Goal: Task Accomplishment & Management: Manage account settings

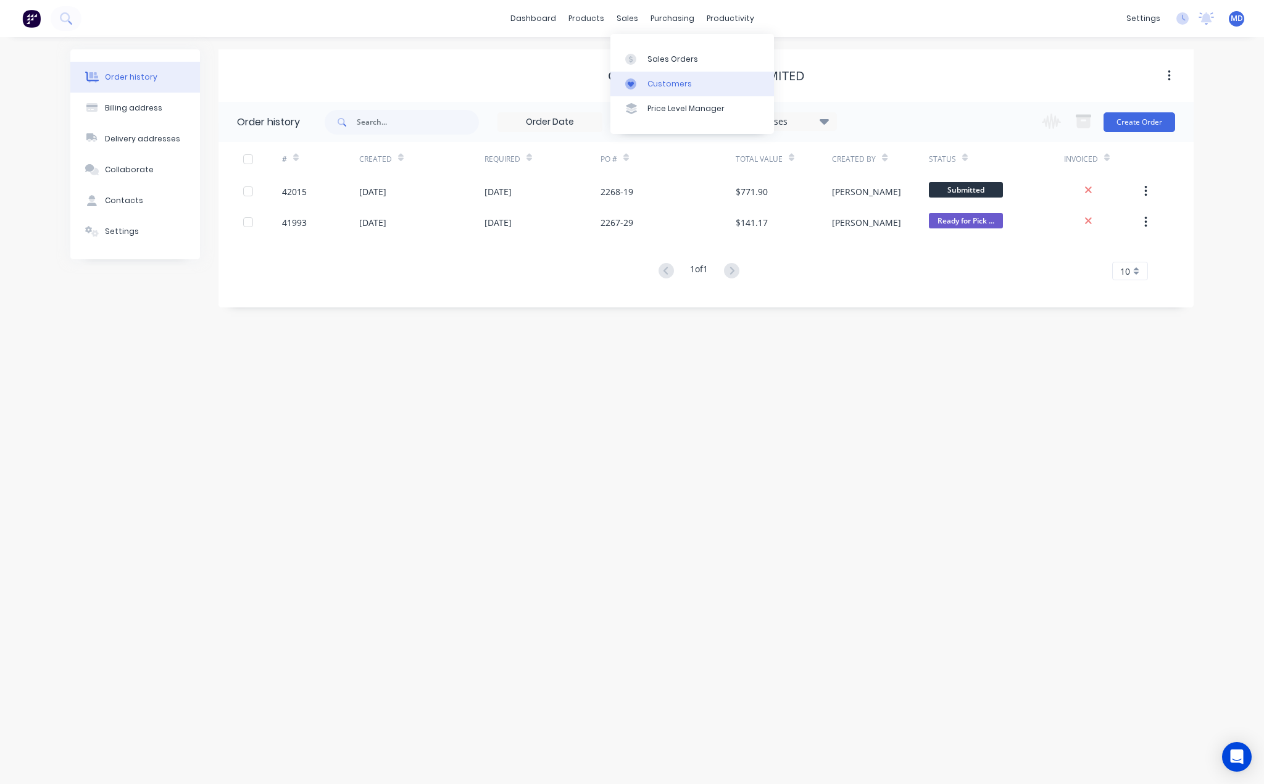
click at [672, 80] on div "Customers" at bounding box center [670, 83] width 44 height 11
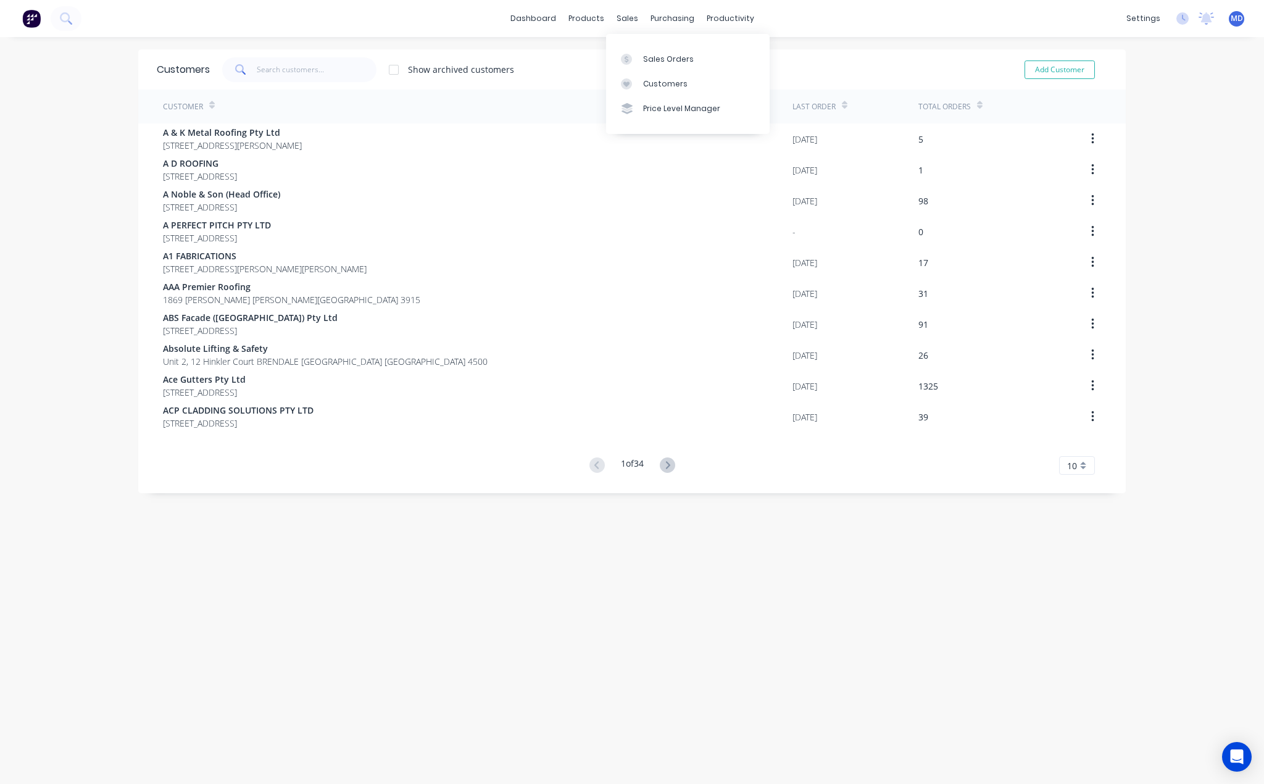
click at [661, 81] on div "Customers" at bounding box center [665, 83] width 44 height 11
click at [693, 85] on div "Suppliers" at bounding box center [693, 83] width 37 height 11
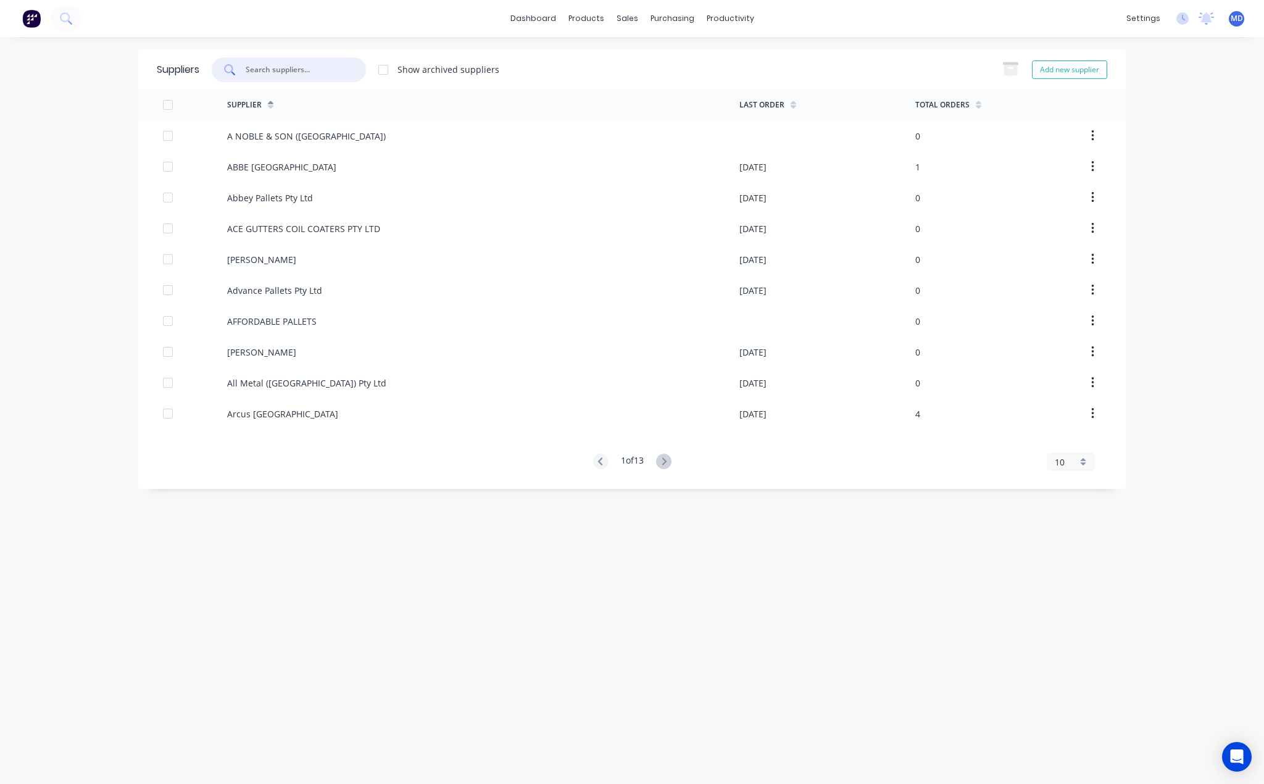
click at [298, 66] on input "text" at bounding box center [295, 70] width 102 height 12
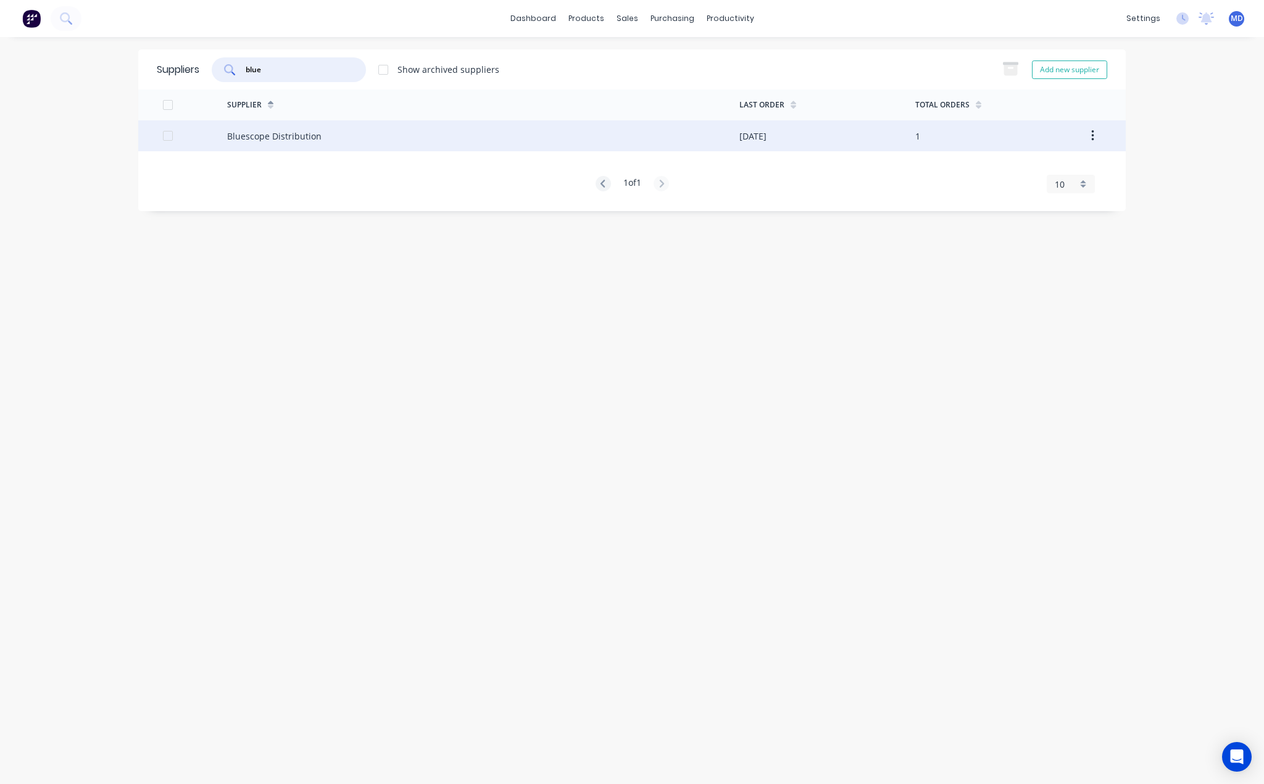
type input "blue"
click at [249, 135] on div "Bluescope Distribution" at bounding box center [274, 136] width 94 height 13
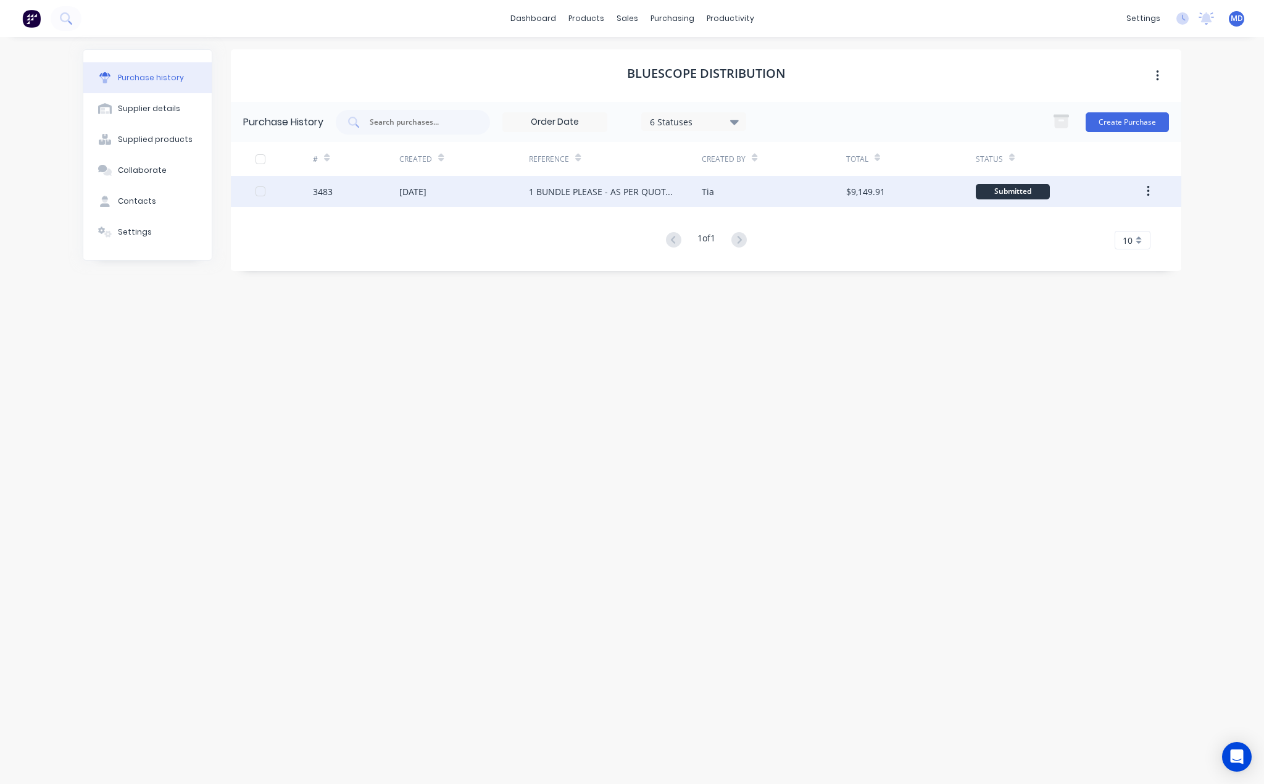
click at [427, 193] on div "[DATE]" at bounding box center [412, 191] width 27 height 13
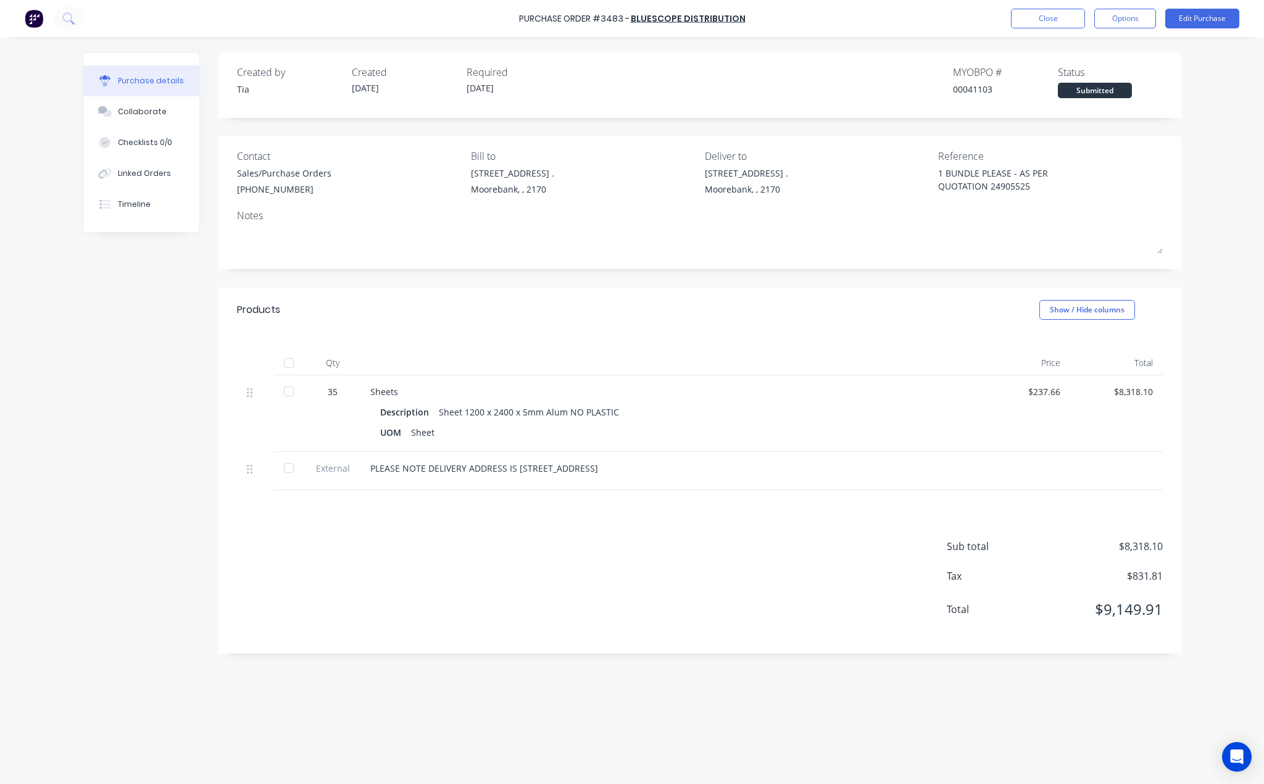
type textarea "x"
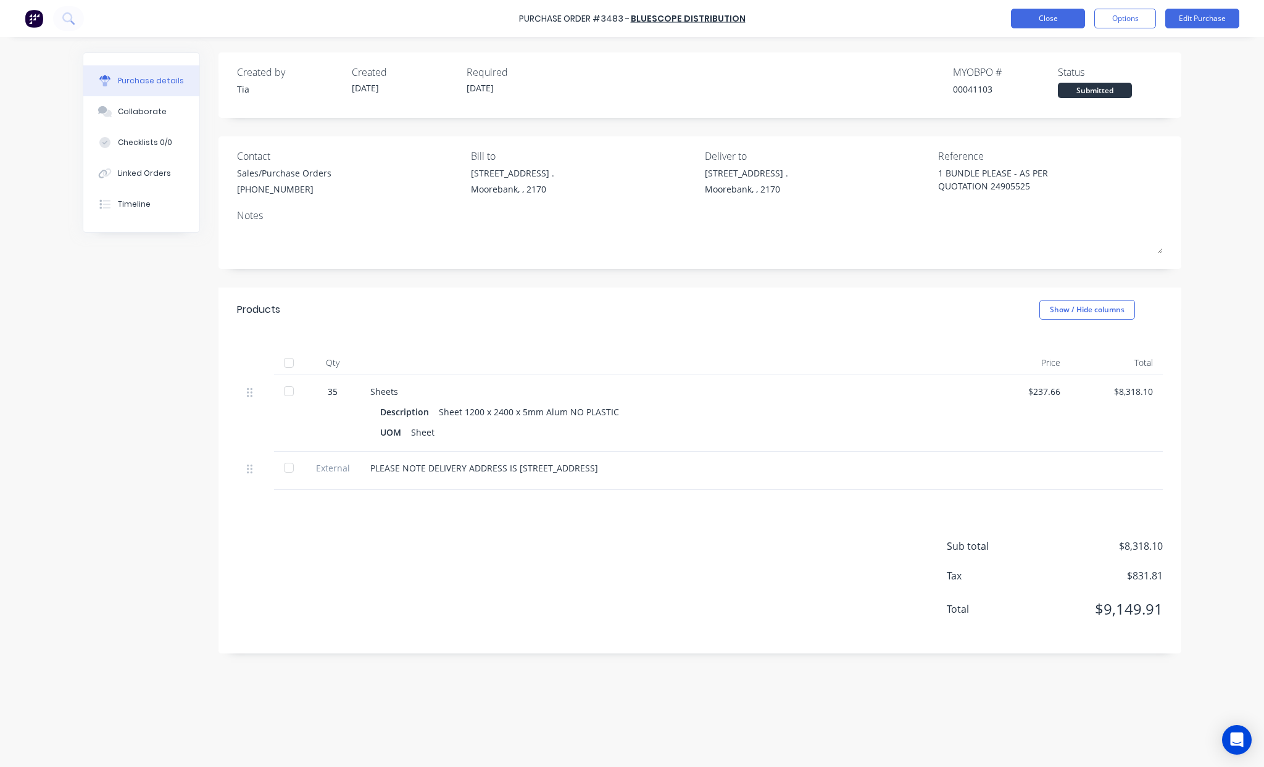
click at [1049, 17] on button "Close" at bounding box center [1048, 19] width 74 height 20
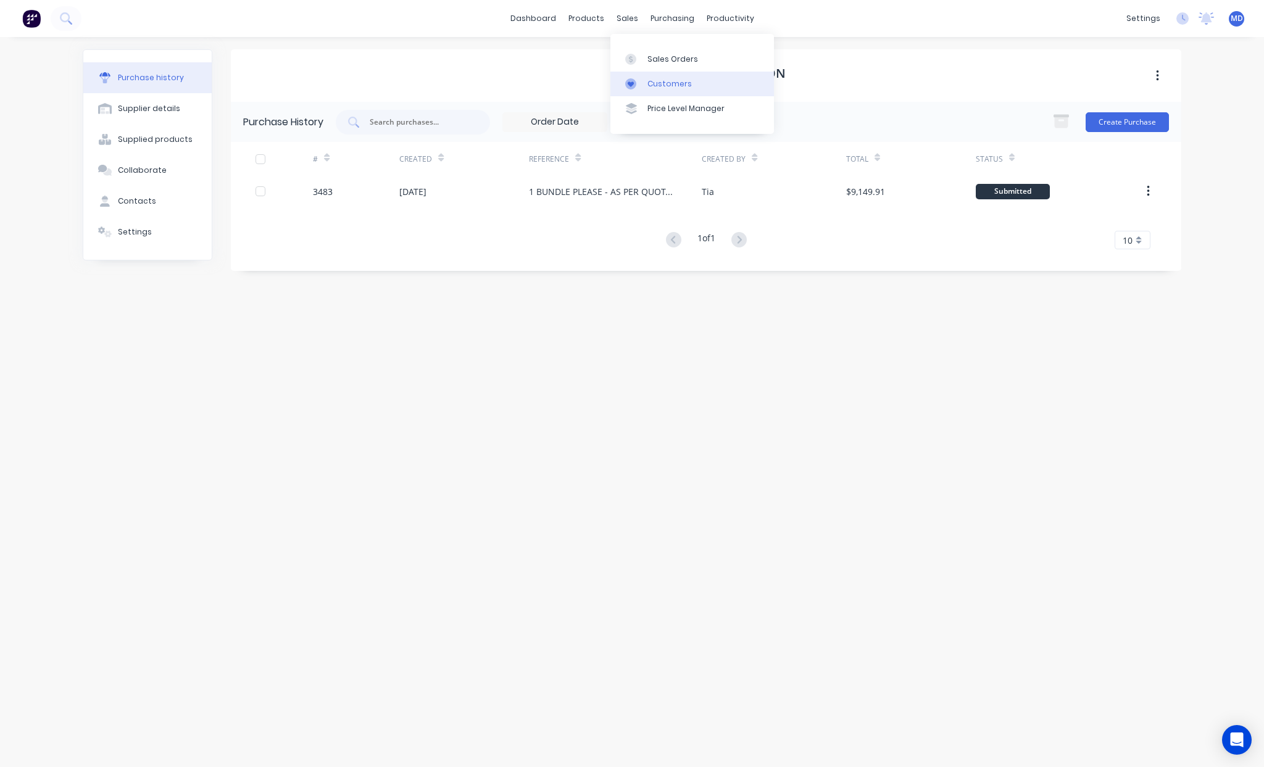
click at [664, 80] on div "Customers" at bounding box center [670, 83] width 44 height 11
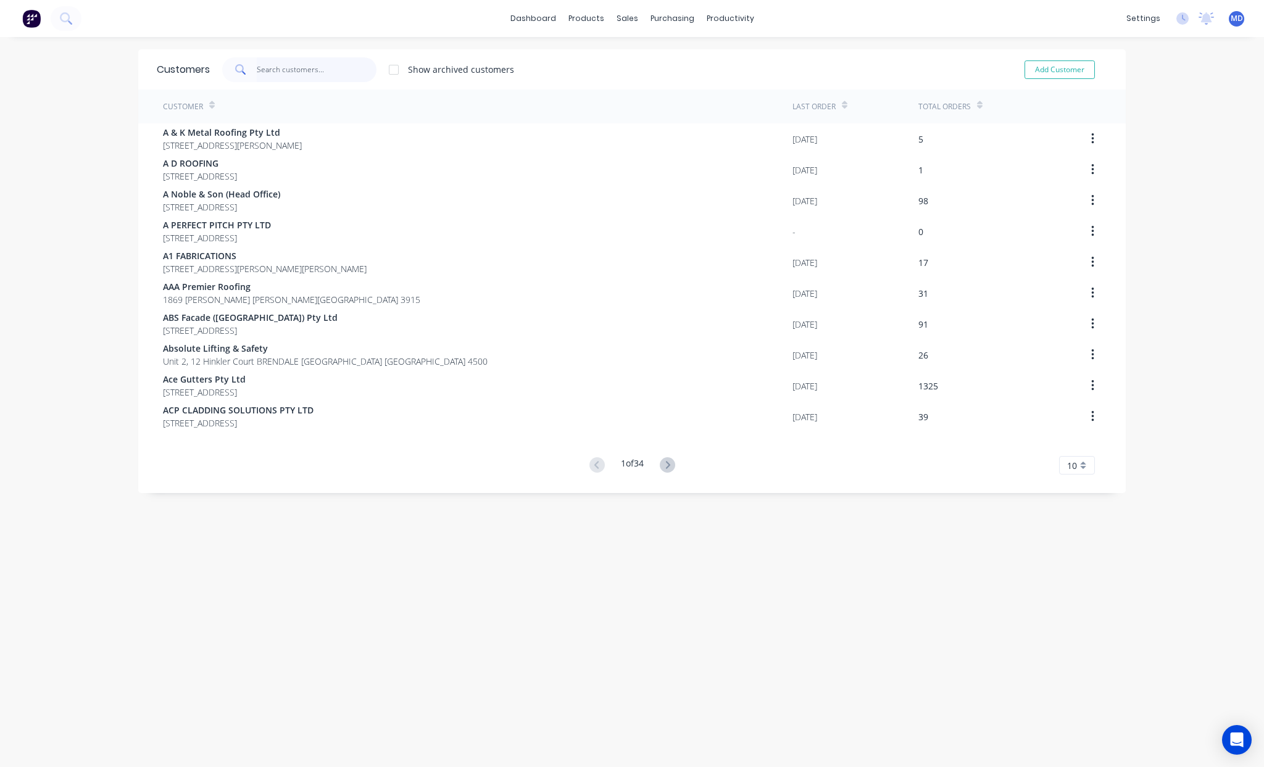
click at [323, 64] on input "text" at bounding box center [317, 69] width 120 height 25
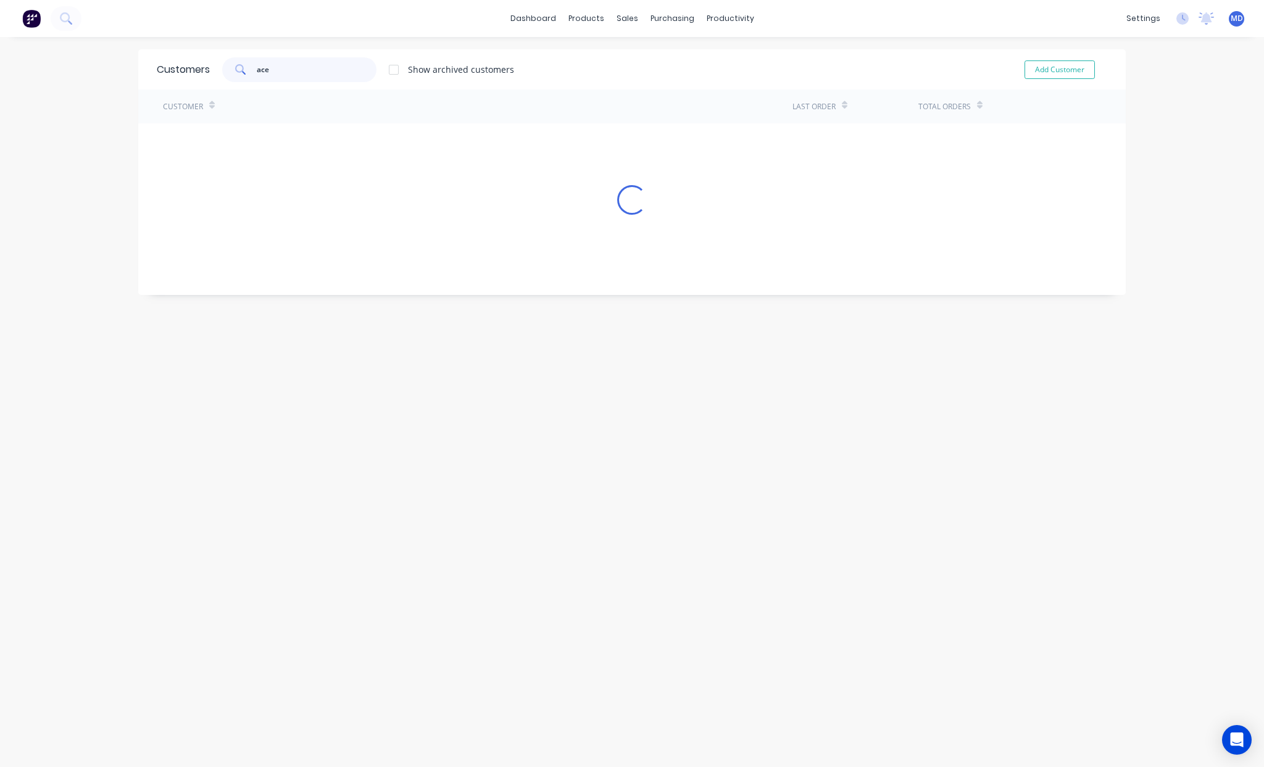
type input "ace"
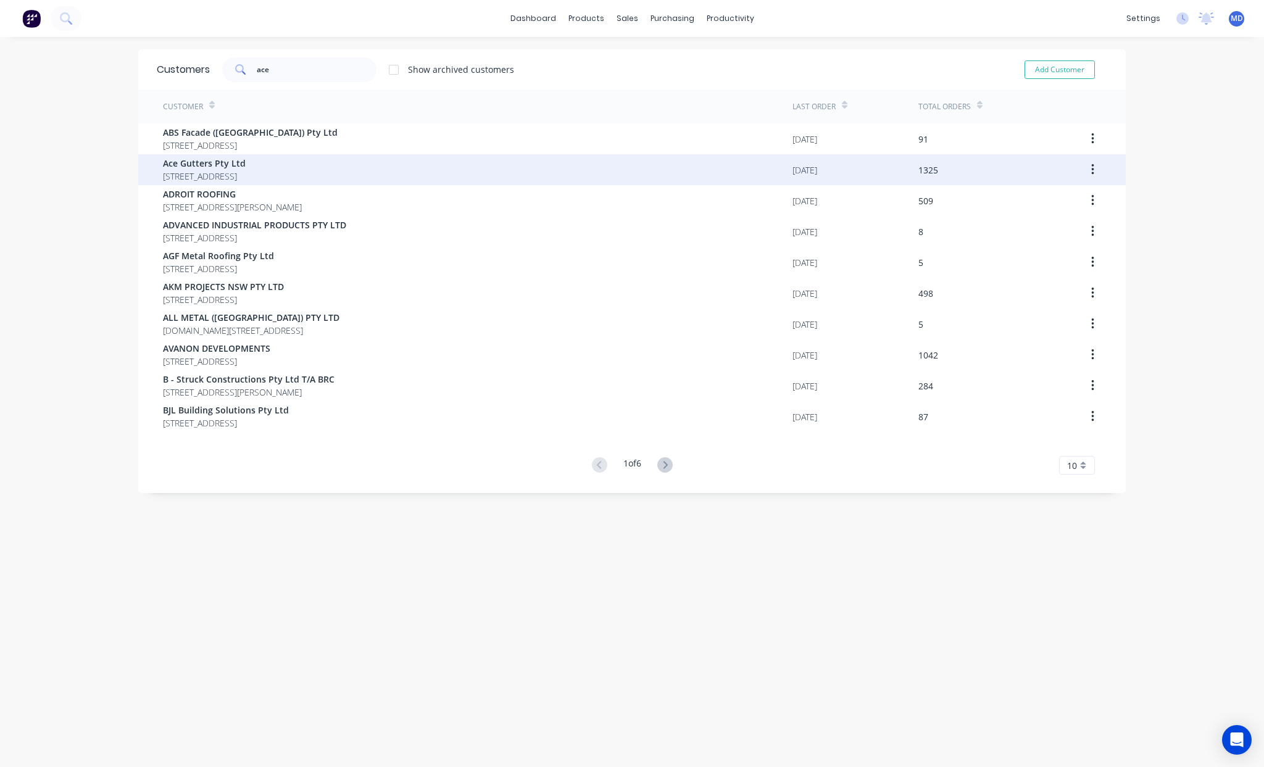
click at [221, 175] on span "[STREET_ADDRESS]" at bounding box center [204, 176] width 83 height 13
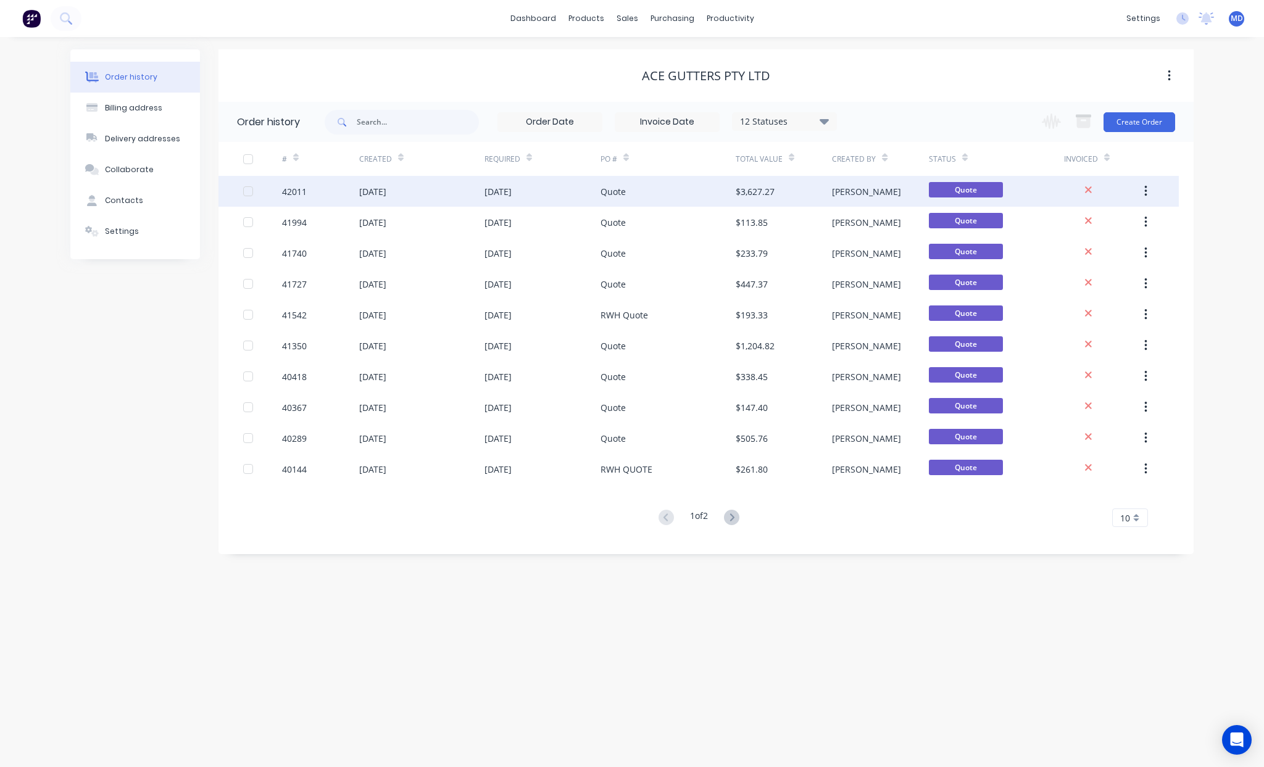
click at [671, 191] on div "Quote" at bounding box center [668, 191] width 135 height 31
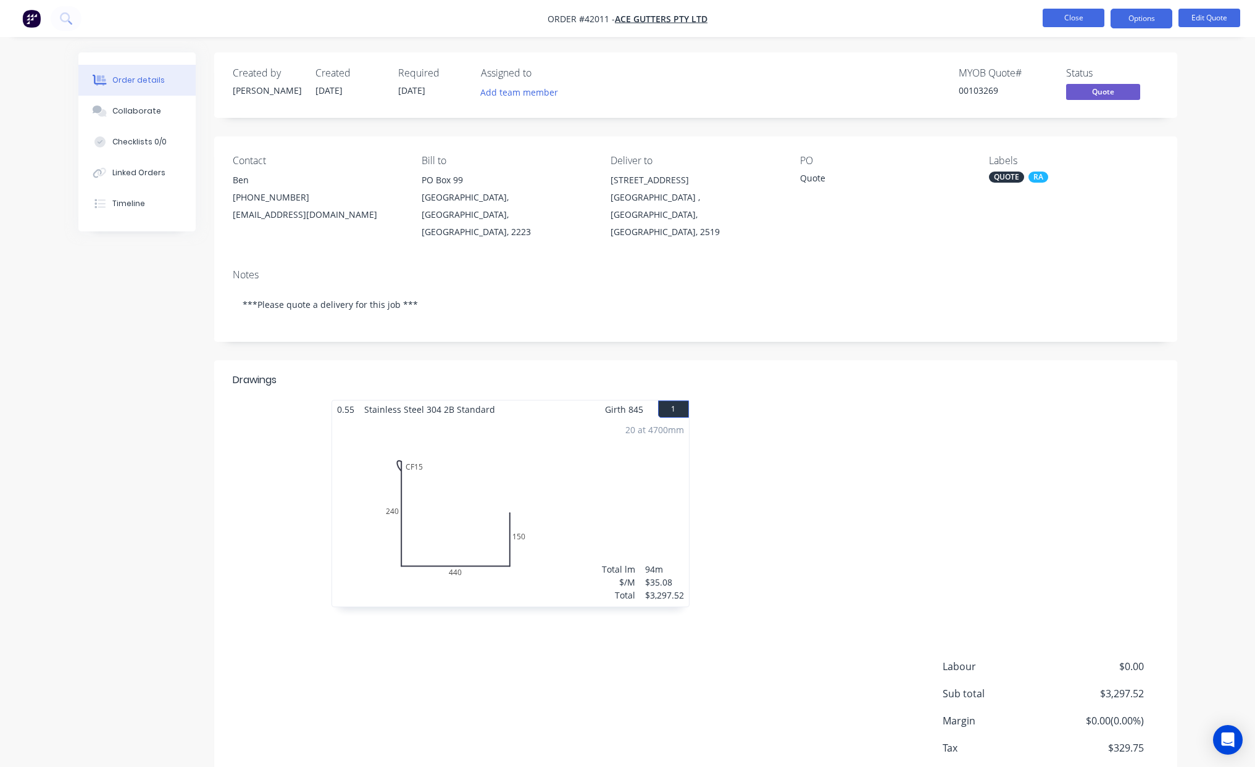
click at [1062, 19] on button "Close" at bounding box center [1074, 18] width 62 height 19
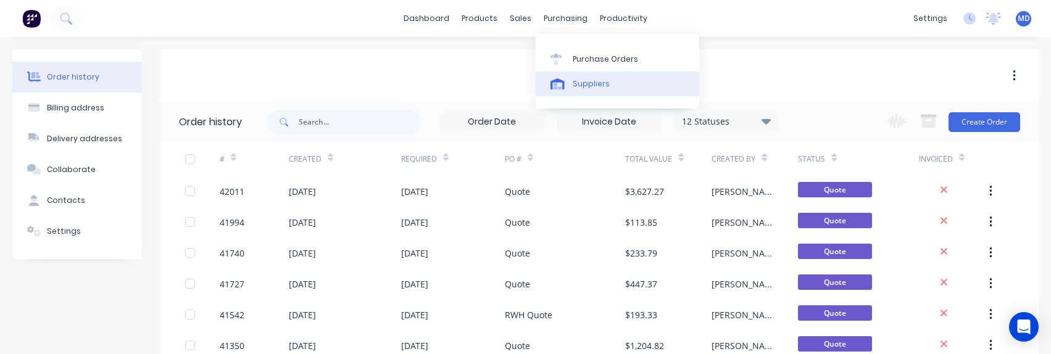
click at [607, 82] on link "Suppliers" at bounding box center [618, 84] width 164 height 25
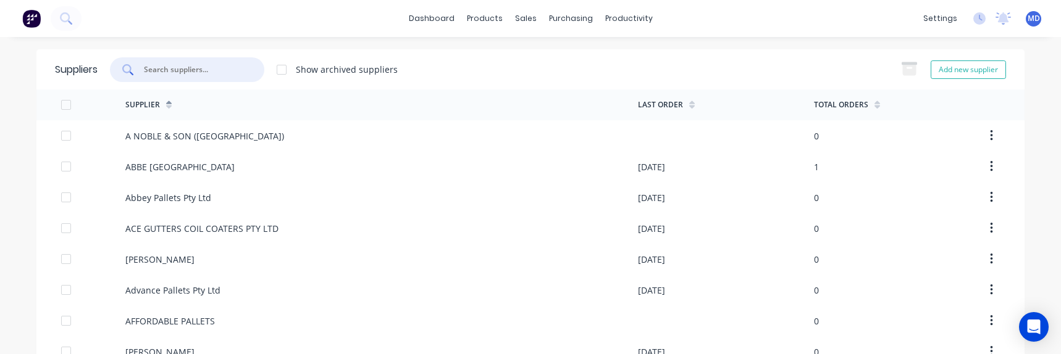
drag, startPoint x: 228, startPoint y: 64, endPoint x: 222, endPoint y: 67, distance: 6.4
click at [226, 64] on input "text" at bounding box center [194, 70] width 102 height 12
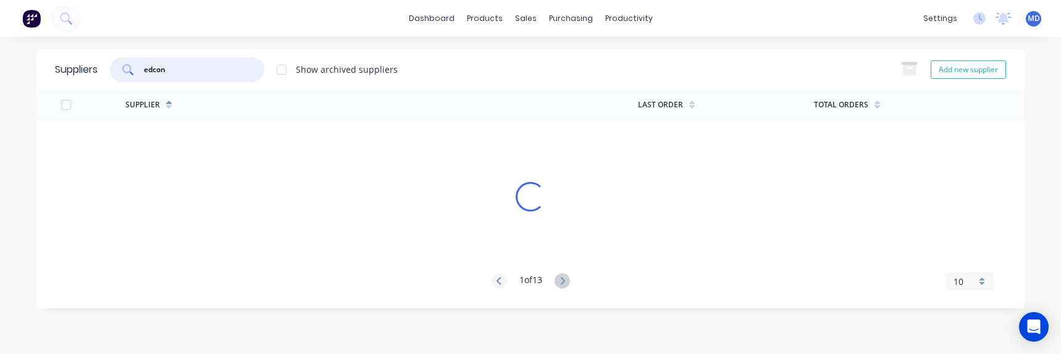
type input "edcon"
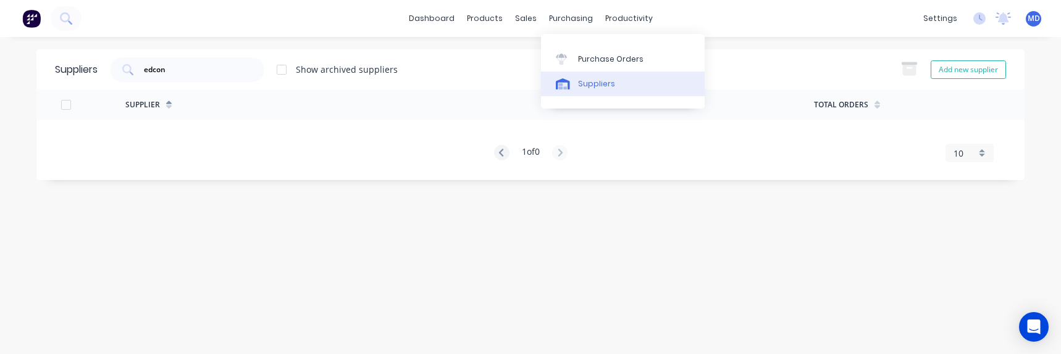
click at [600, 80] on div "Suppliers" at bounding box center [596, 83] width 37 height 11
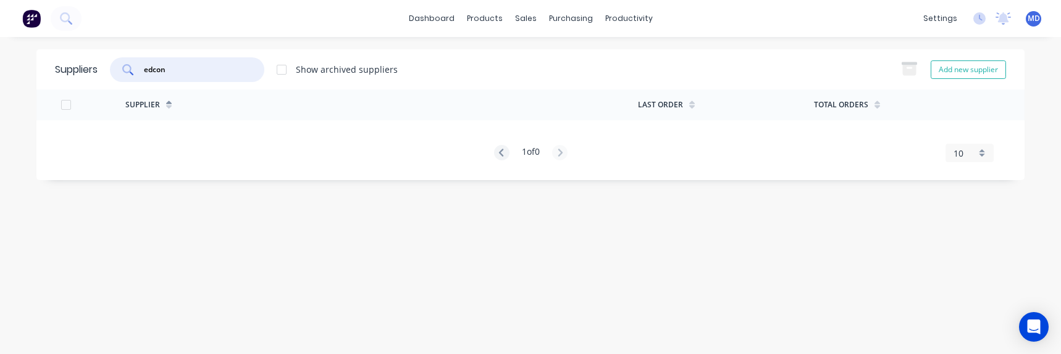
drag, startPoint x: 142, startPoint y: 62, endPoint x: 17, endPoint y: 57, distance: 124.8
click at [22, 59] on div "dashboard products sales purchasing productivity dashboard products Product Cat…" at bounding box center [530, 177] width 1061 height 354
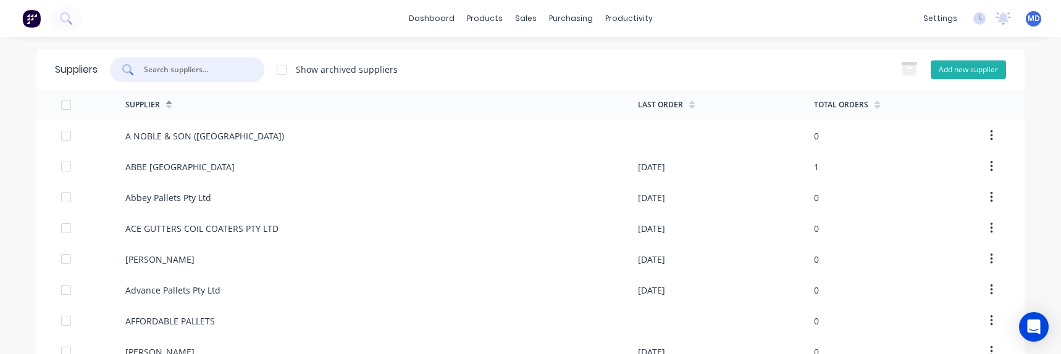
click at [967, 70] on button "Add new supplier" at bounding box center [967, 70] width 75 height 19
select select "AU"
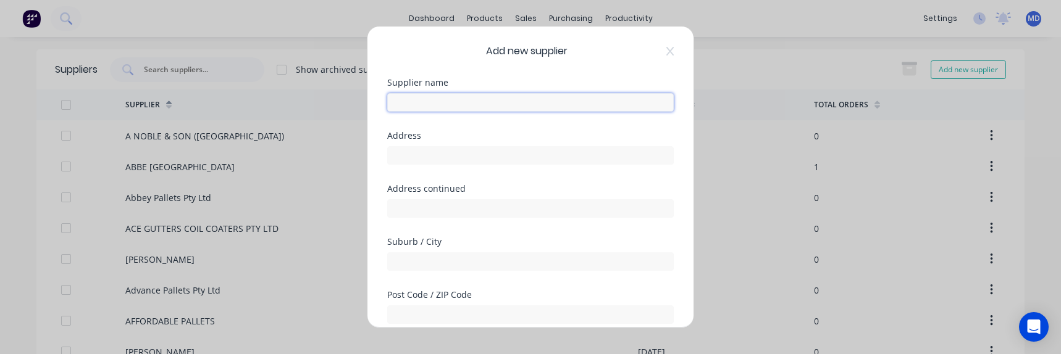
click at [474, 101] on input "text" at bounding box center [530, 102] width 286 height 19
type input "Edcon Steel"
click at [470, 154] on input "text" at bounding box center [530, 155] width 286 height 19
paste input "Unit 7, 122 Milperra Rd"
type input "Unit 7, 122 Milperra Rd"
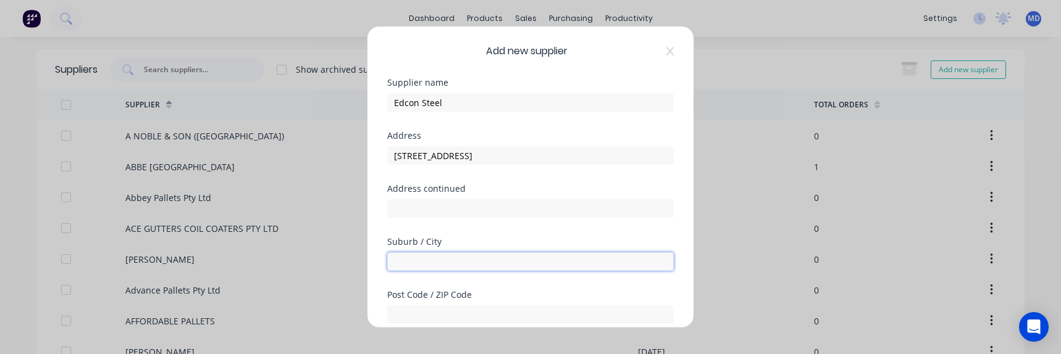
click at [429, 262] on input "text" at bounding box center [530, 262] width 286 height 19
type input "REVESBY"
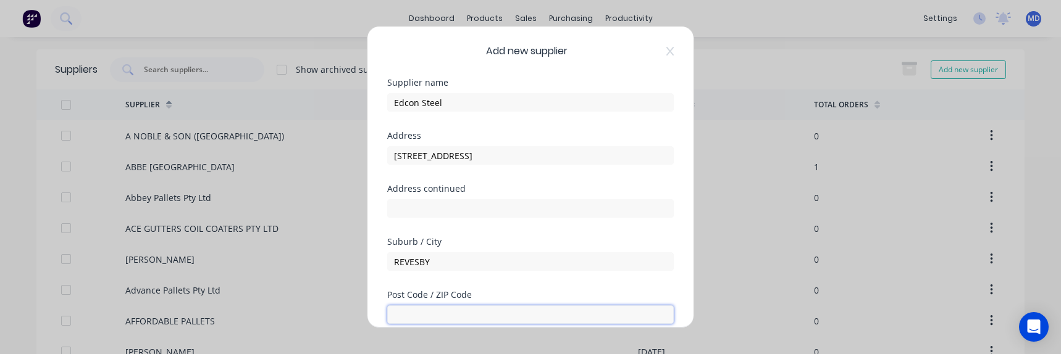
click at [481, 306] on input "text" at bounding box center [530, 315] width 286 height 19
type input "2122"
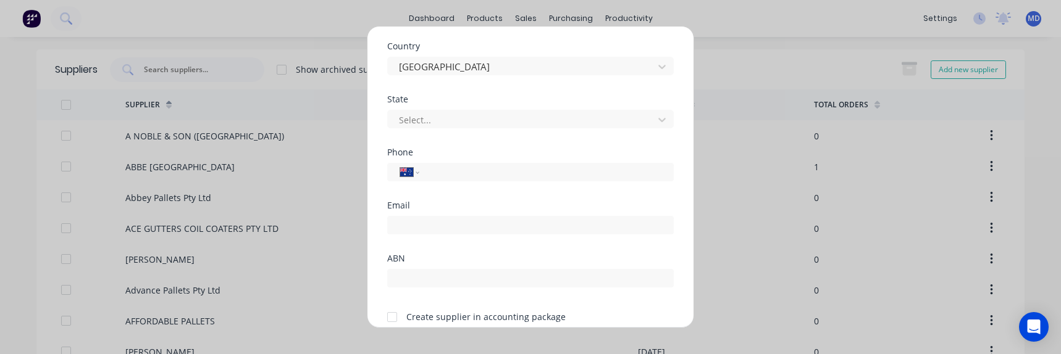
scroll to position [315, 0]
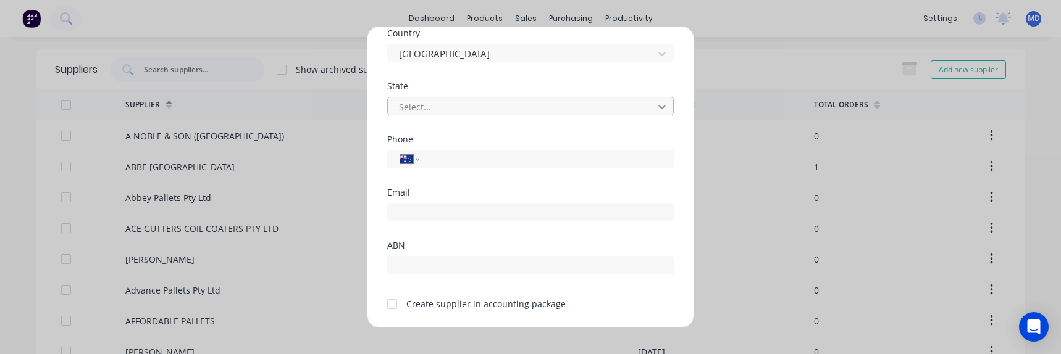
click at [656, 104] on icon at bounding box center [662, 107] width 12 height 12
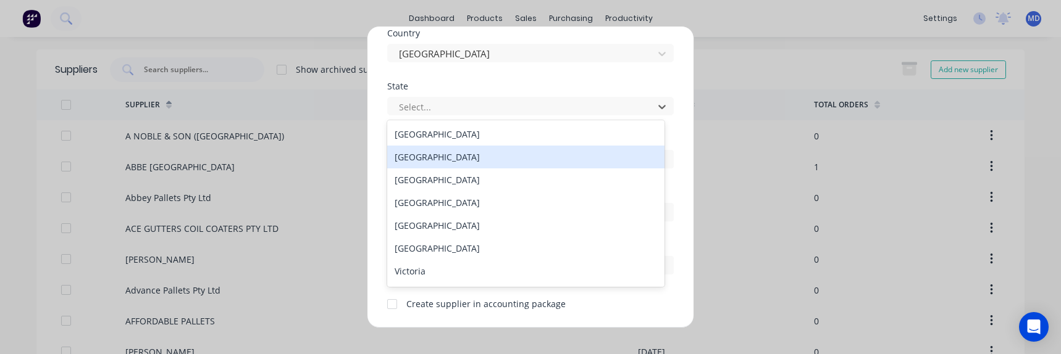
click at [457, 156] on div "New South Wales" at bounding box center [525, 157] width 277 height 23
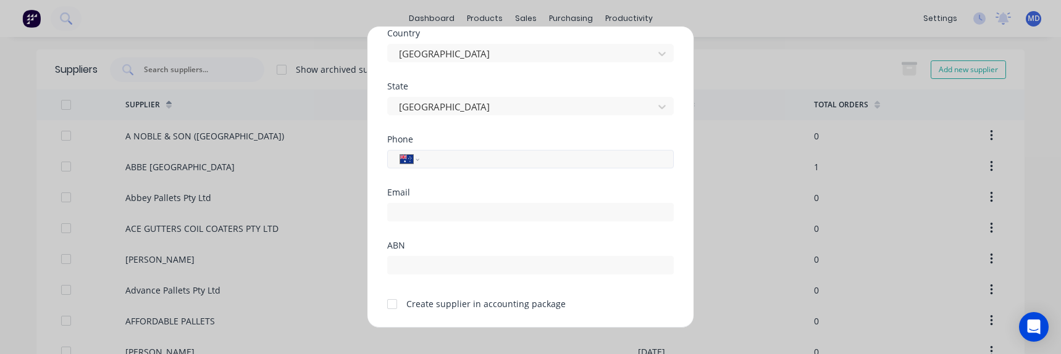
click at [456, 157] on input "tel" at bounding box center [544, 159] width 233 height 14
type input "[PHONE_NUMBER]"
click at [477, 205] on input "email" at bounding box center [530, 212] width 286 height 19
click at [490, 211] on input "email" at bounding box center [530, 212] width 286 height 19
type input "R"
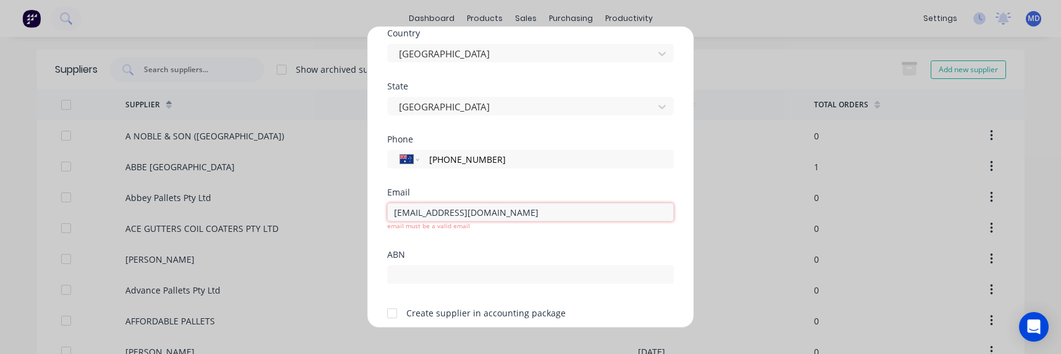
type input "[EMAIL_ADDRESS][DOMAIN_NAME]"
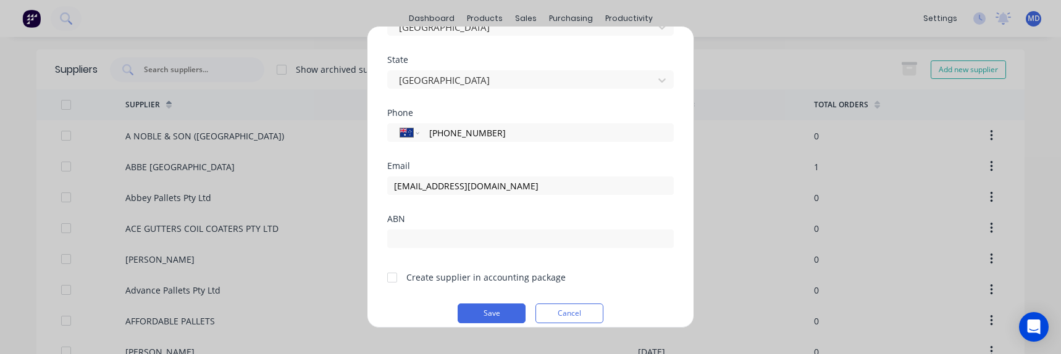
scroll to position [354, 0]
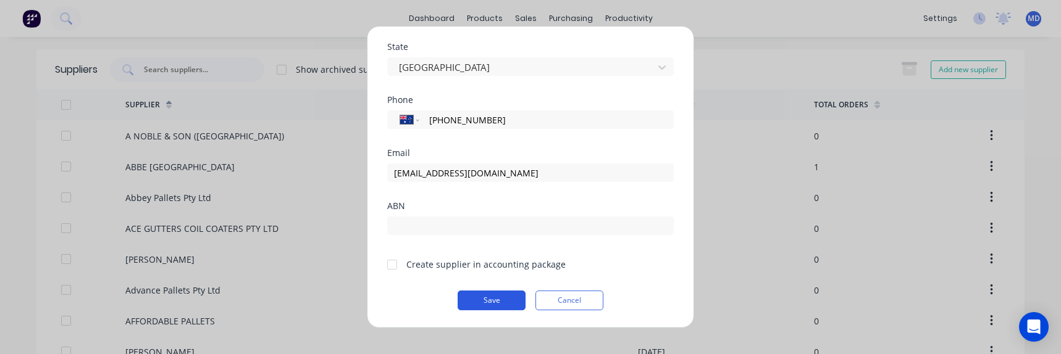
click at [482, 298] on button "Save" at bounding box center [491, 301] width 68 height 20
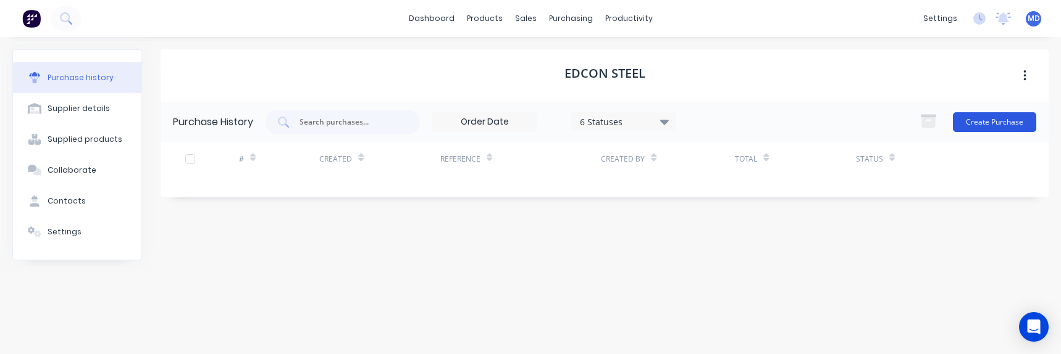
click at [1010, 122] on button "Create Purchase" at bounding box center [994, 122] width 83 height 20
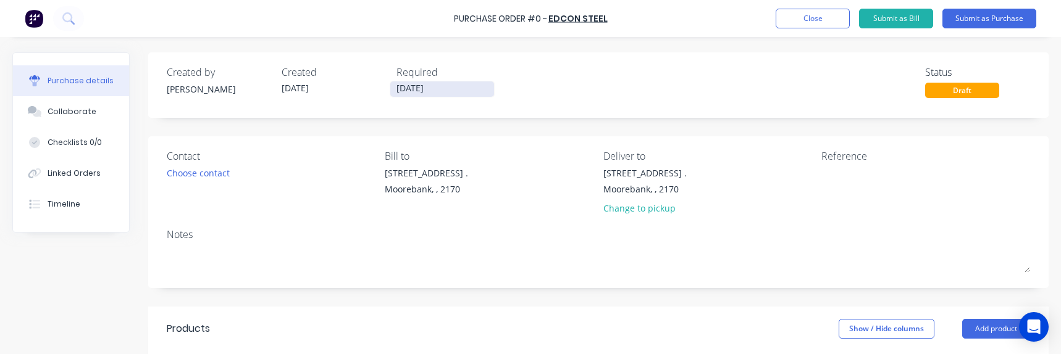
click at [422, 86] on input "[DATE]" at bounding box center [442, 88] width 104 height 15
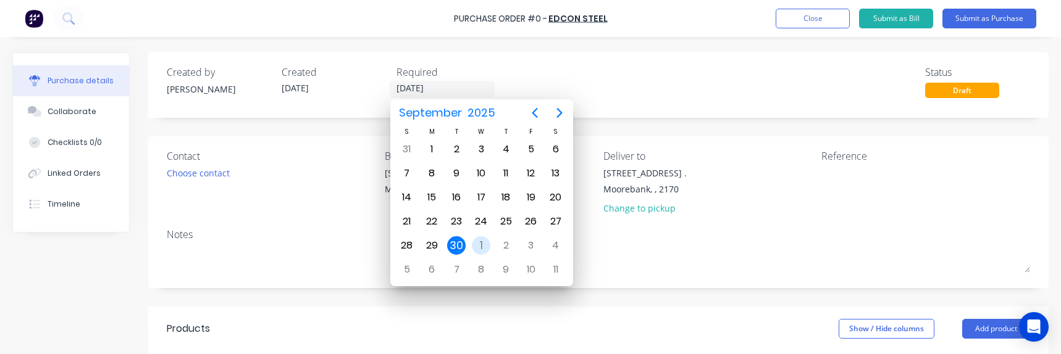
click at [482, 241] on div "1" at bounding box center [481, 245] width 19 height 19
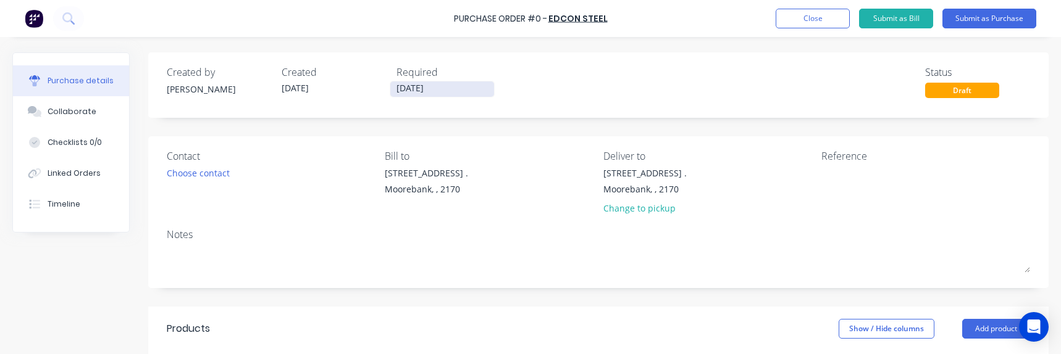
click at [419, 89] on input "01/10/25" at bounding box center [442, 88] width 104 height 15
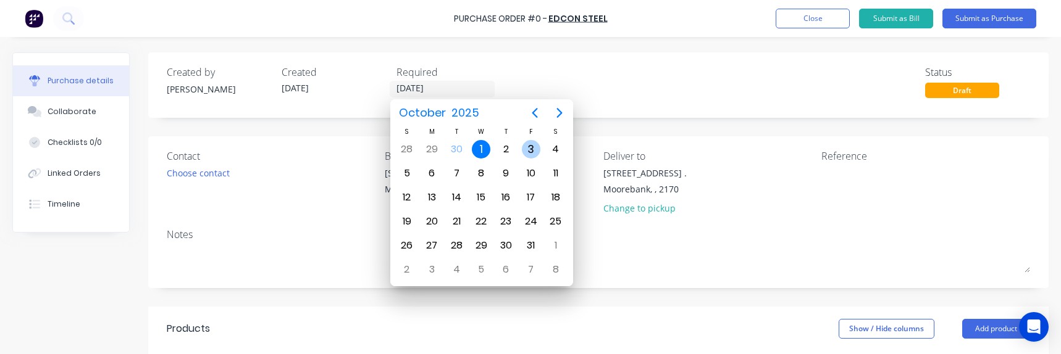
drag, startPoint x: 525, startPoint y: 146, endPoint x: 525, endPoint y: 163, distance: 17.3
click at [526, 146] on div "3" at bounding box center [531, 149] width 19 height 19
type input "[DATE]"
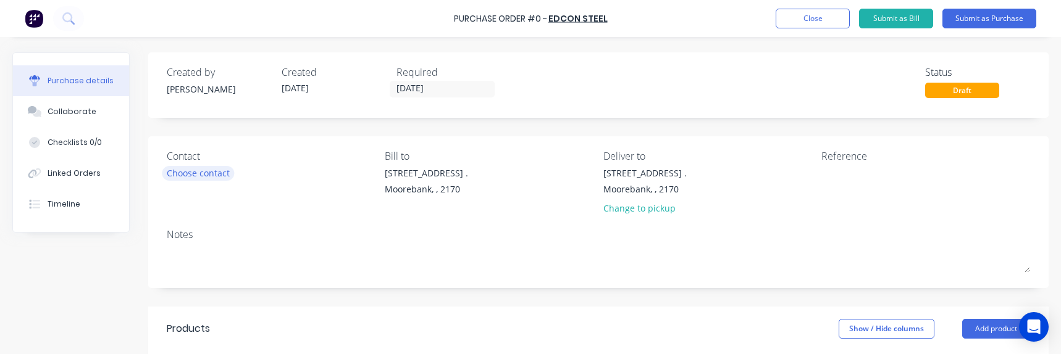
click at [204, 175] on div "Choose contact" at bounding box center [198, 173] width 63 height 13
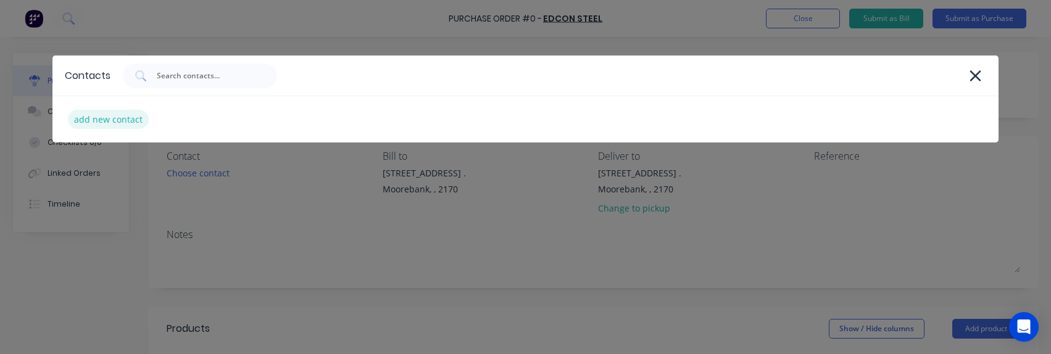
click at [119, 116] on div "add new contact" at bounding box center [108, 119] width 81 height 19
select select "AU"
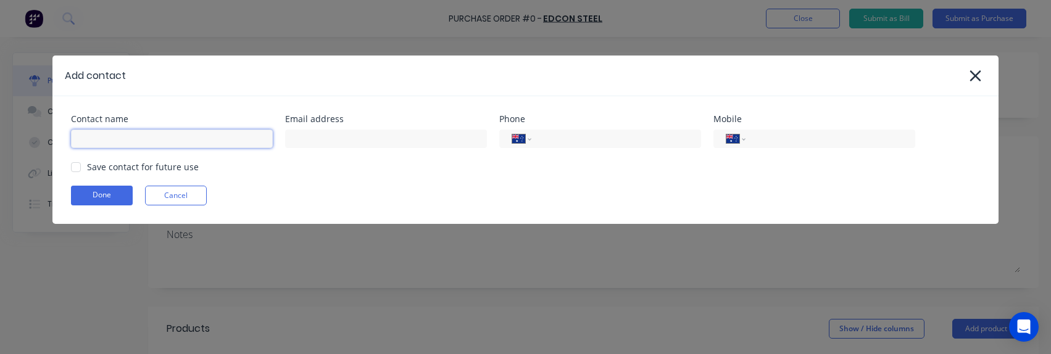
click at [173, 148] on input at bounding box center [172, 139] width 202 height 19
type input "Sales/Purchase Orders"
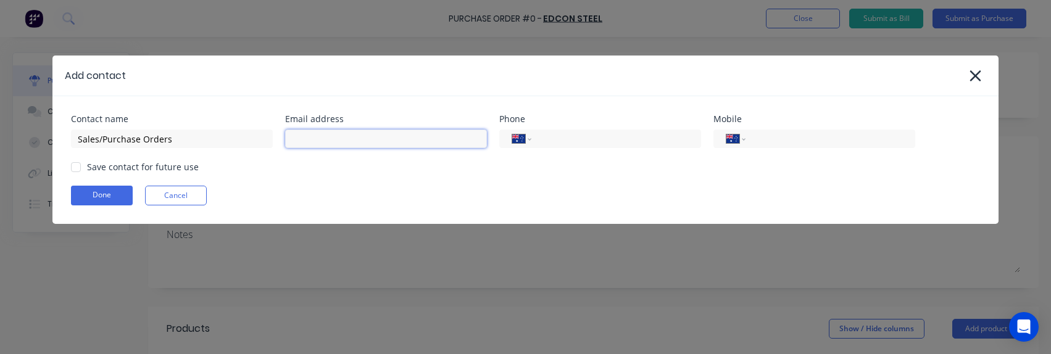
click at [345, 138] on input at bounding box center [386, 139] width 202 height 19
type input "[EMAIL_ADDRESS][DOMAIN_NAME]"
click at [563, 138] on input "tel" at bounding box center [614, 139] width 148 height 14
click at [598, 142] on input "(02)" at bounding box center [614, 139] width 148 height 14
click at [78, 169] on div at bounding box center [76, 167] width 25 height 25
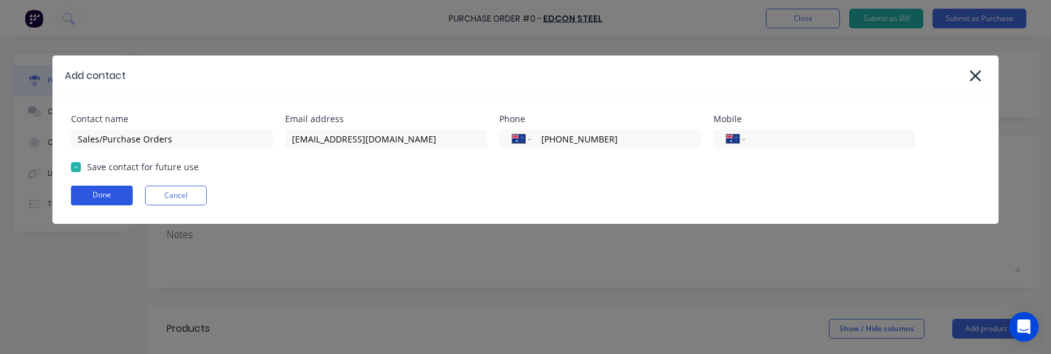
type input "[PHONE_NUMBER]"
click at [94, 194] on button "Done" at bounding box center [102, 196] width 62 height 20
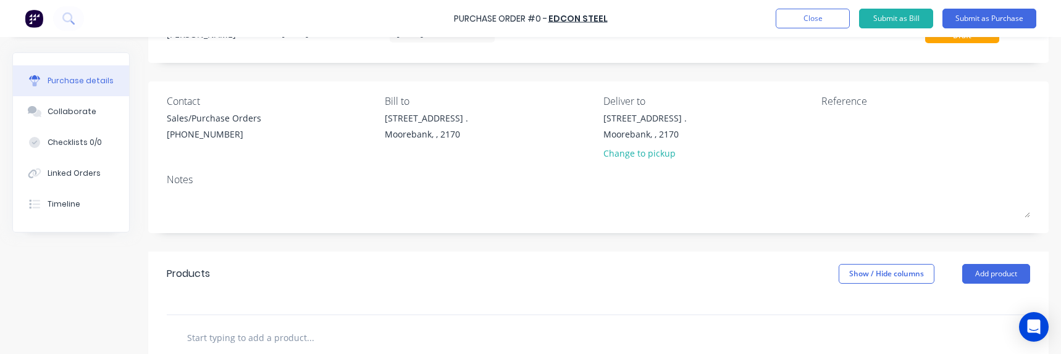
scroll to position [123, 0]
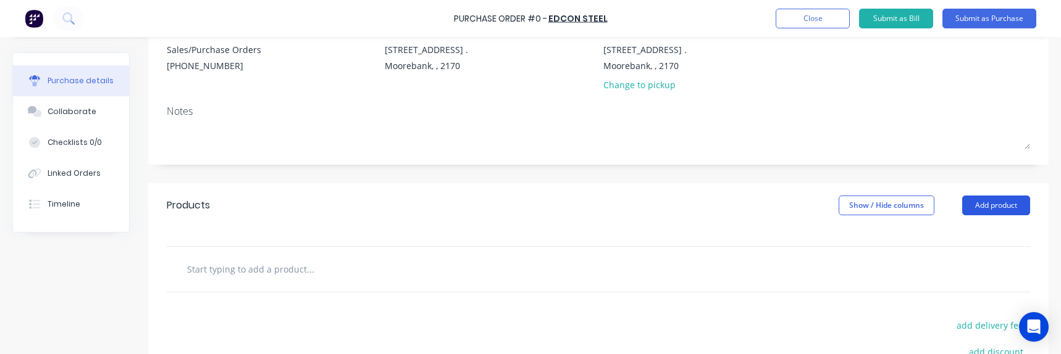
click at [984, 203] on button "Add product" at bounding box center [996, 206] width 68 height 20
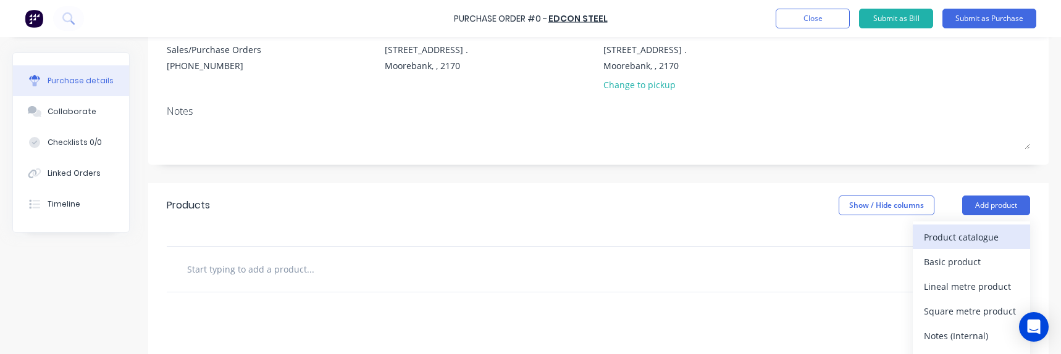
click at [971, 234] on div "Product catalogue" at bounding box center [971, 237] width 95 height 18
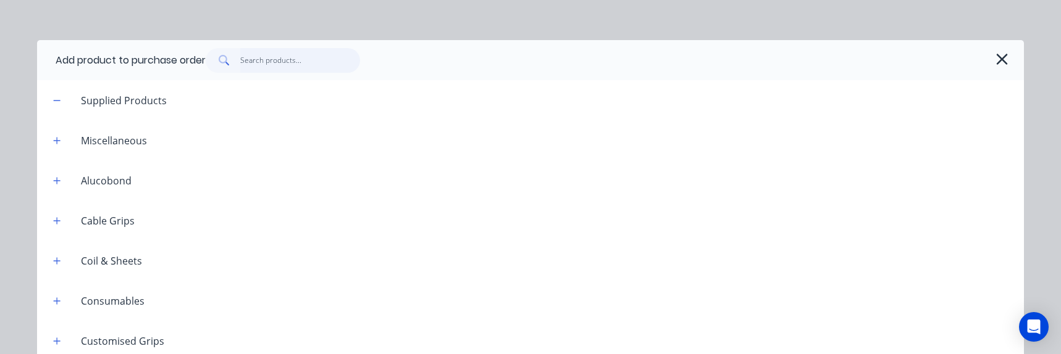
click at [279, 68] on input "text" at bounding box center [300, 60] width 120 height 25
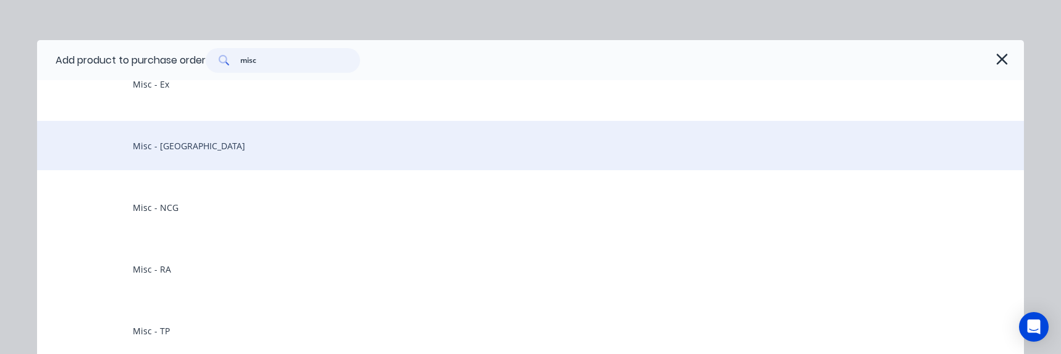
scroll to position [2223, 0]
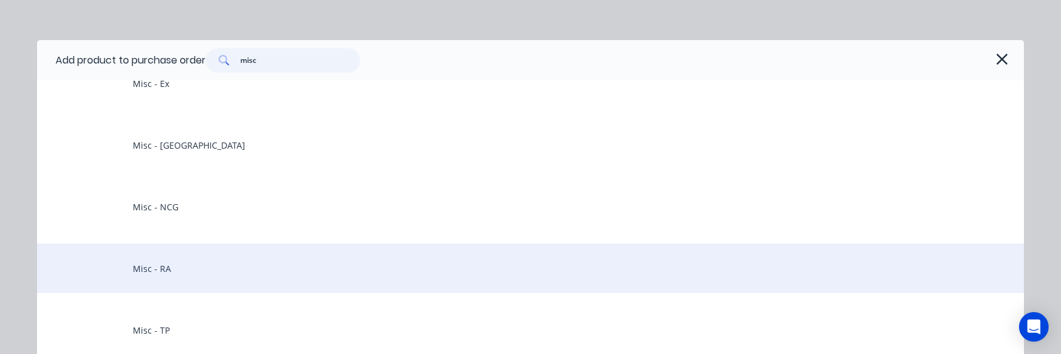
type input "misc"
click at [156, 267] on div "Misc - RA" at bounding box center [530, 268] width 987 height 49
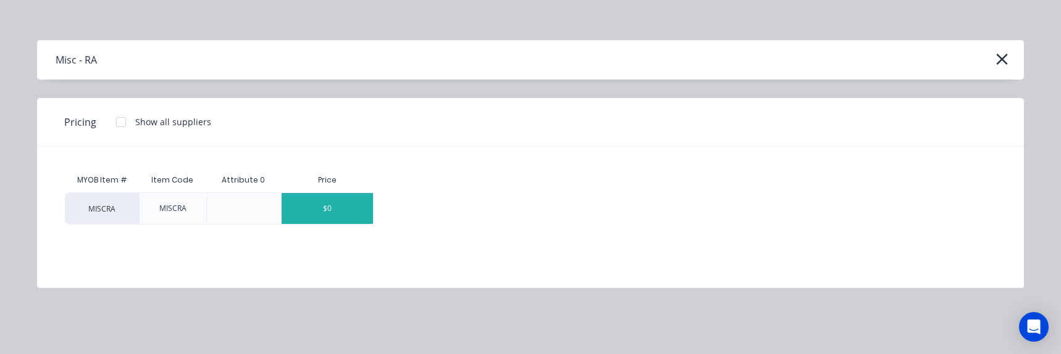
click at [329, 208] on div "$0" at bounding box center [327, 208] width 91 height 31
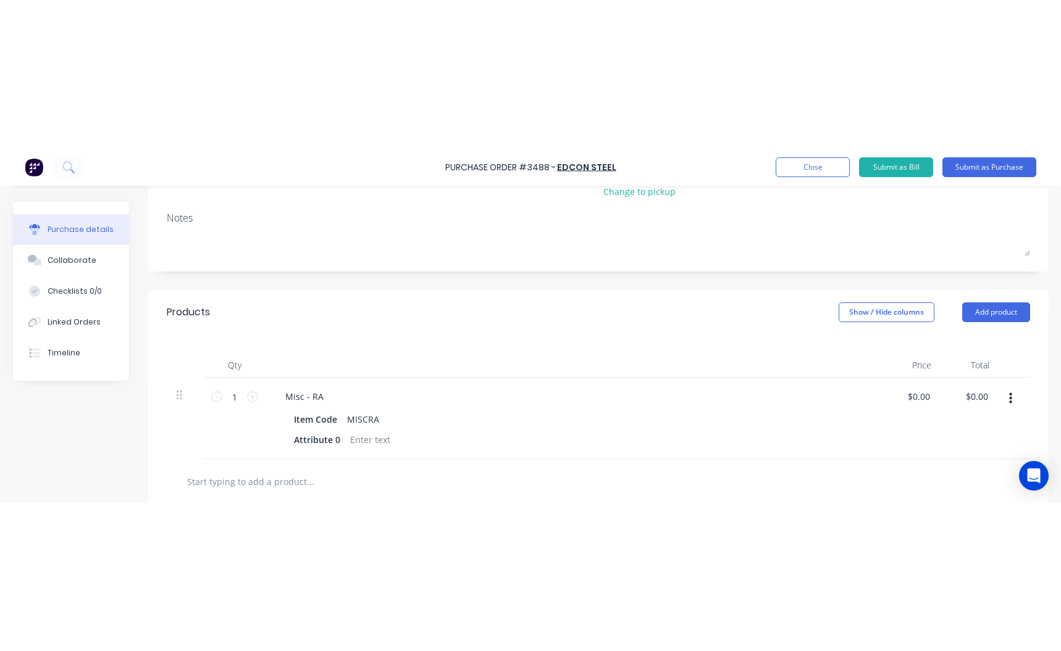
scroll to position [185, 0]
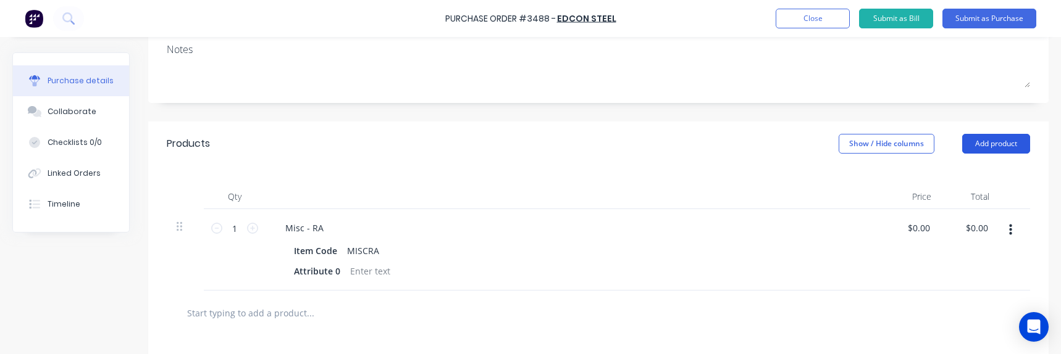
click at [987, 142] on button "Add product" at bounding box center [996, 144] width 68 height 20
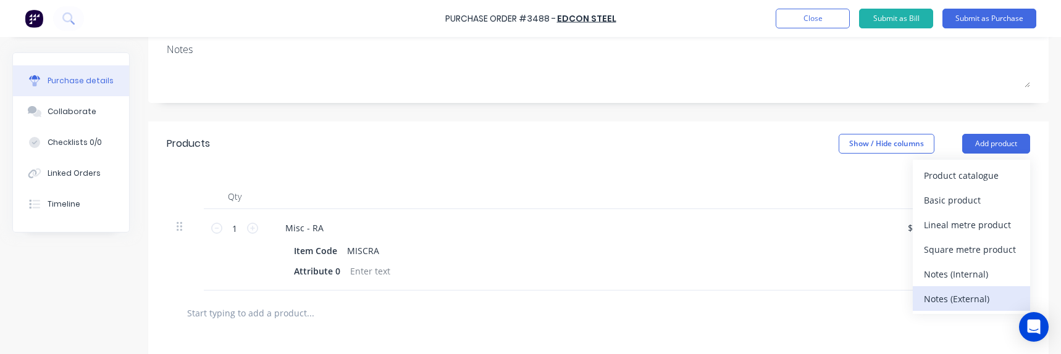
click at [943, 299] on div "Notes (External)" at bounding box center [971, 299] width 95 height 18
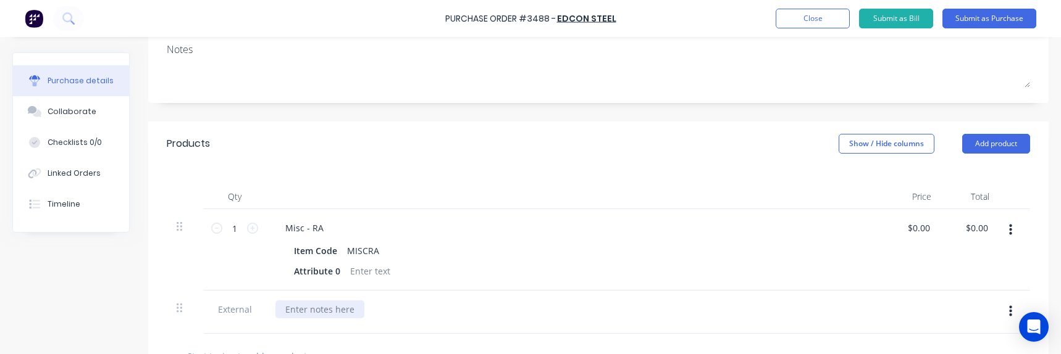
click at [314, 311] on div at bounding box center [319, 310] width 89 height 18
drag, startPoint x: 328, startPoint y: 225, endPoint x: 179, endPoint y: 225, distance: 148.8
click at [183, 225] on div "1 1 Misc - RA Item Code MISCRA Attribute 0 $0.00 $0.00 $0.00 $0.00" at bounding box center [598, 249] width 863 height 81
click at [253, 230] on icon at bounding box center [252, 228] width 11 height 11
type input "2"
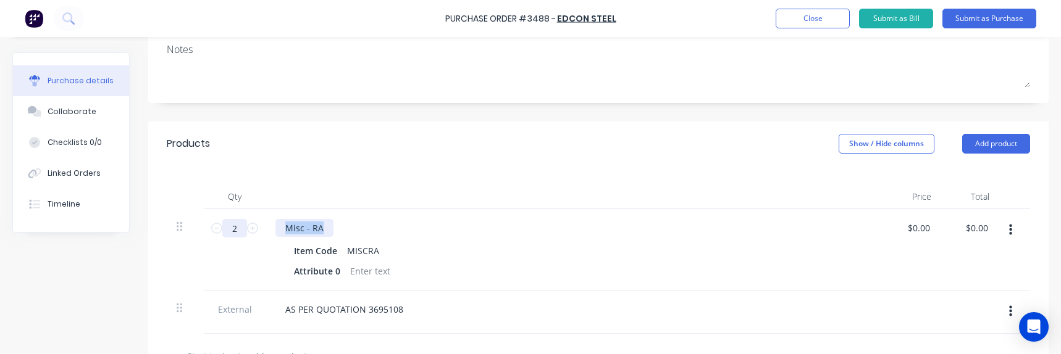
drag, startPoint x: 326, startPoint y: 231, endPoint x: 227, endPoint y: 227, distance: 99.5
click at [240, 229] on div "2 2 Misc - RA Item Code MISCRA Attribute 0 $0.00 $0.00 $0.00 $0.00" at bounding box center [598, 249] width 863 height 81
drag, startPoint x: 338, startPoint y: 254, endPoint x: 197, endPoint y: 251, distance: 141.4
click at [238, 253] on div "2 2 50 x 50 x 4mm Med Mesh Item Code MISCRA Attribute 0 $0.00 $0.00 $0.00 $0.00" at bounding box center [598, 249] width 863 height 81
click at [376, 249] on div "MISCRA" at bounding box center [363, 251] width 42 height 18
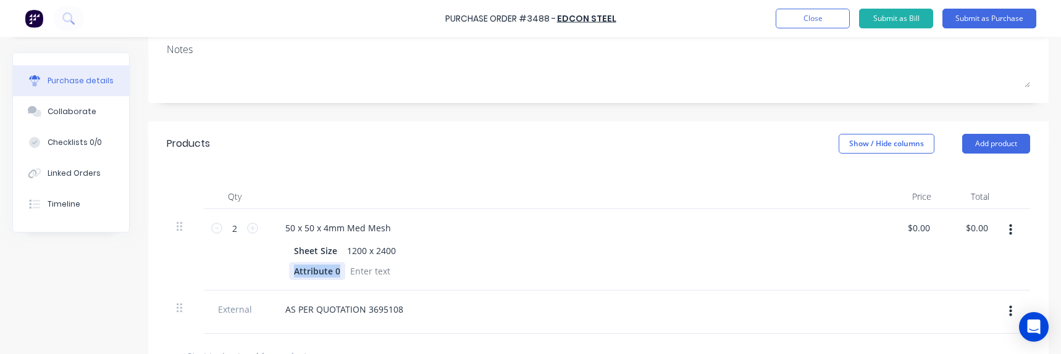
drag, startPoint x: 340, startPoint y: 275, endPoint x: 165, endPoint y: 280, distance: 174.8
click at [168, 278] on div "2 2 50 x 50 x 4mm Med Mesh Sheet Size 1200 x 2400 Attribute 0 $0.00 $0.00 $0.00…" at bounding box center [598, 249] width 863 height 81
click at [359, 272] on div at bounding box center [359, 271] width 50 height 18
click at [917, 228] on input "0.00" at bounding box center [918, 228] width 28 height 18
type input "0"
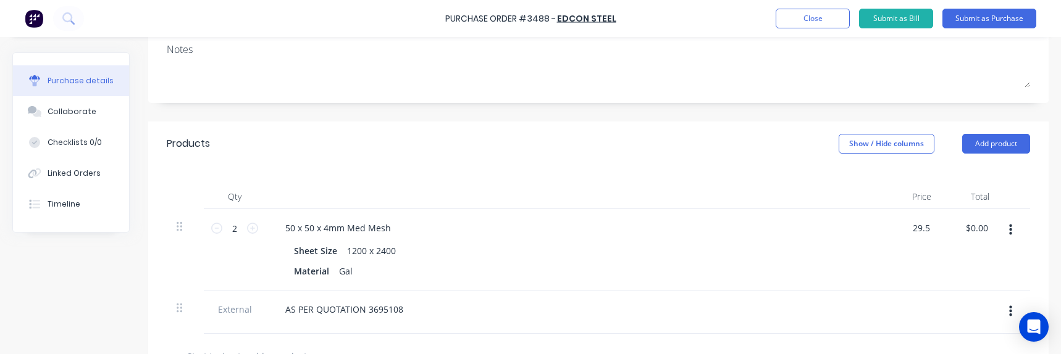
type input "$29.50"
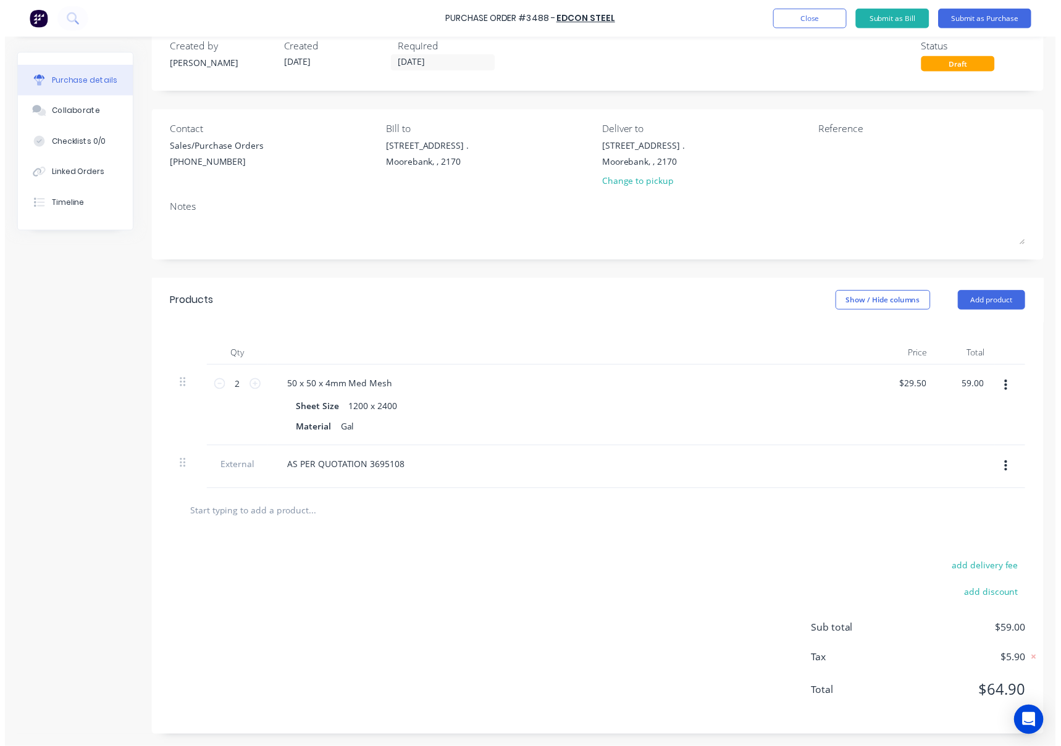
scroll to position [26, 0]
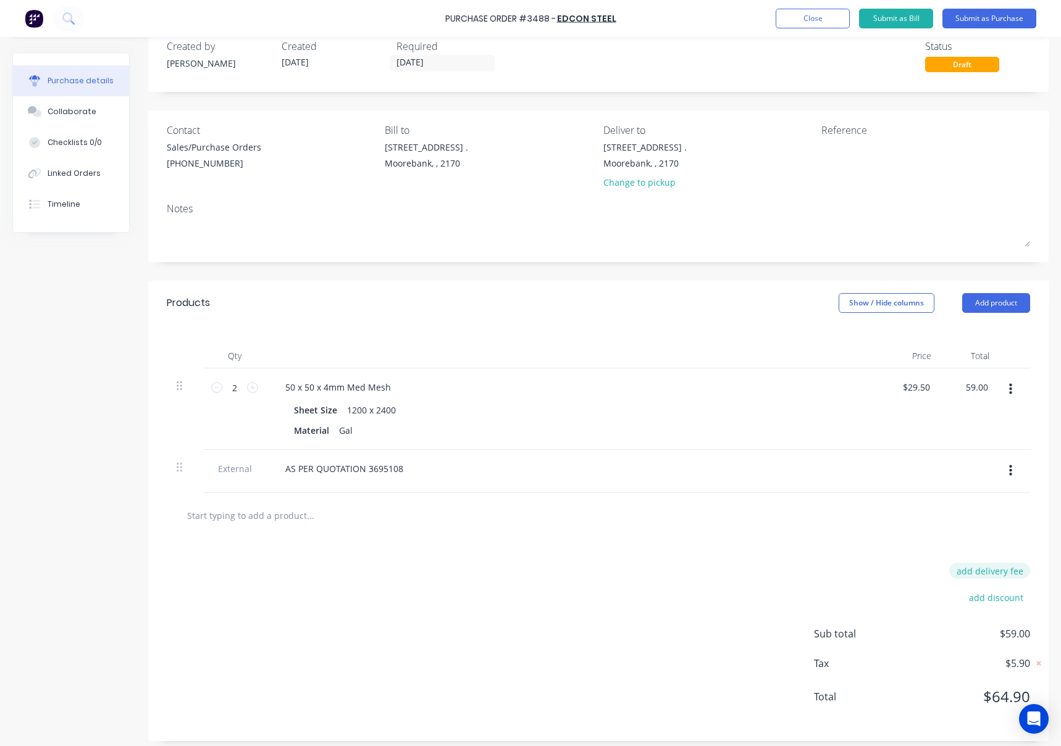
type input "$59.00"
click at [979, 569] on button "add delivery fee" at bounding box center [989, 571] width 81 height 16
type input "$95.00"
click at [988, 18] on button "Submit as Purchase" at bounding box center [989, 19] width 94 height 20
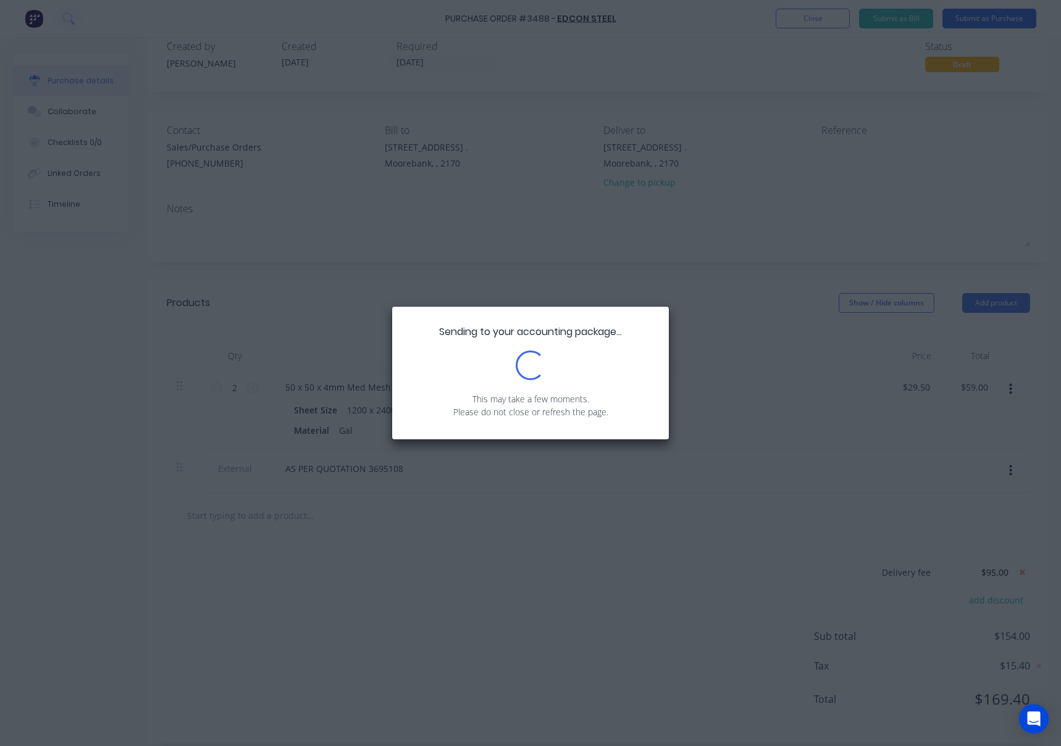
scroll to position [0, 0]
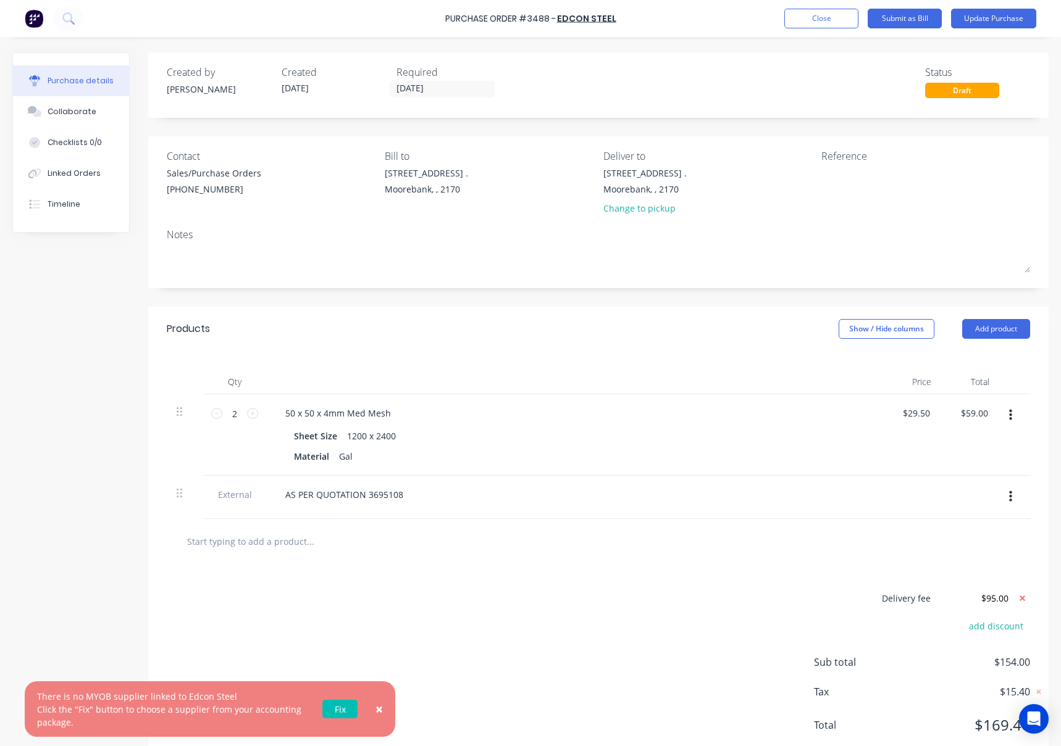
click at [340, 706] on link "Fix" at bounding box center [339, 709] width 35 height 19
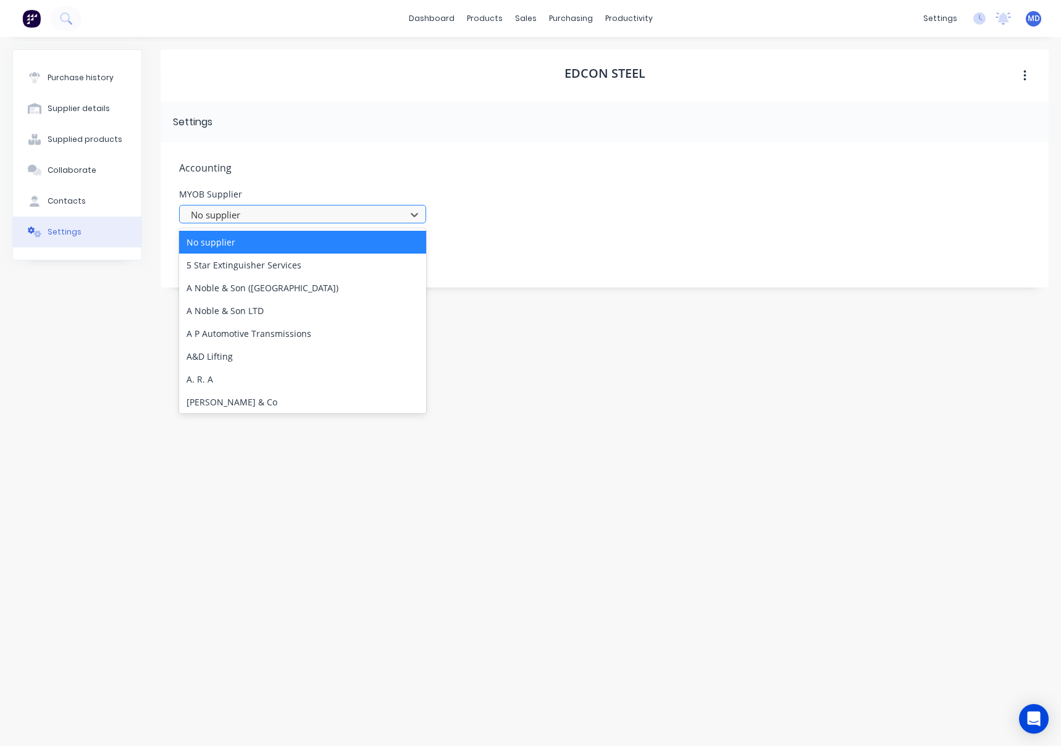
click at [340, 214] on div at bounding box center [295, 214] width 210 height 15
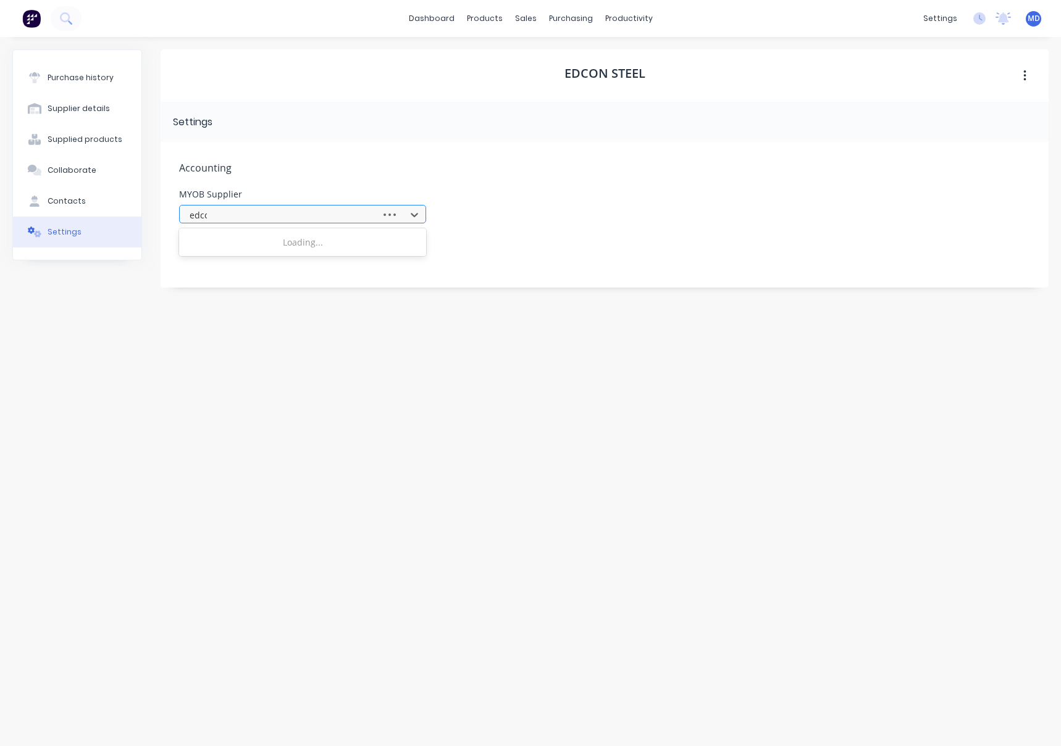
type input "edcon"
click at [223, 246] on div "Edcon Steel" at bounding box center [302, 242] width 247 height 23
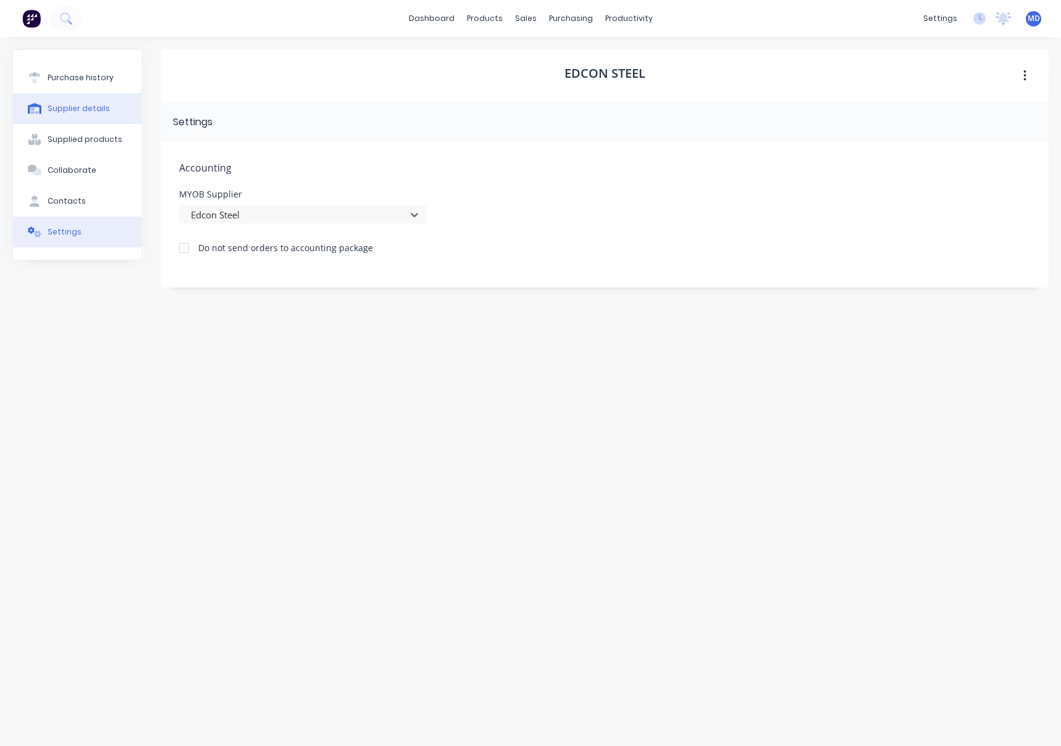
drag, startPoint x: 77, startPoint y: 80, endPoint x: 102, endPoint y: 94, distance: 29.9
click at [77, 79] on div "Purchase history" at bounding box center [81, 77] width 66 height 11
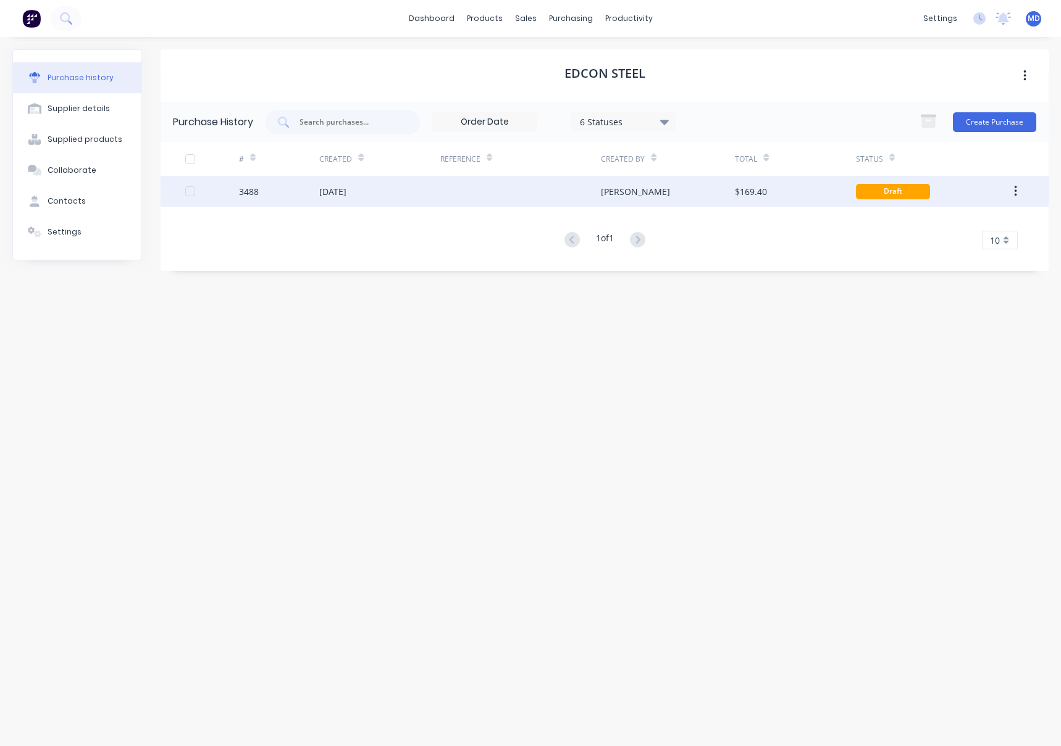
click at [801, 186] on div "$169.40" at bounding box center [795, 191] width 120 height 31
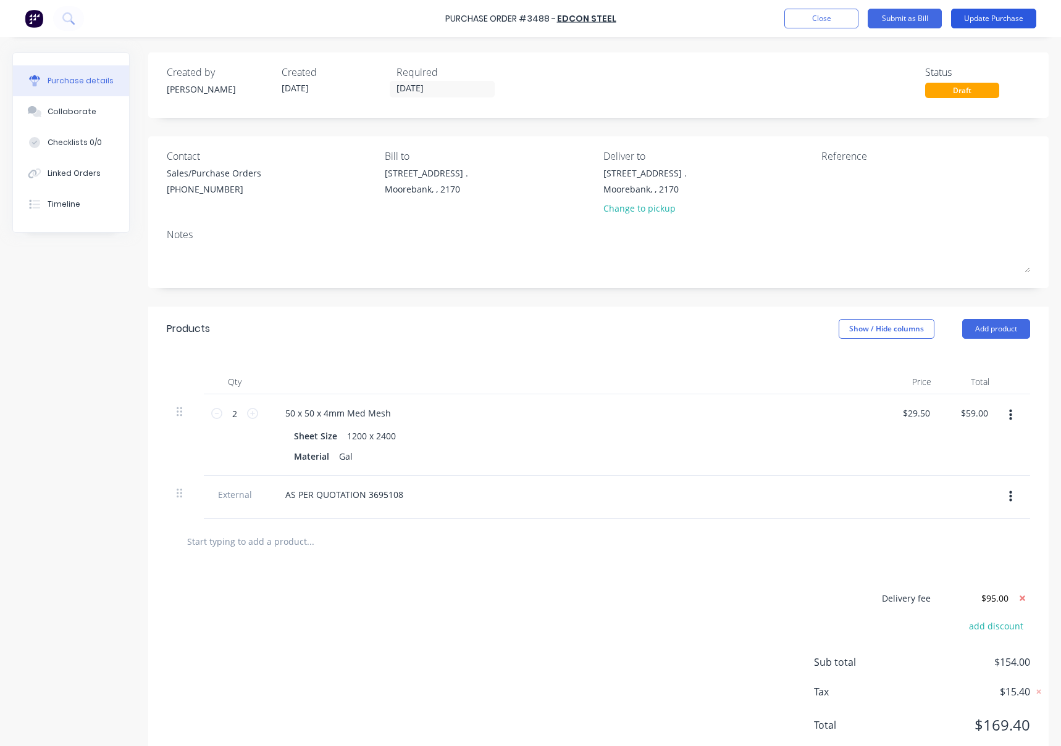
click at [993, 12] on button "Update Purchase" at bounding box center [993, 19] width 85 height 20
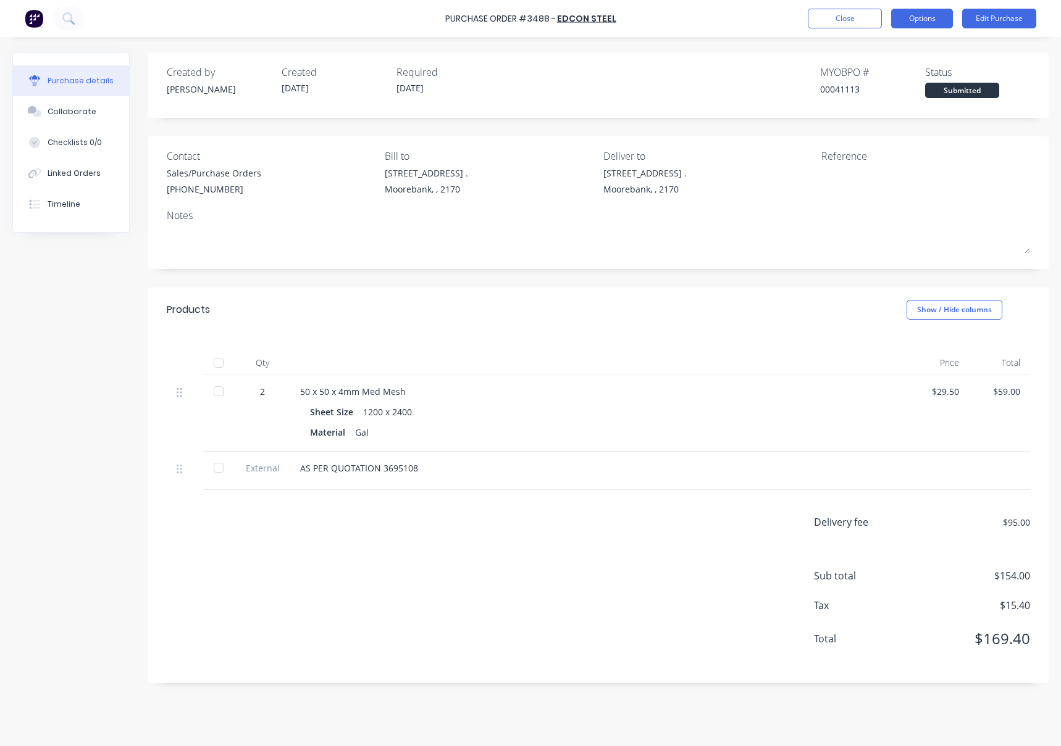
click at [909, 19] on button "Options" at bounding box center [922, 19] width 62 height 20
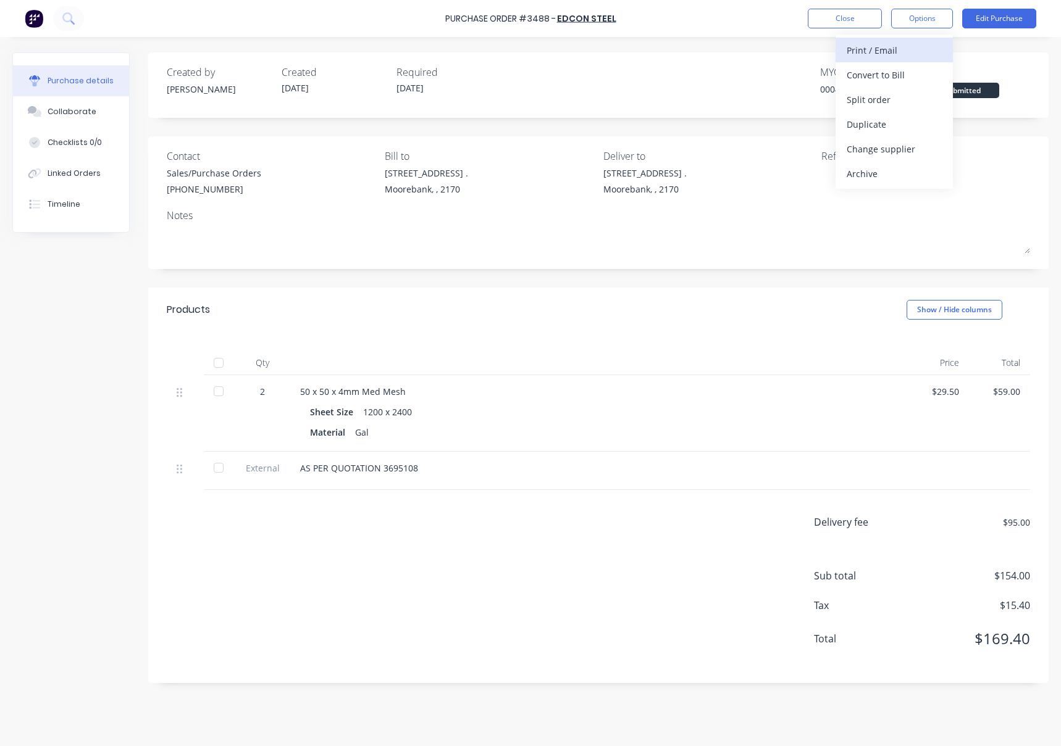
click at [893, 49] on div "Print / Email" at bounding box center [893, 50] width 95 height 18
click at [883, 75] on div "With pricing" at bounding box center [893, 75] width 95 height 18
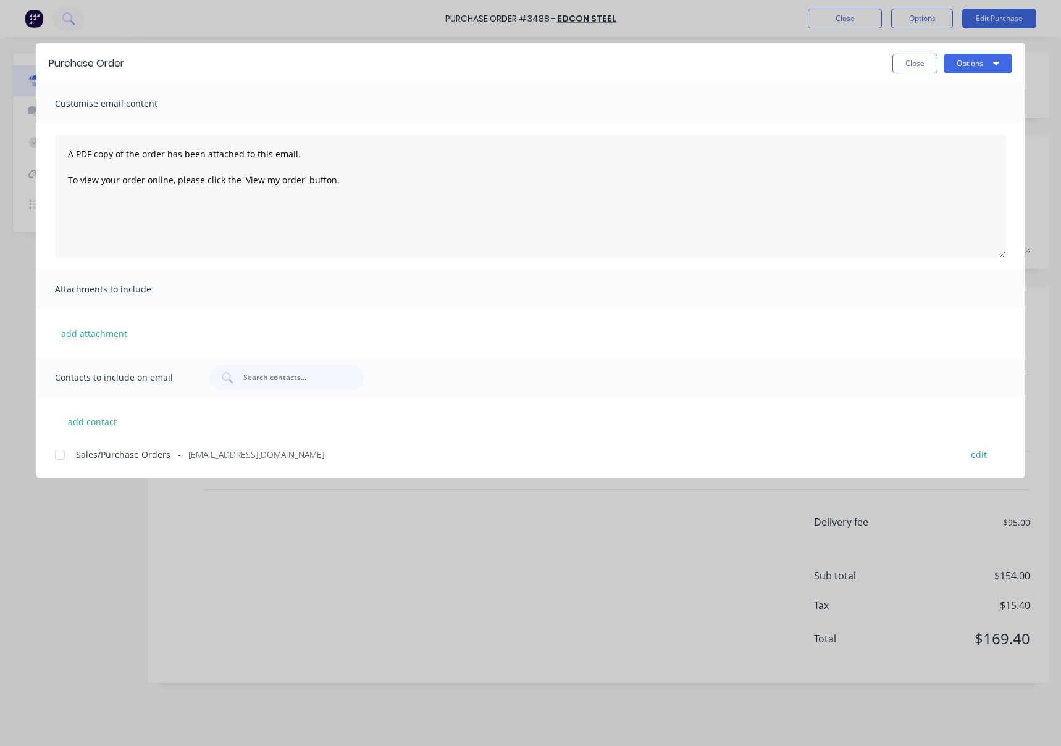
click at [59, 459] on div at bounding box center [60, 455] width 25 height 25
click at [964, 61] on button "Options" at bounding box center [977, 64] width 69 height 20
click at [919, 142] on div "Email" at bounding box center [953, 144] width 95 height 18
click at [914, 65] on button "Close" at bounding box center [914, 64] width 45 height 20
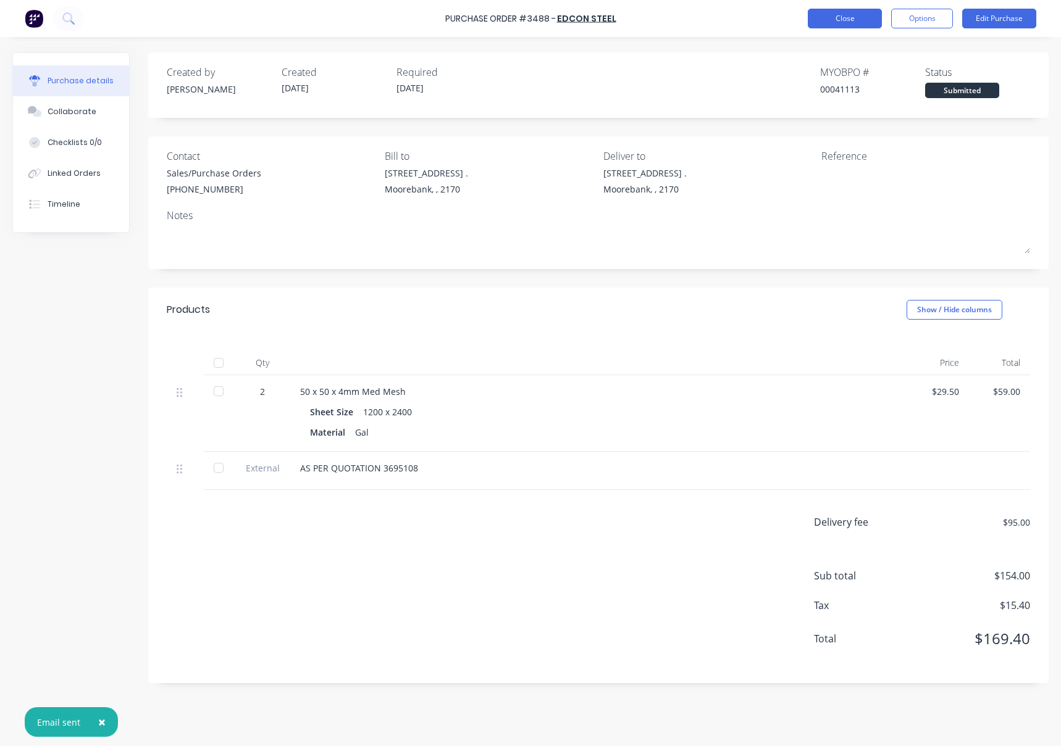
click at [835, 21] on button "Close" at bounding box center [845, 19] width 74 height 20
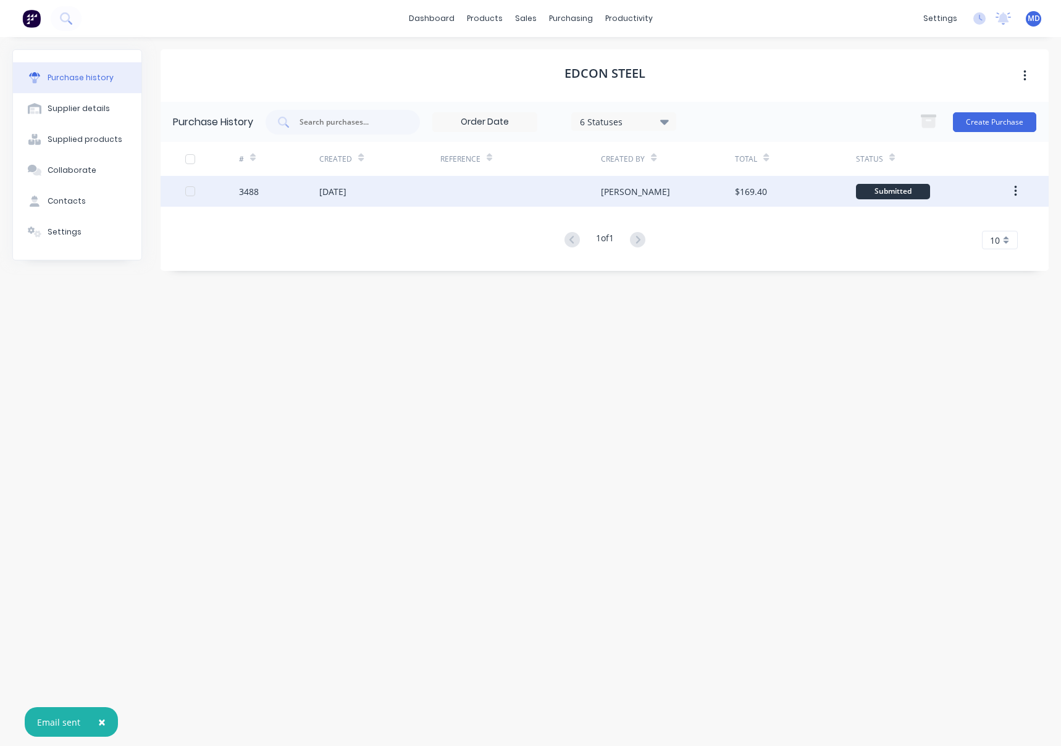
click at [528, 195] on div at bounding box center [520, 191] width 161 height 31
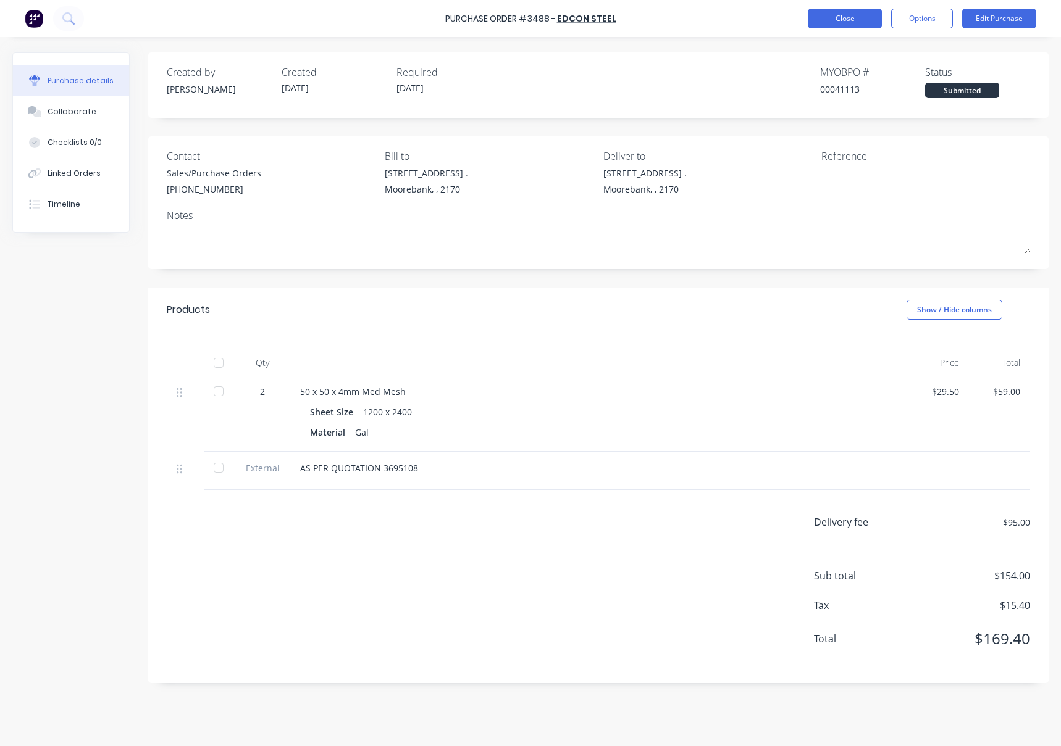
click at [838, 21] on button "Close" at bounding box center [845, 19] width 74 height 20
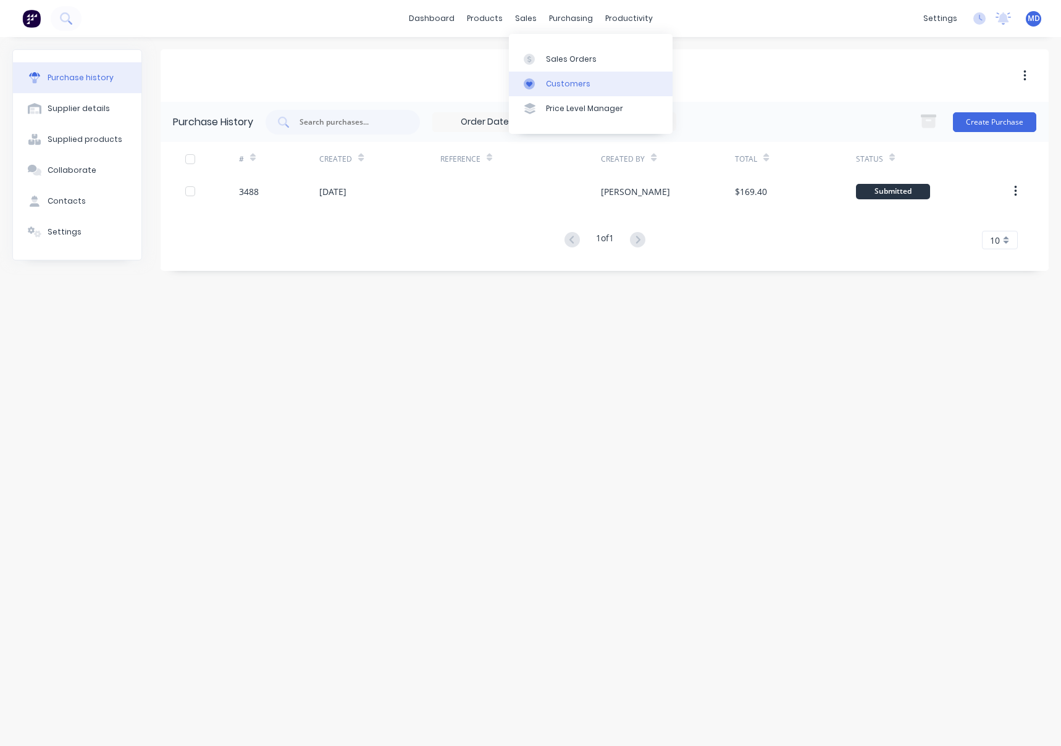
click at [571, 82] on div "Customers" at bounding box center [568, 83] width 44 height 11
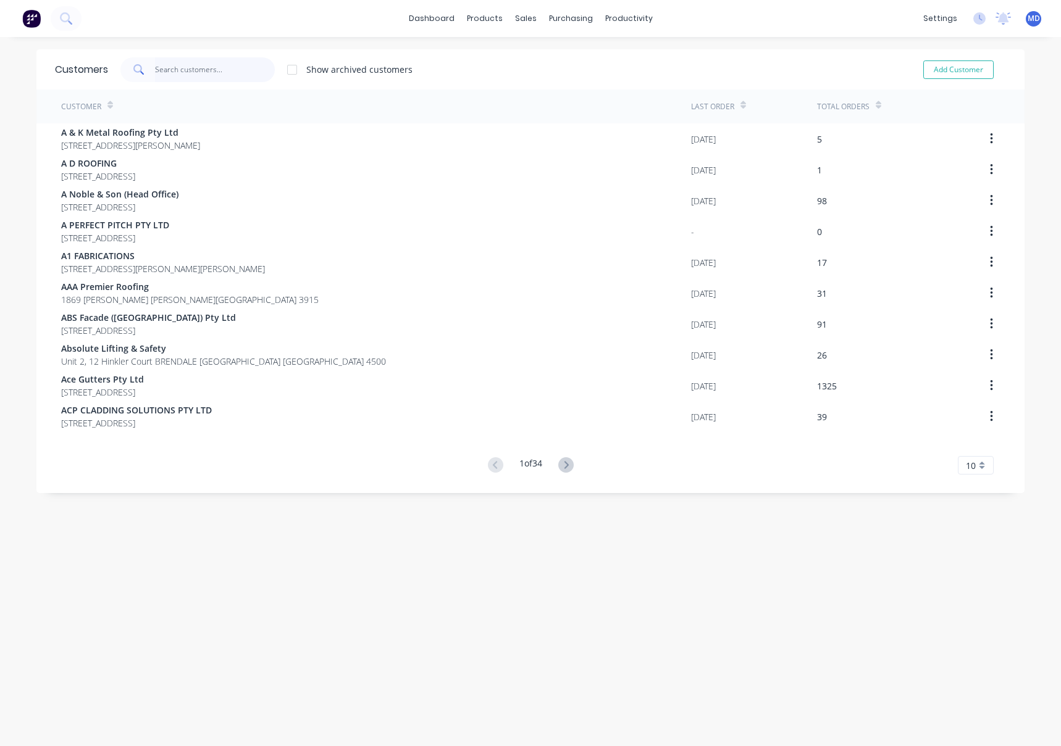
click at [184, 68] on input "text" at bounding box center [215, 69] width 120 height 25
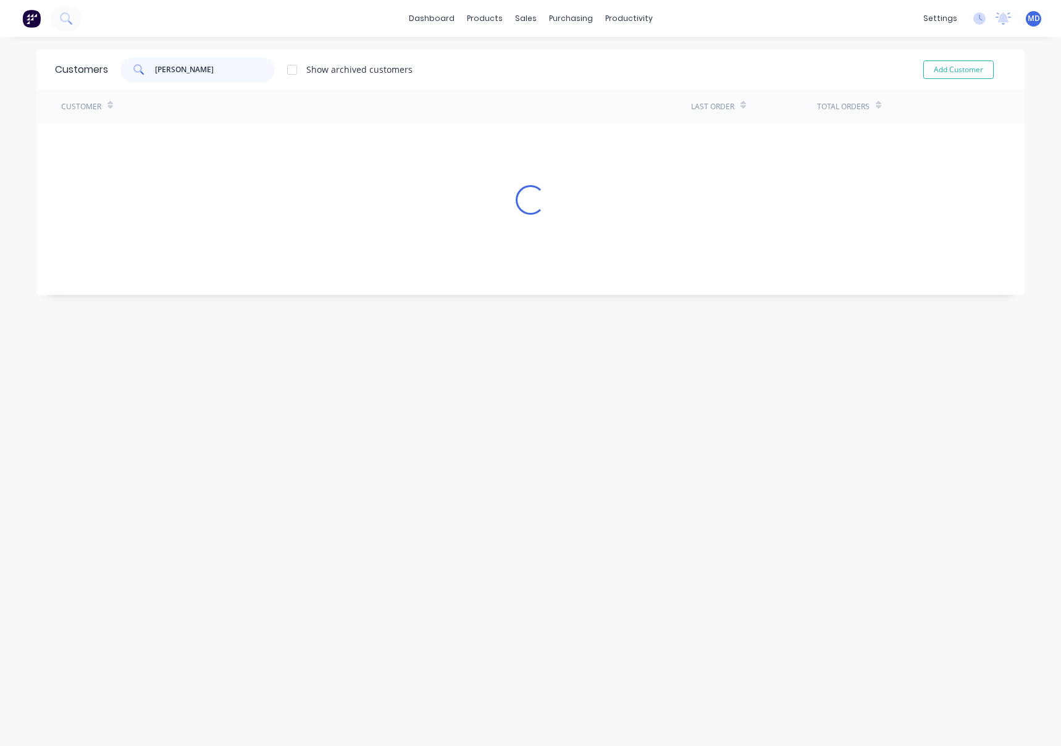
type input "[PERSON_NAME]"
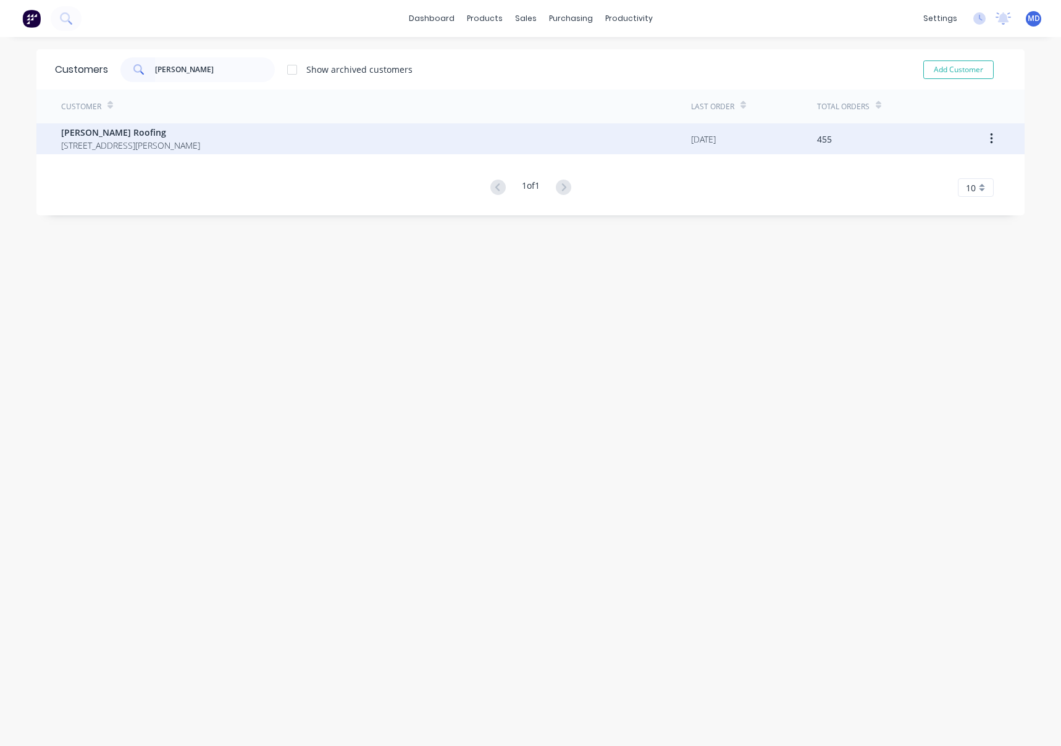
click at [96, 146] on span "[STREET_ADDRESS][PERSON_NAME]" at bounding box center [130, 145] width 139 height 13
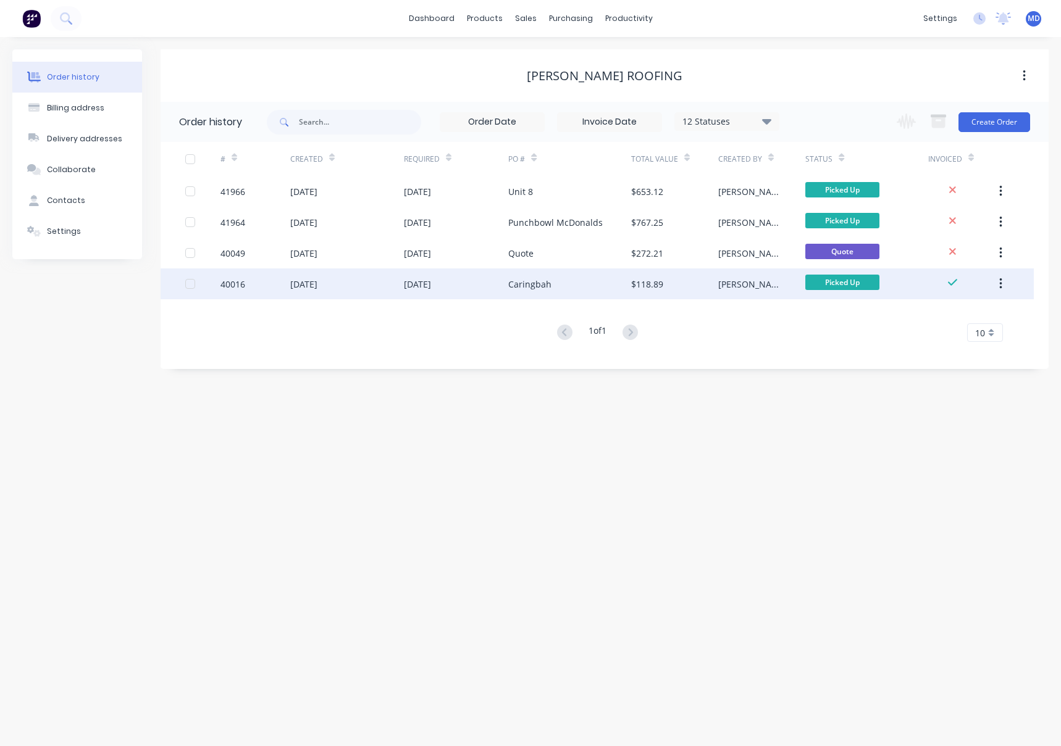
click at [404, 283] on div "[DATE]" at bounding box center [417, 284] width 27 height 13
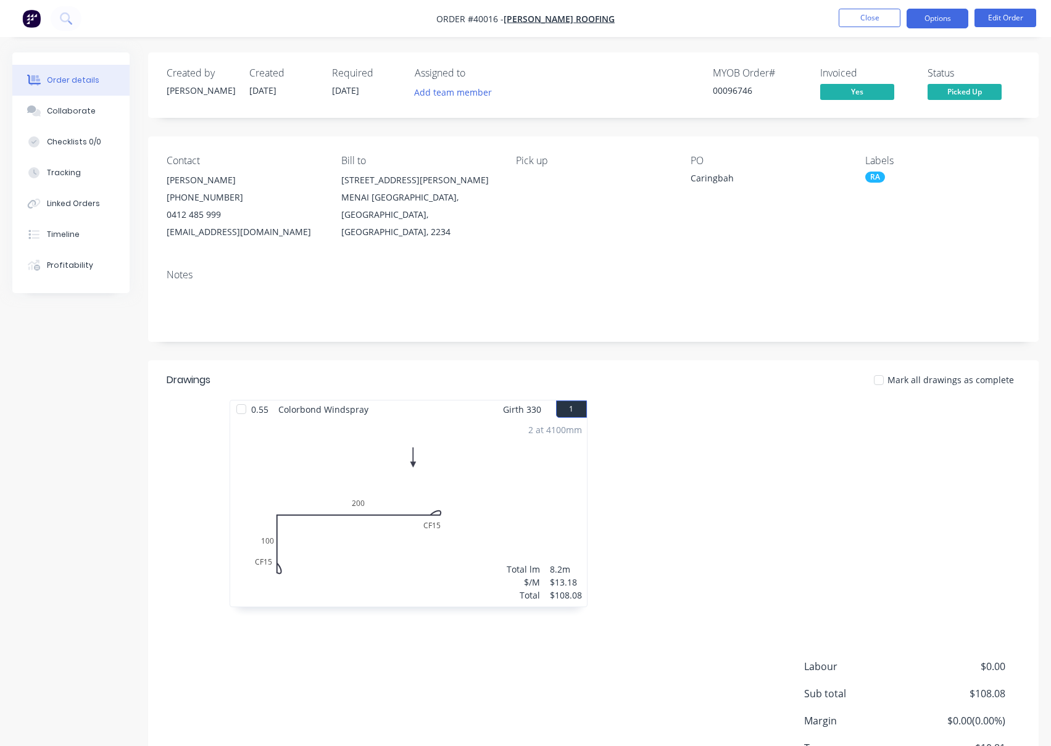
click at [941, 19] on button "Options" at bounding box center [938, 19] width 62 height 20
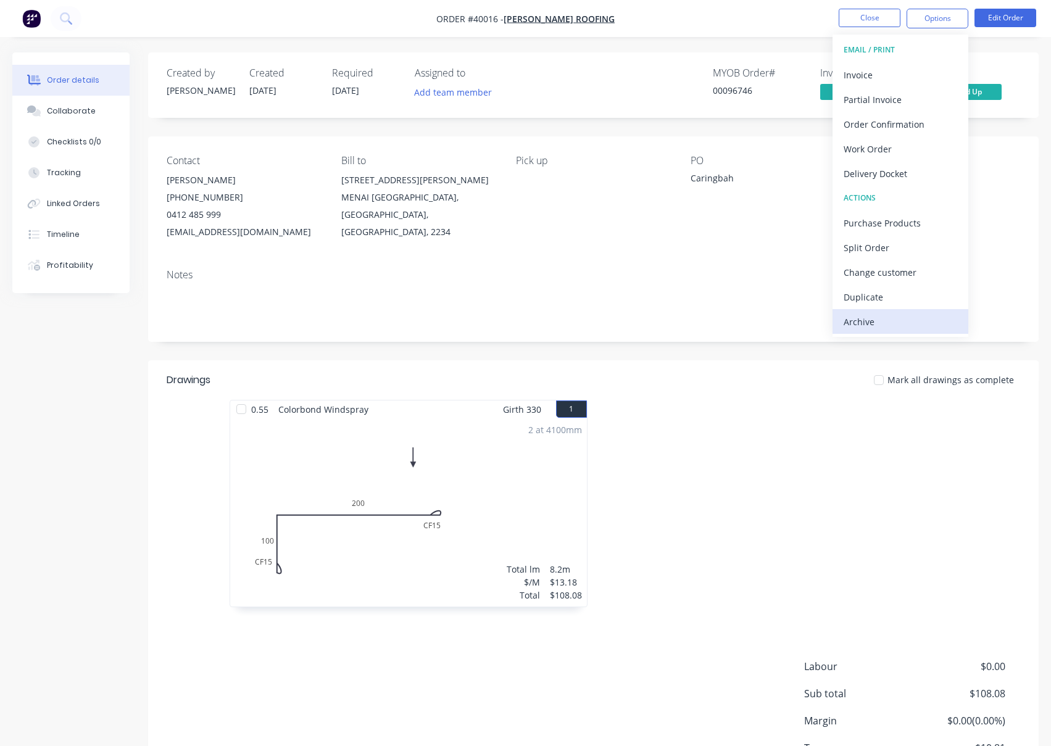
click at [866, 323] on div "Archive" at bounding box center [901, 322] width 114 height 18
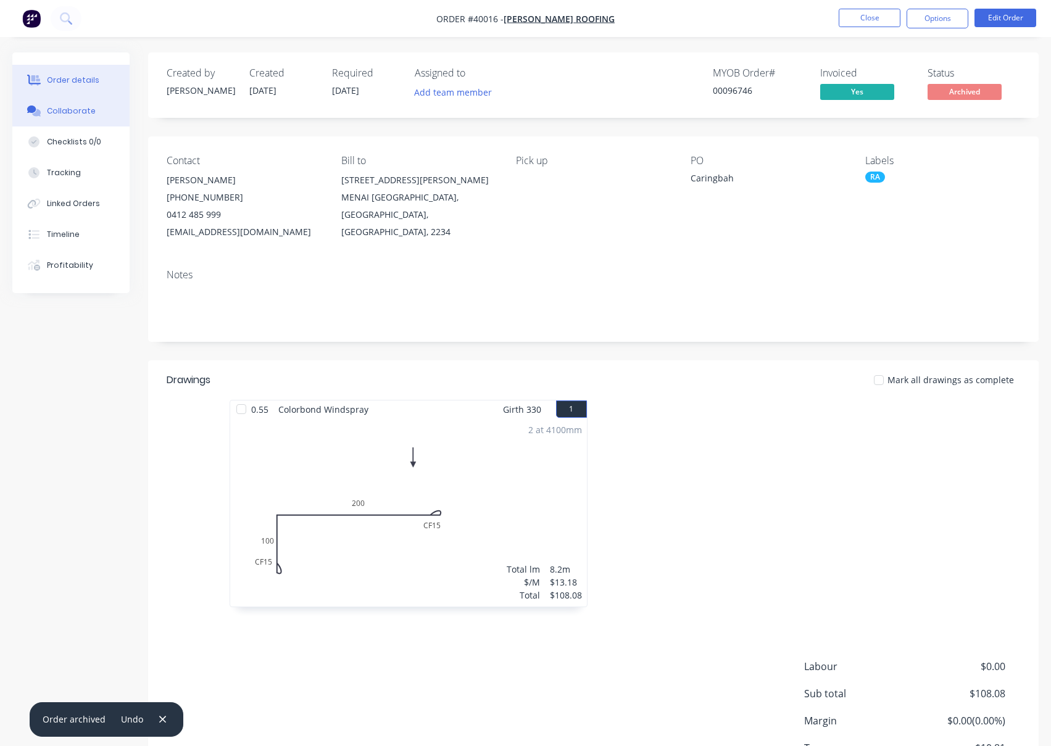
click at [73, 110] on div "Collaborate" at bounding box center [71, 111] width 49 height 11
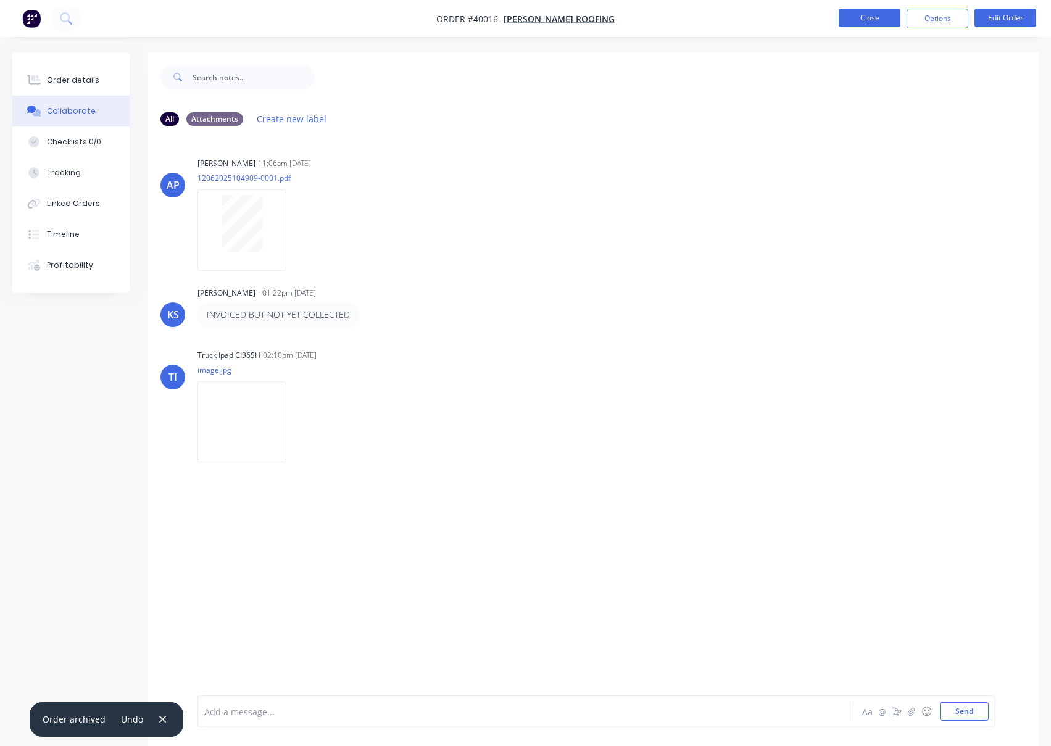
click at [867, 20] on button "Close" at bounding box center [870, 18] width 62 height 19
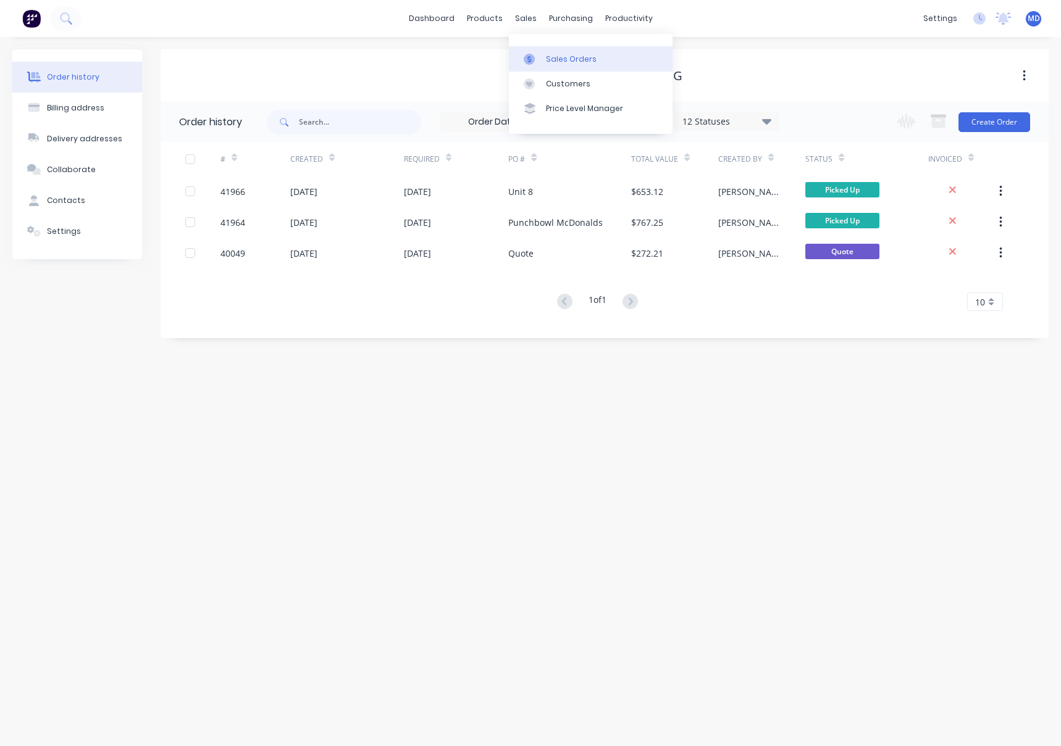
click at [564, 57] on div "Sales Orders" at bounding box center [571, 59] width 51 height 11
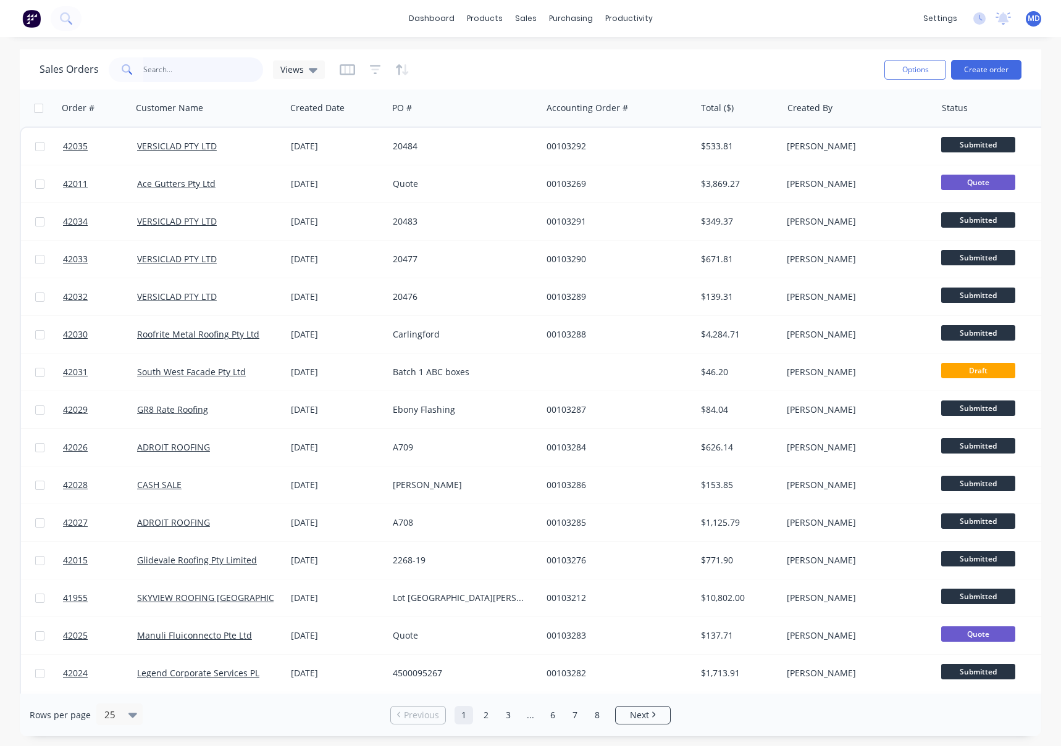
click at [172, 70] on input "text" at bounding box center [203, 69] width 120 height 25
type input "41947"
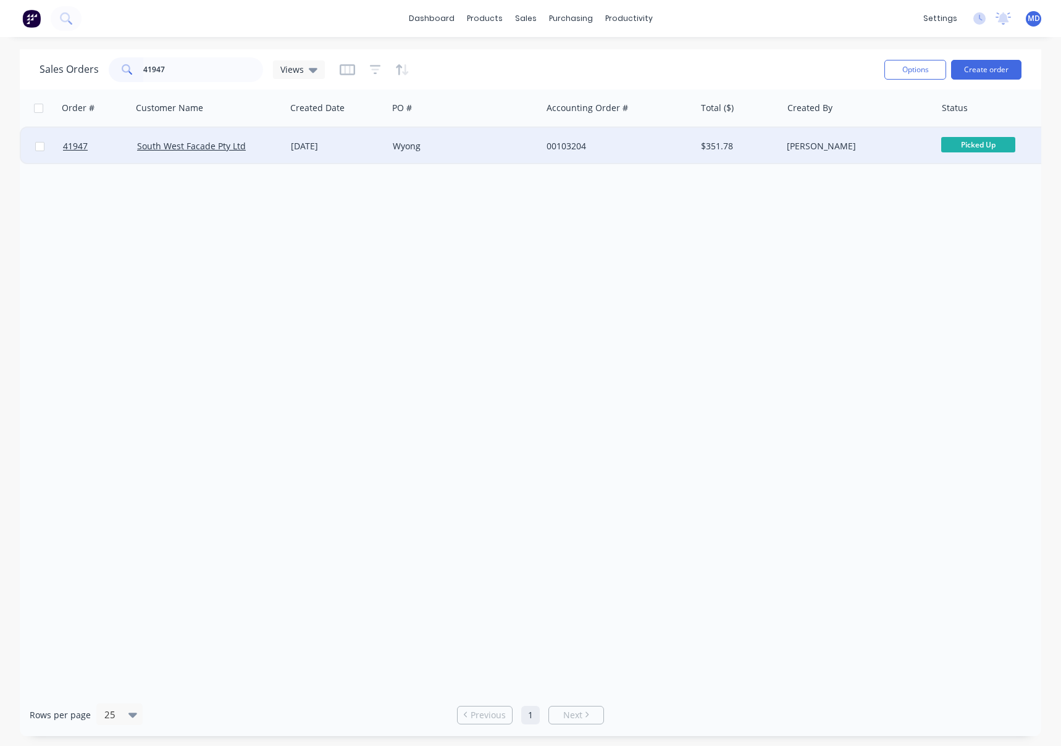
click at [487, 146] on div "Wyong" at bounding box center [461, 146] width 137 height 12
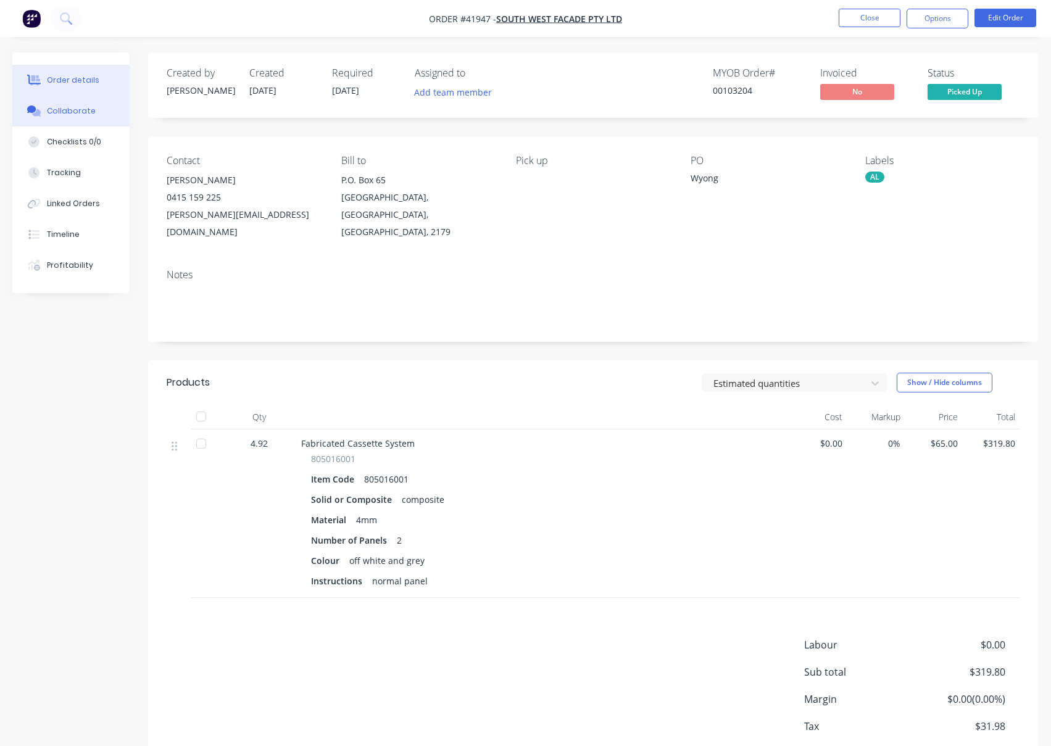
click at [62, 112] on div "Collaborate" at bounding box center [71, 111] width 49 height 11
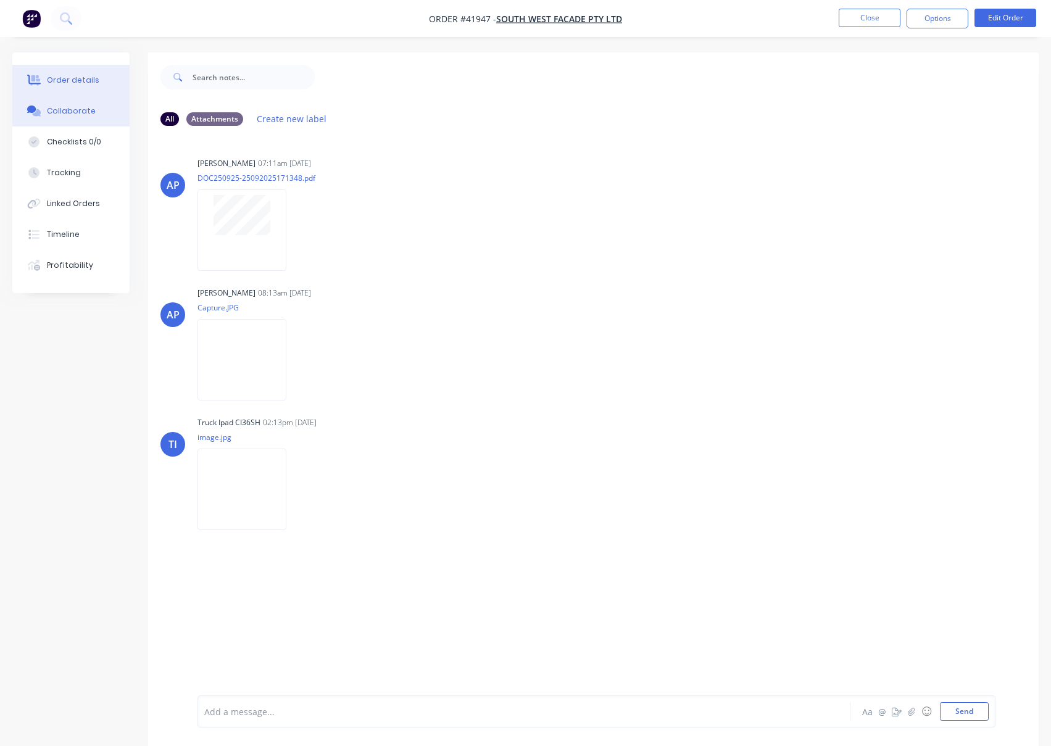
click at [67, 77] on div "Order details" at bounding box center [73, 80] width 52 height 11
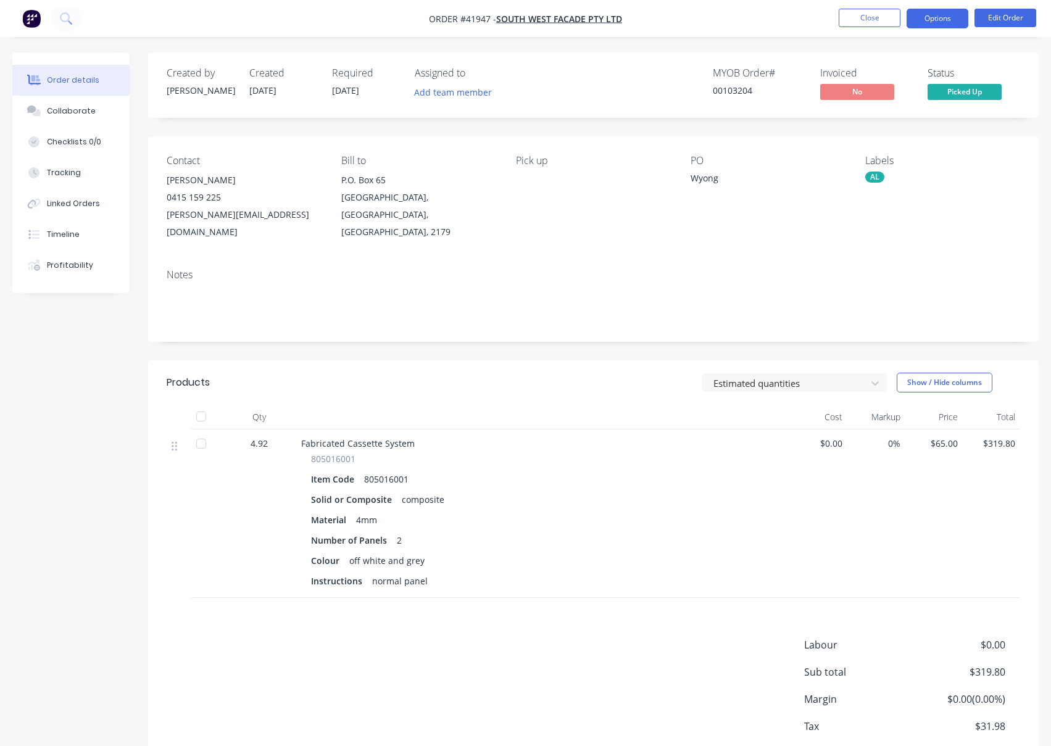
click at [930, 13] on button "Options" at bounding box center [938, 19] width 62 height 20
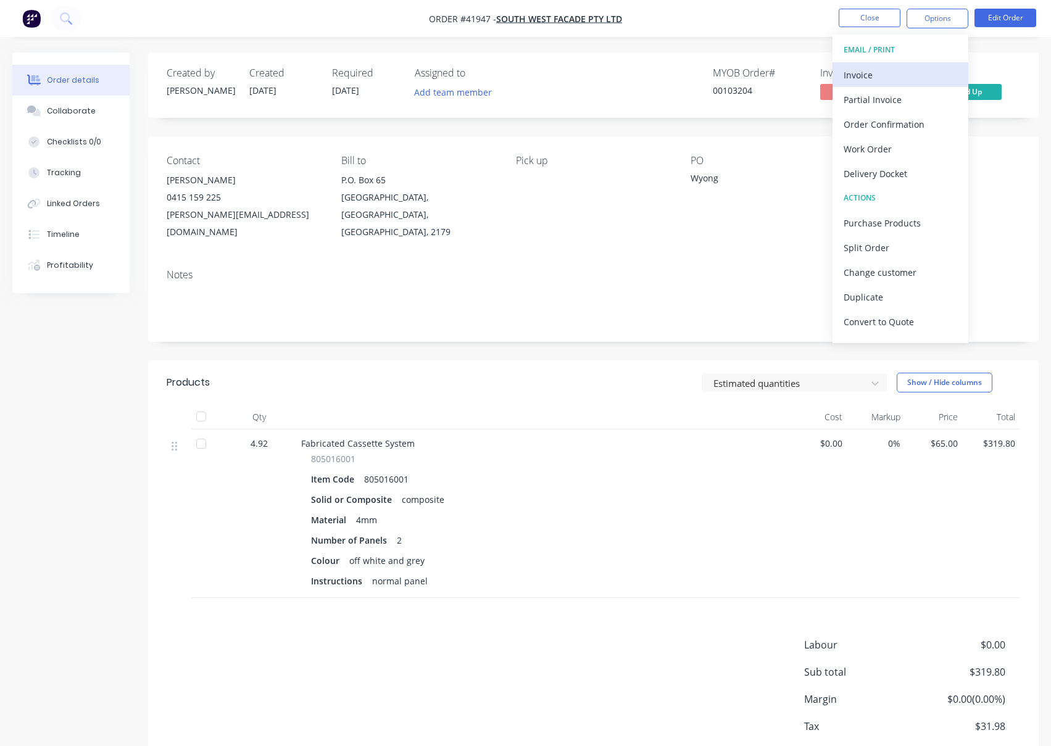
click at [858, 73] on div "Invoice" at bounding box center [901, 75] width 114 height 18
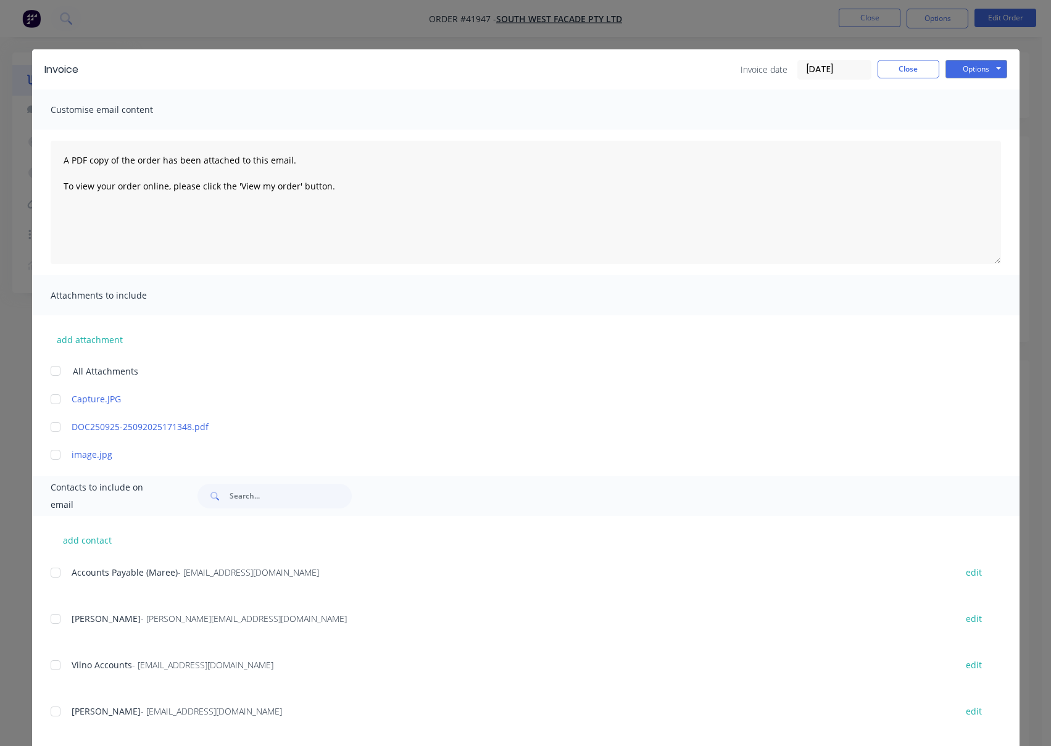
click at [49, 575] on div at bounding box center [55, 573] width 25 height 25
click at [969, 70] on button "Options" at bounding box center [977, 69] width 62 height 19
click at [973, 131] on button "Email" at bounding box center [985, 132] width 79 height 20
click at [901, 66] on button "Close" at bounding box center [909, 69] width 62 height 19
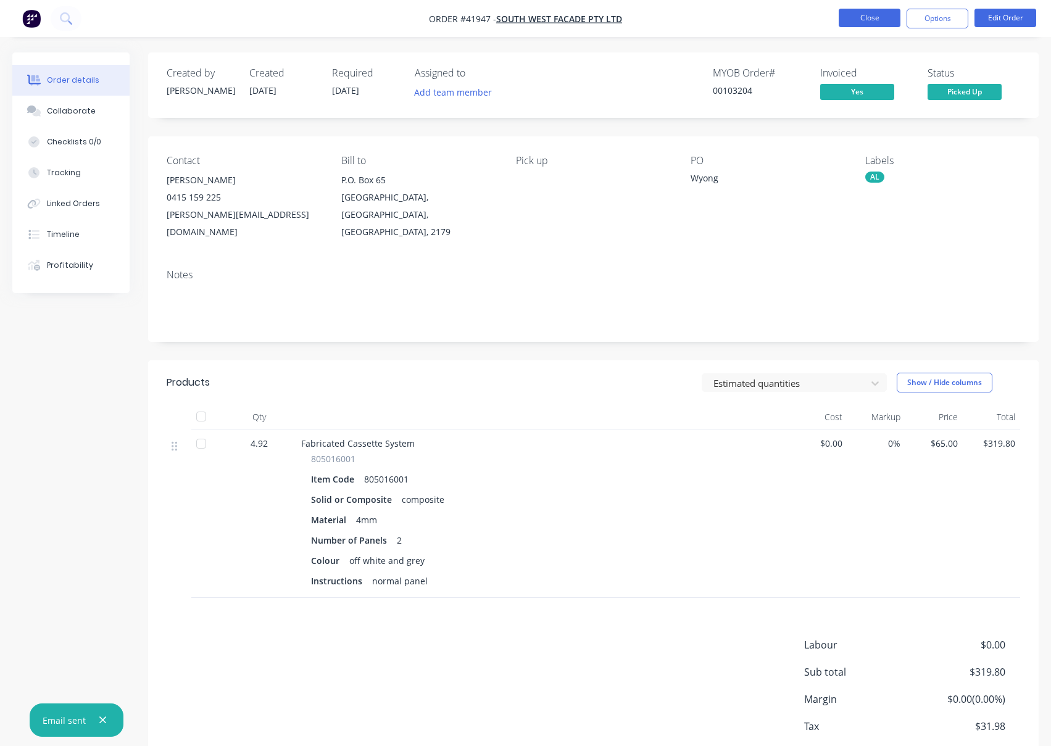
click at [874, 22] on button "Close" at bounding box center [870, 18] width 62 height 19
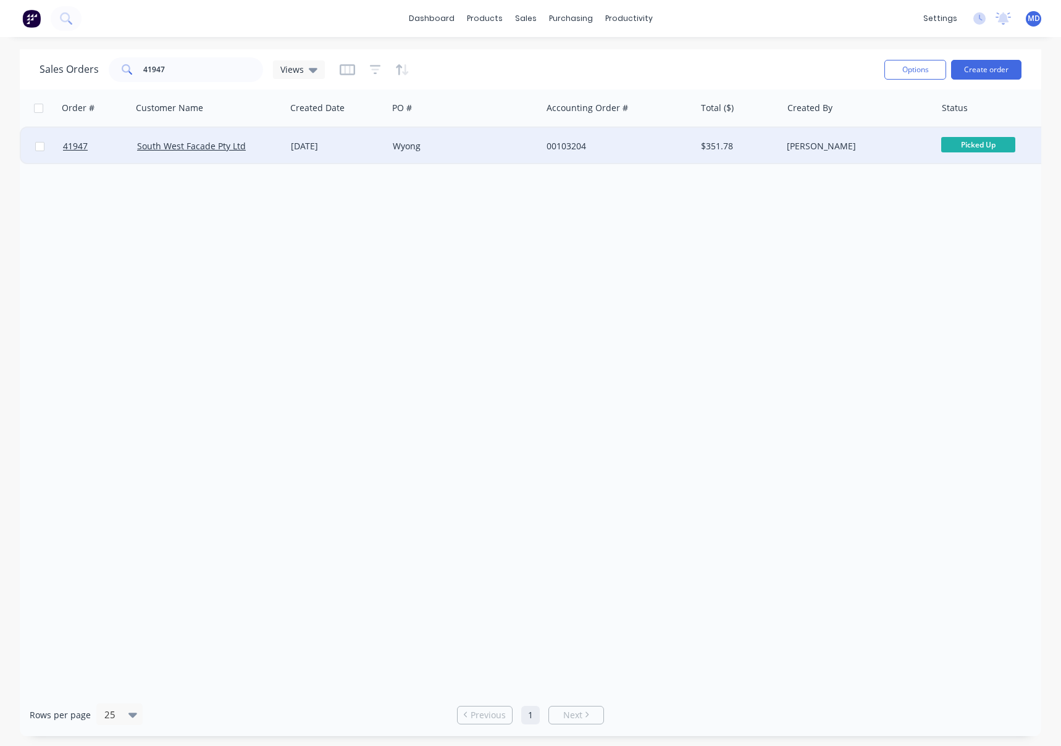
click at [635, 145] on div "00103204" at bounding box center [614, 146] width 137 height 12
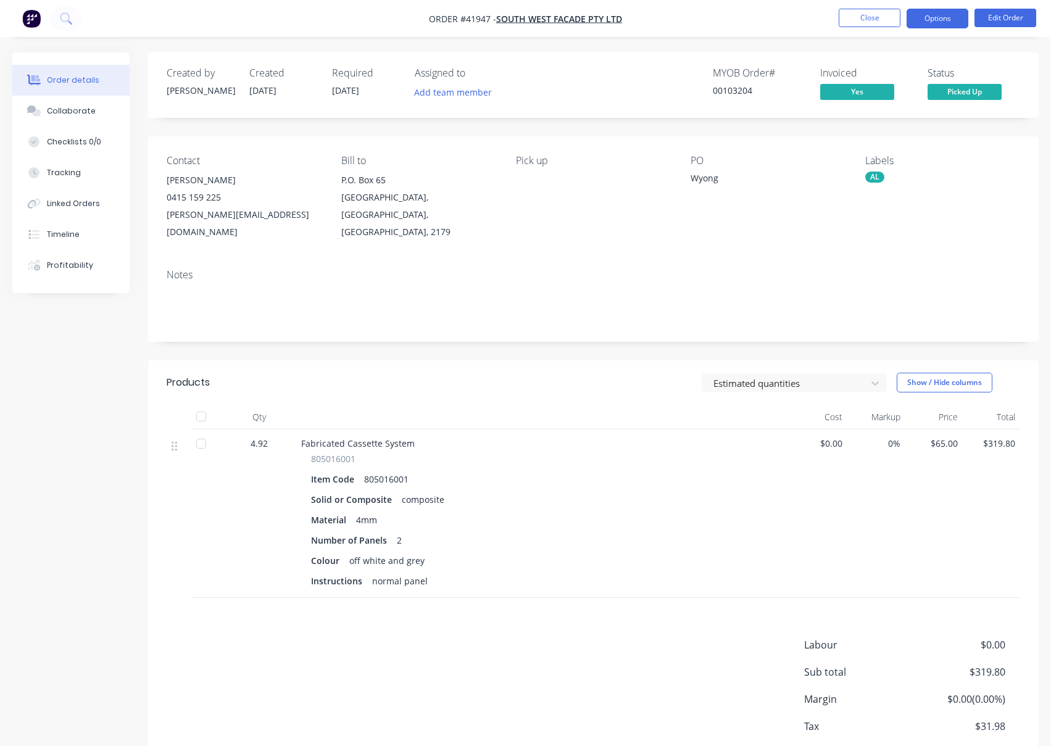
click at [946, 20] on button "Options" at bounding box center [938, 19] width 62 height 20
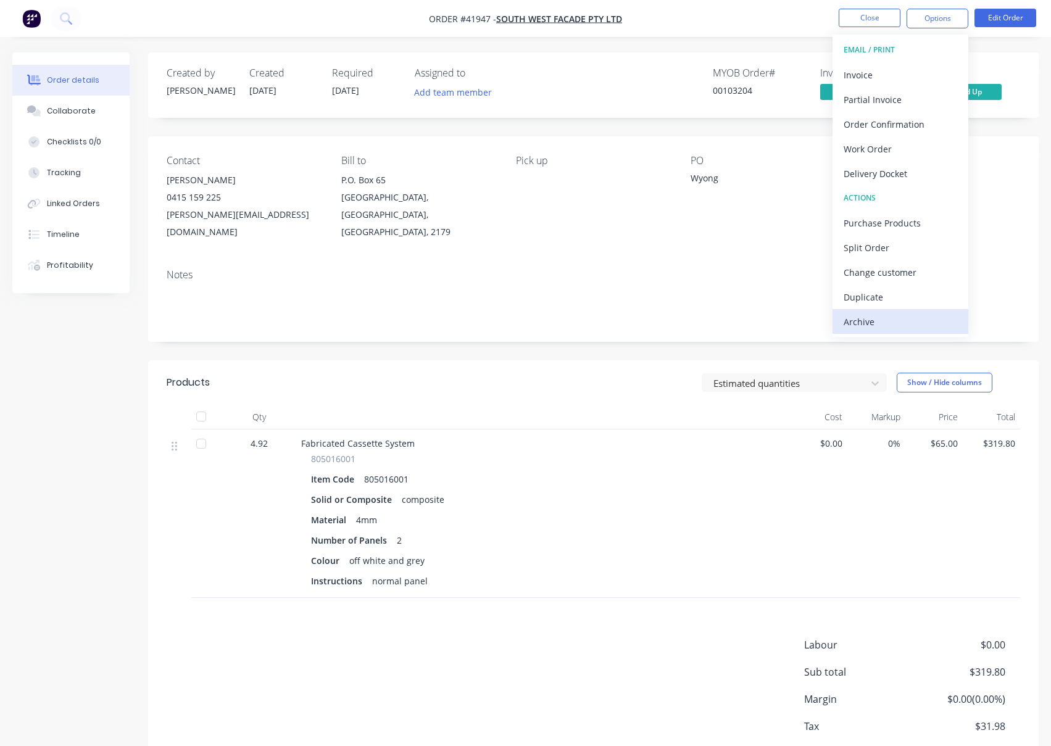
click at [858, 320] on div "Archive" at bounding box center [901, 322] width 114 height 18
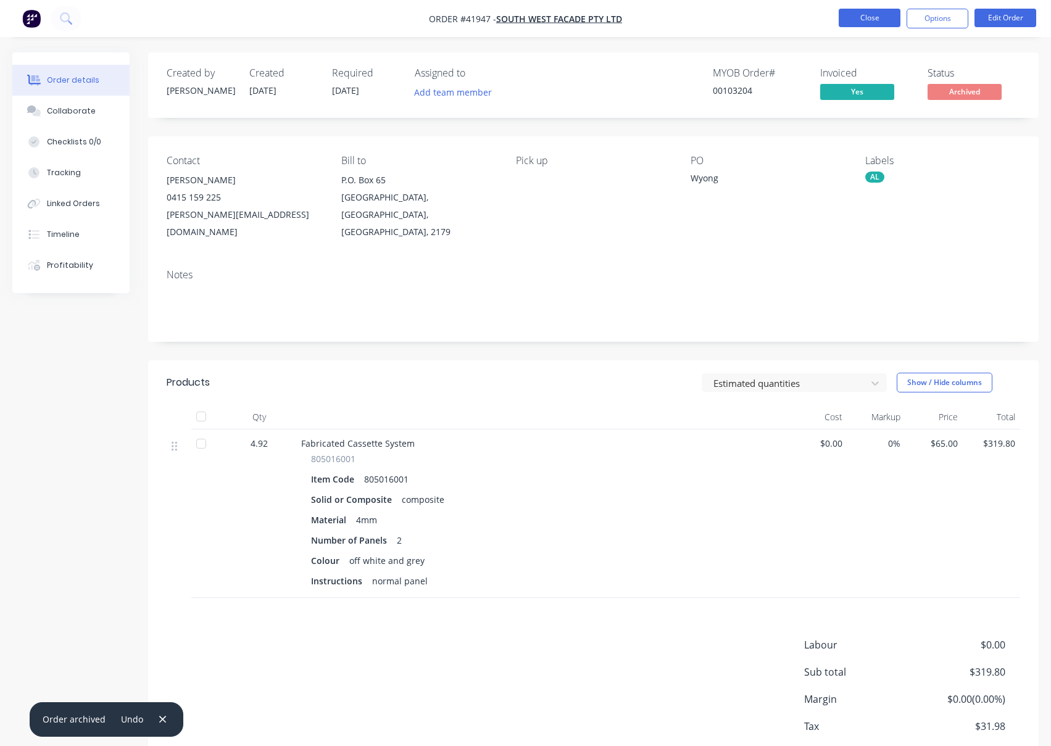
click at [861, 14] on button "Close" at bounding box center [870, 18] width 62 height 19
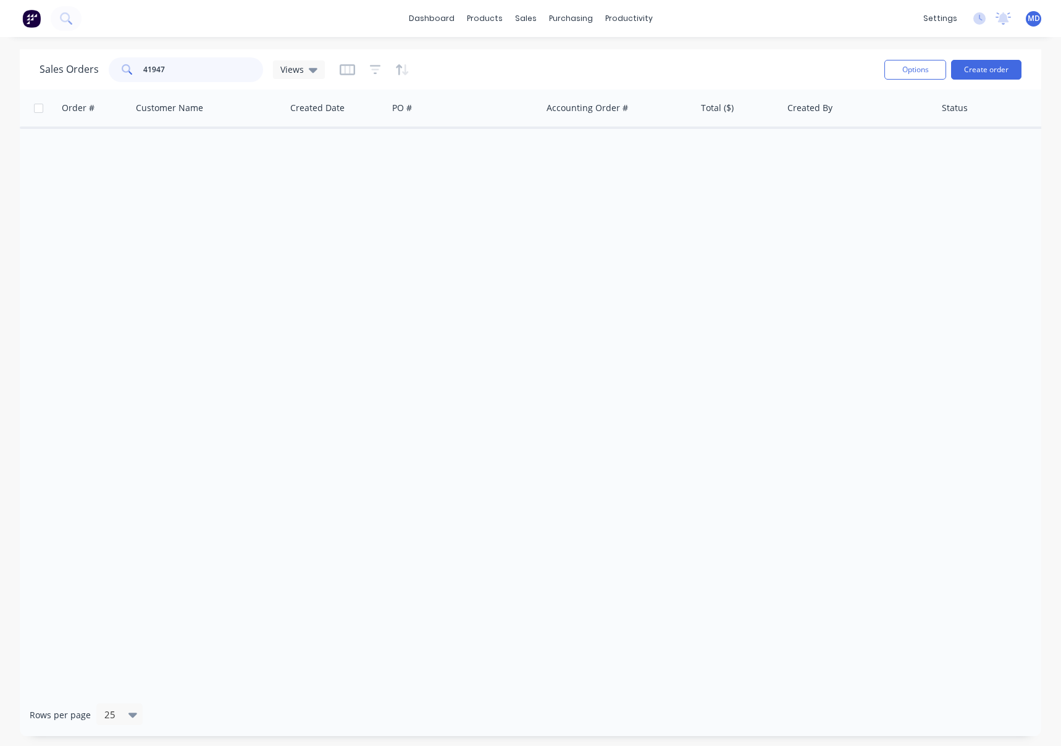
drag, startPoint x: 167, startPoint y: 67, endPoint x: -21, endPoint y: 38, distance: 190.6
click at [0, 38] on html "dashboard products sales purchasing productivity dashboard products Product Cat…" at bounding box center [530, 373] width 1061 height 746
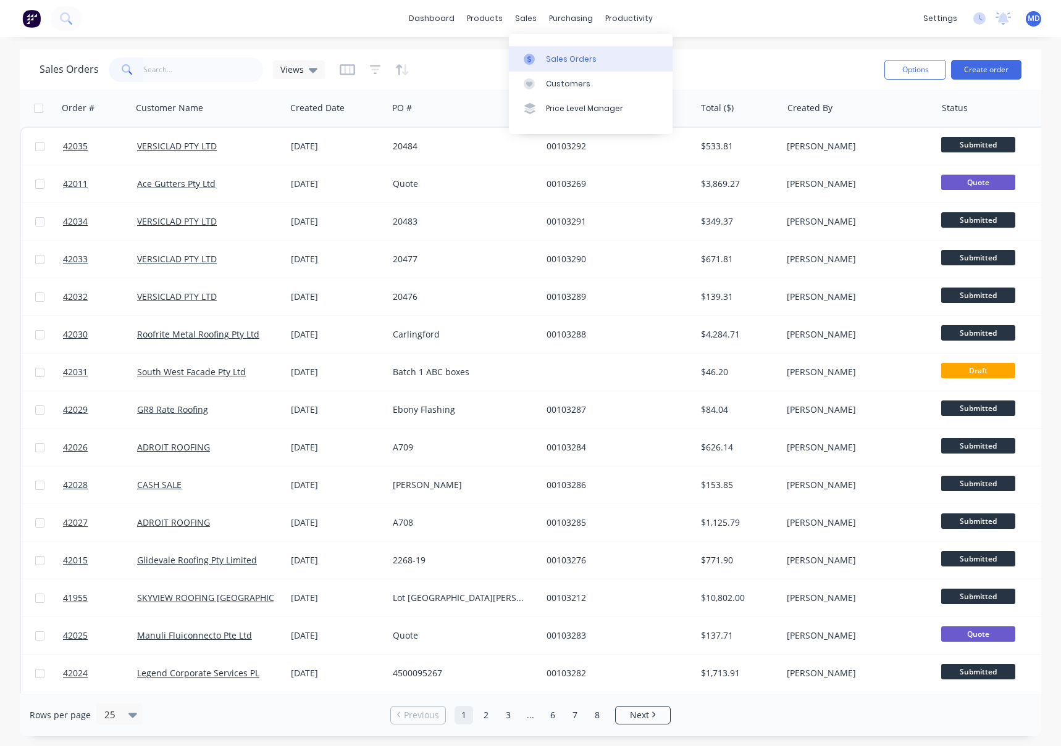
click at [570, 59] on div "Sales Orders" at bounding box center [571, 59] width 51 height 11
click at [306, 69] on div "Views" at bounding box center [298, 69] width 37 height 11
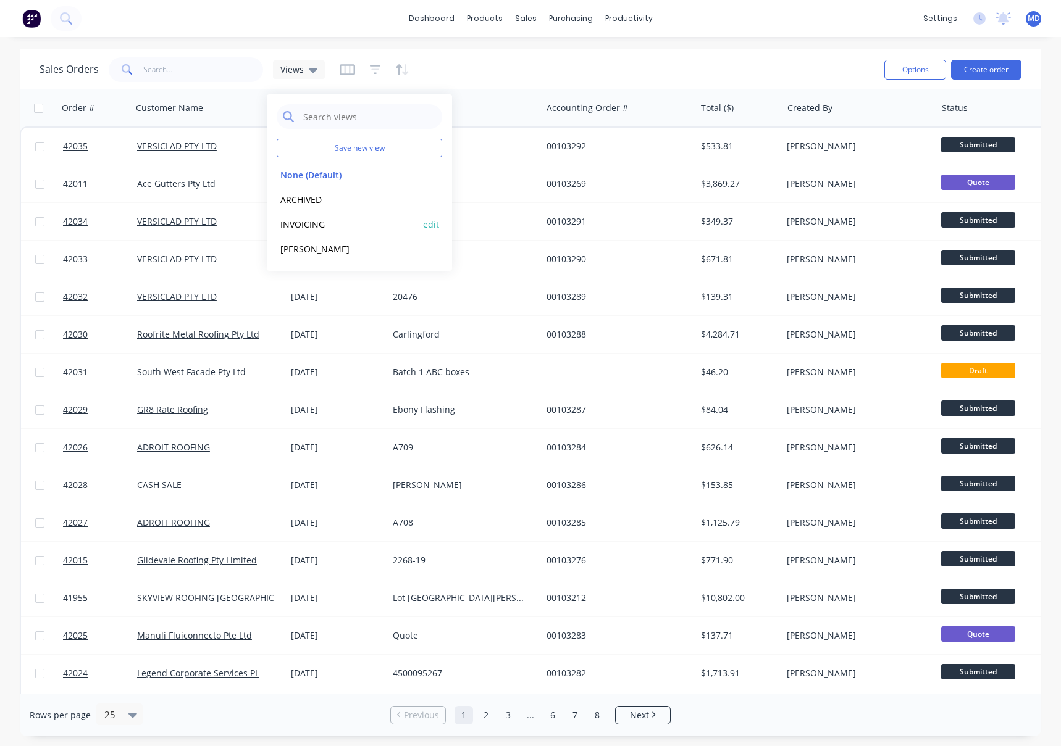
click at [310, 226] on button "INVOICING" at bounding box center [347, 224] width 141 height 14
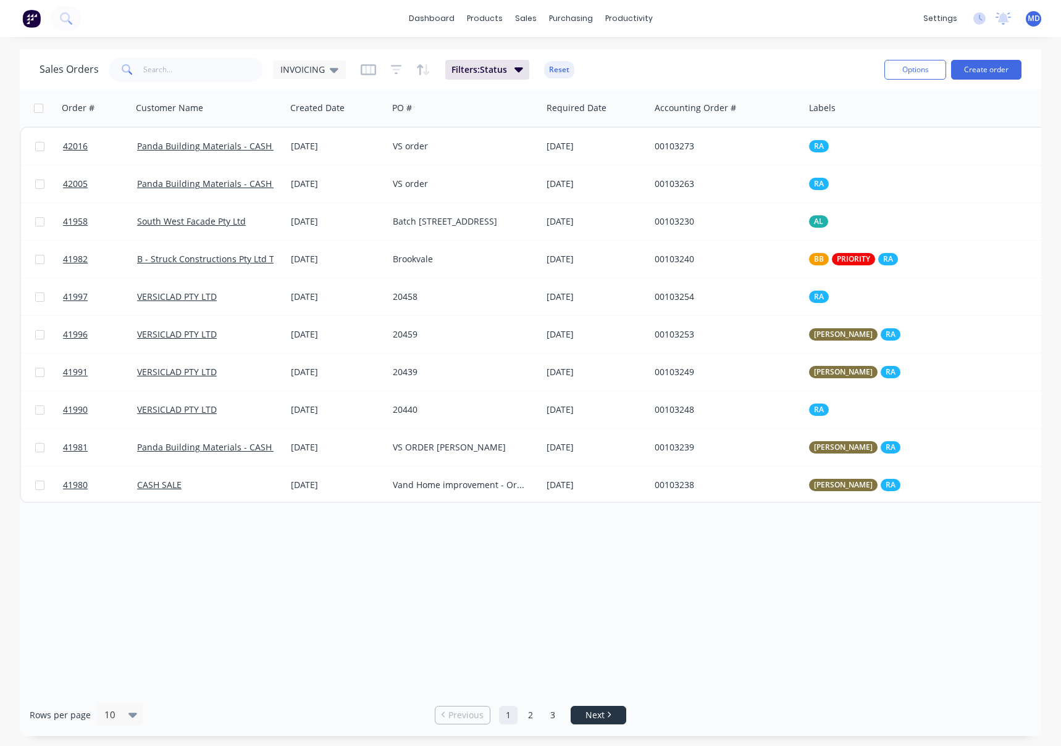
click at [608, 714] on icon "Next page" at bounding box center [609, 715] width 4 height 6
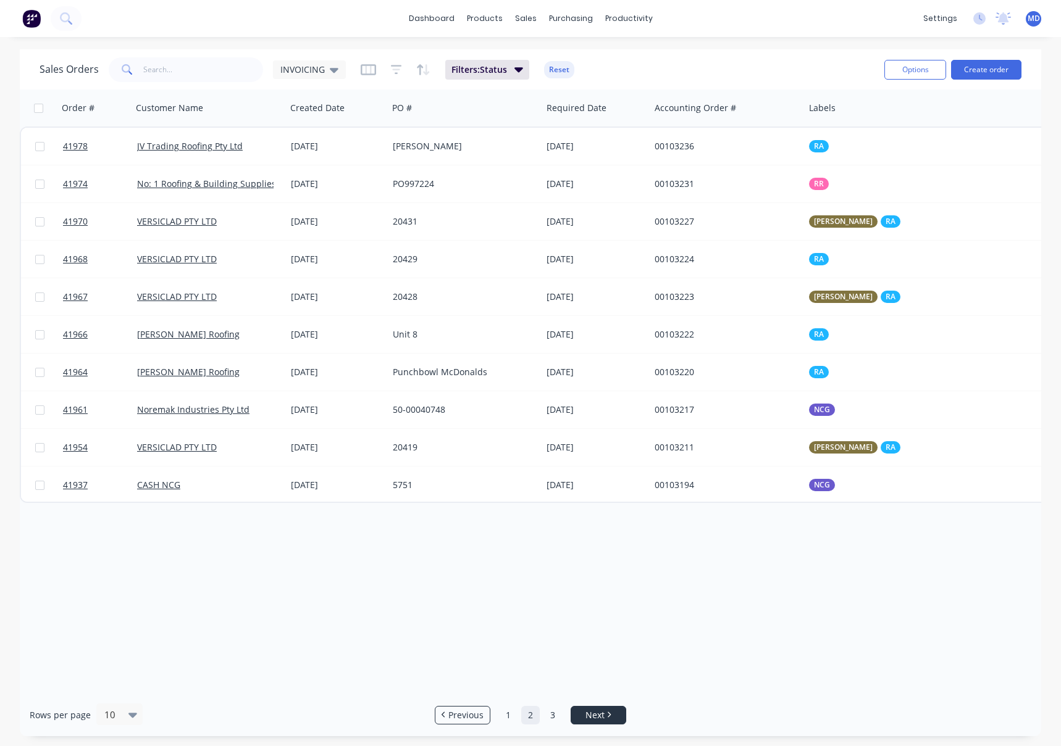
click at [607, 715] on icon "Next page" at bounding box center [609, 715] width 4 height 6
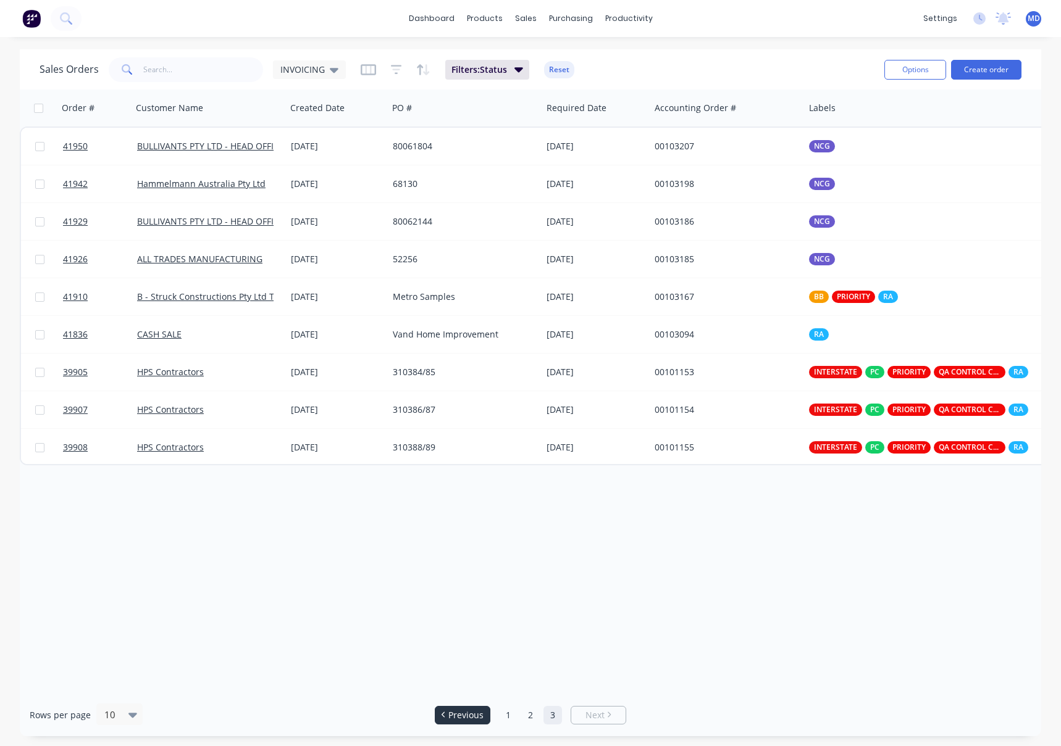
click at [468, 716] on span "Previous" at bounding box center [465, 715] width 35 height 12
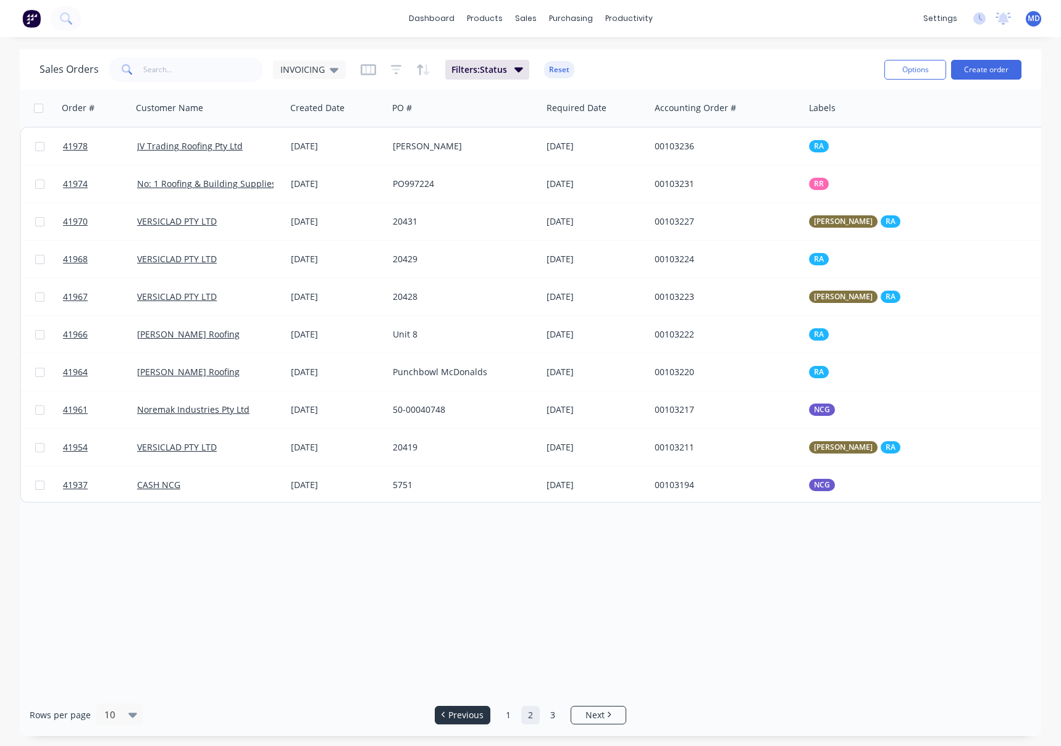
click at [468, 716] on span "Previous" at bounding box center [465, 715] width 35 height 12
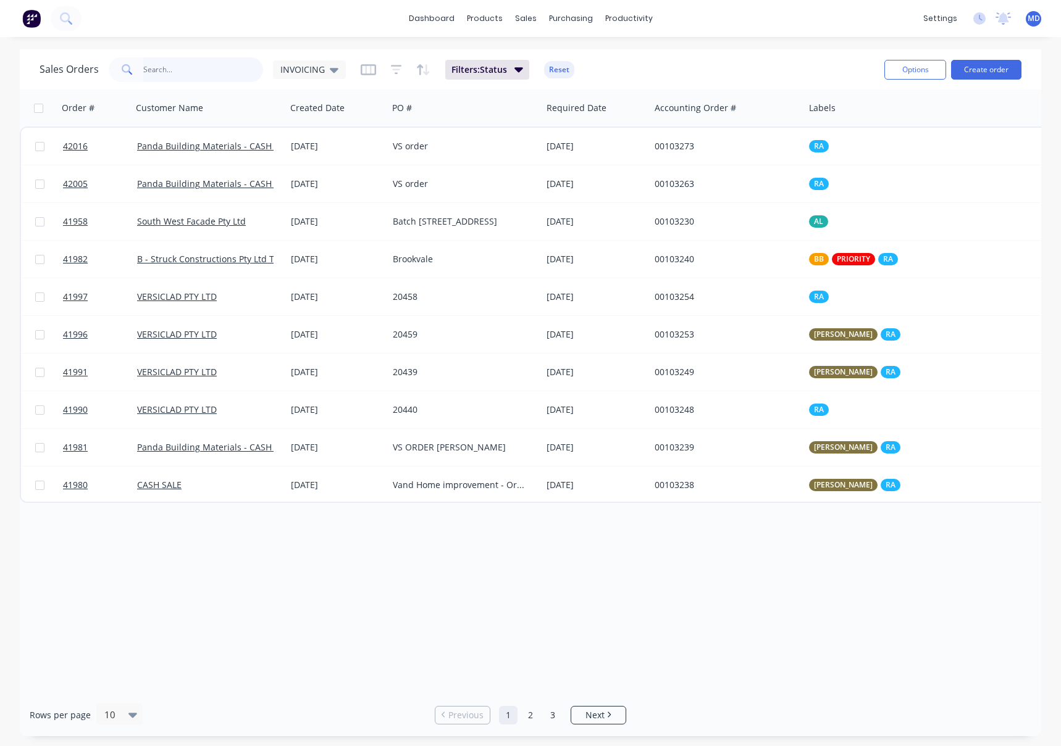
click at [173, 72] on input "text" at bounding box center [203, 69] width 120 height 25
type input "41974"
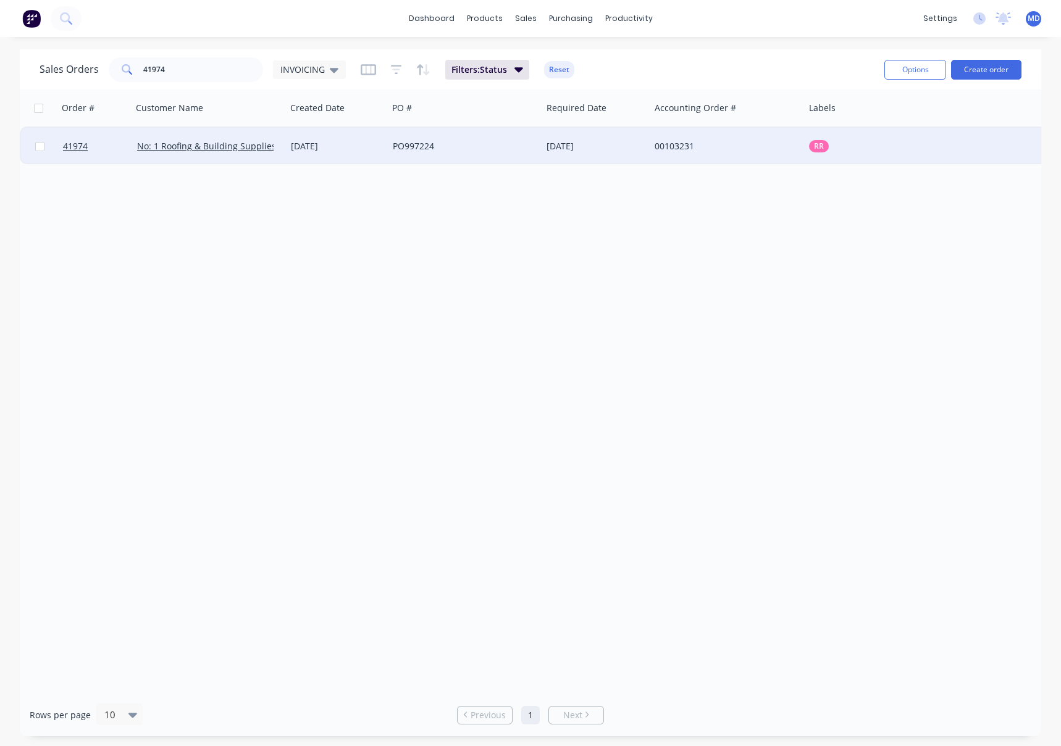
click at [516, 147] on div "PO997224" at bounding box center [461, 146] width 137 height 12
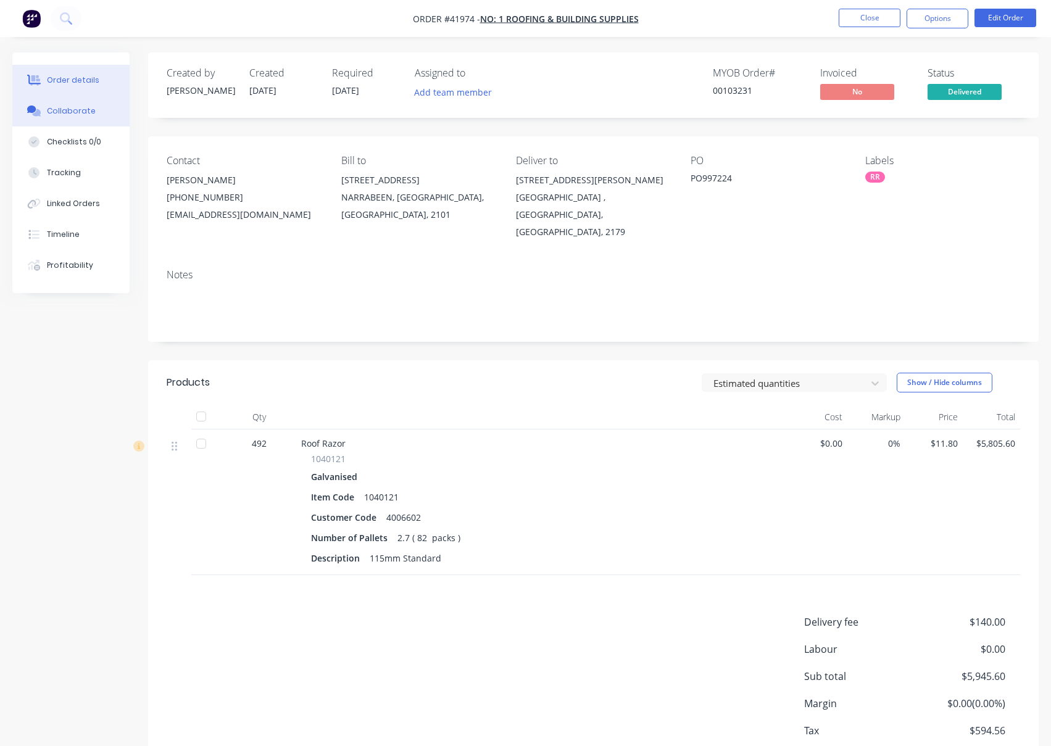
click at [72, 117] on button "Collaborate" at bounding box center [70, 111] width 117 height 31
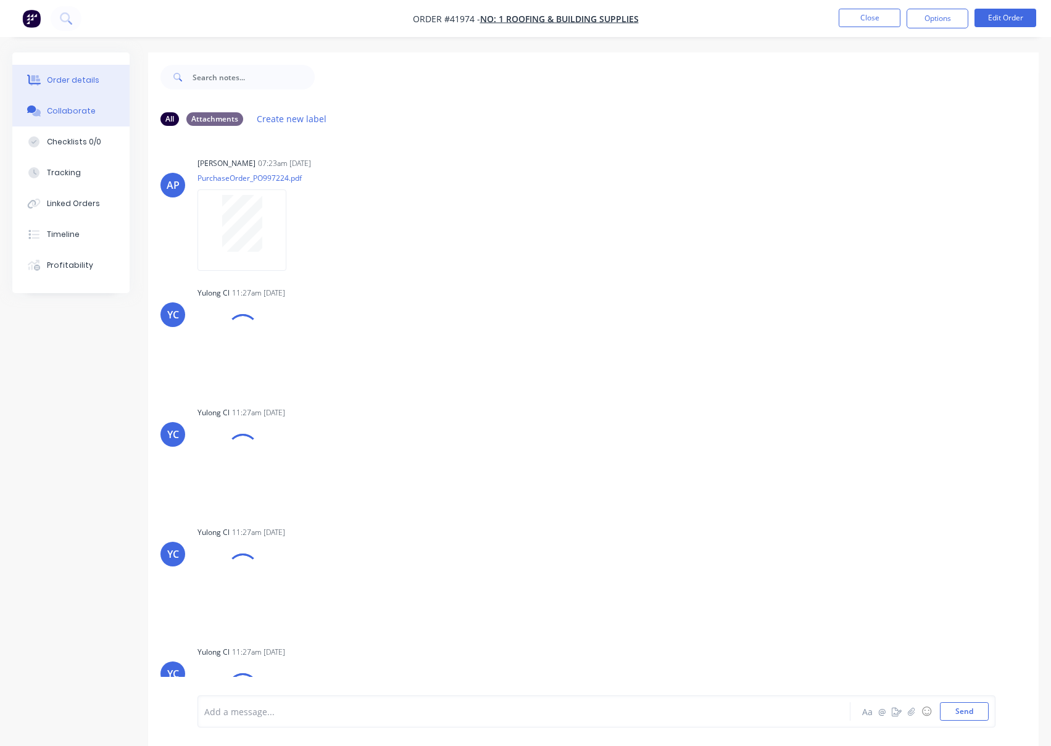
click at [72, 74] on button "Order details" at bounding box center [70, 80] width 117 height 31
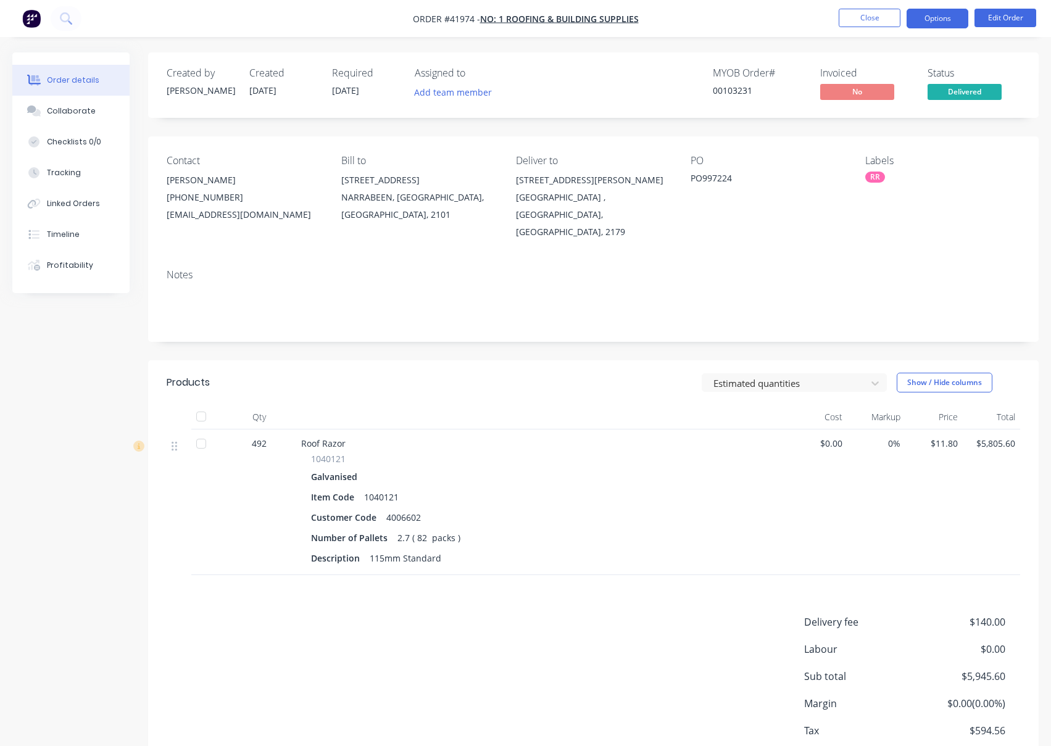
click at [926, 17] on button "Options" at bounding box center [938, 19] width 62 height 20
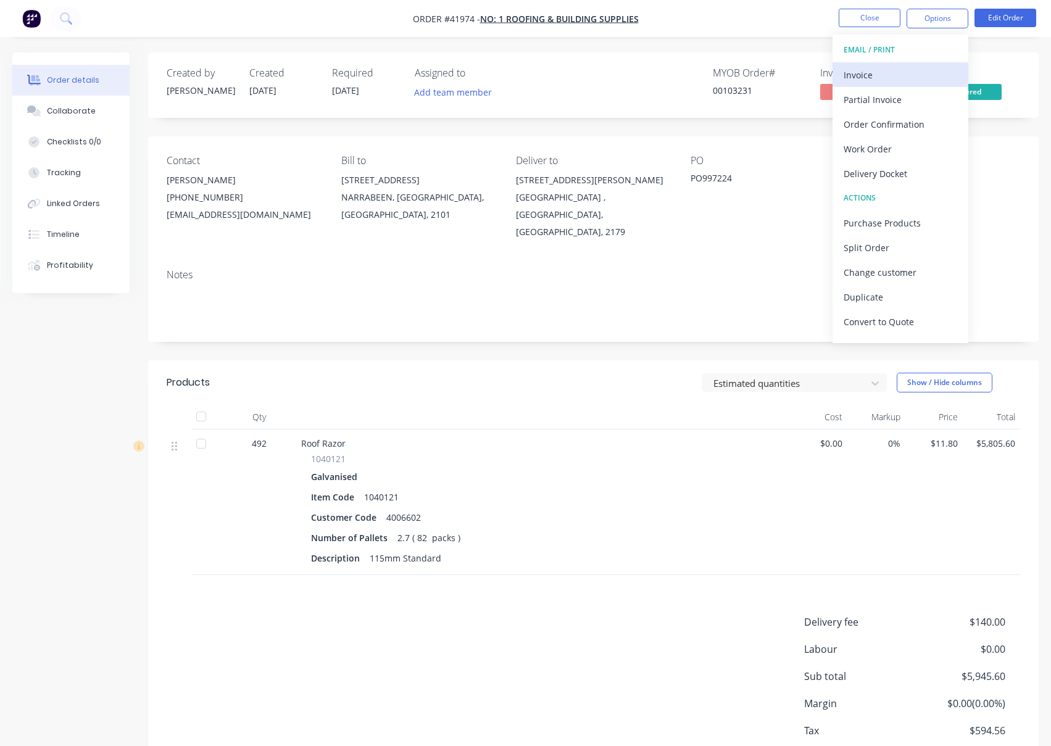
click at [864, 73] on div "Invoice" at bounding box center [901, 75] width 114 height 18
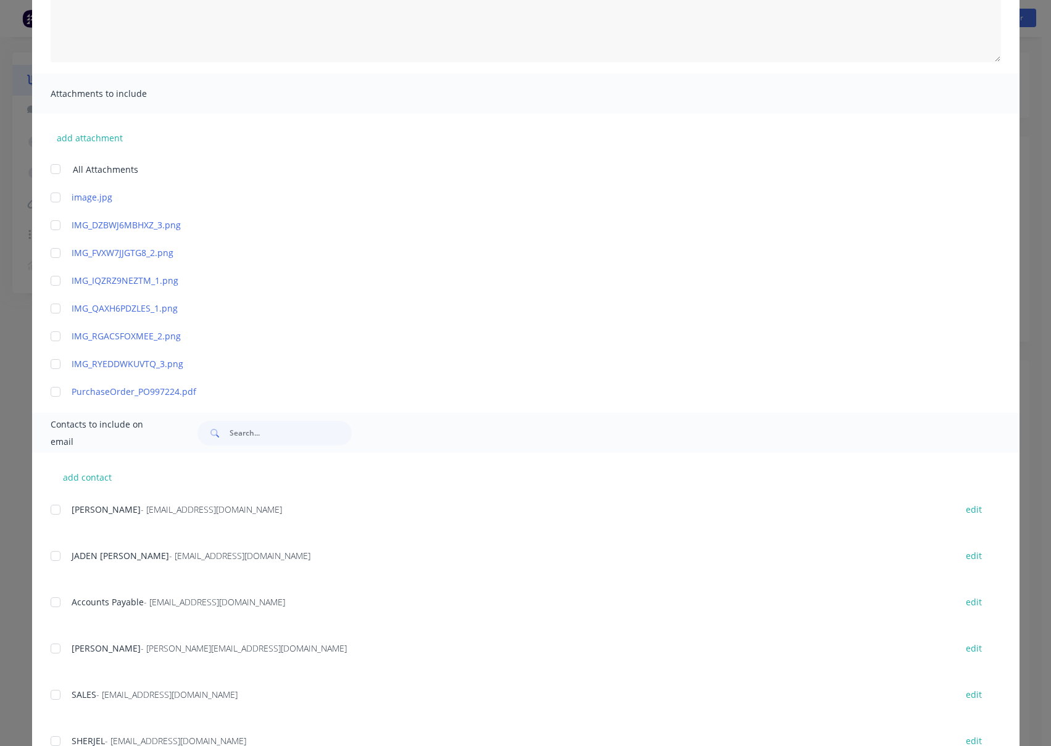
scroll to position [348, 0]
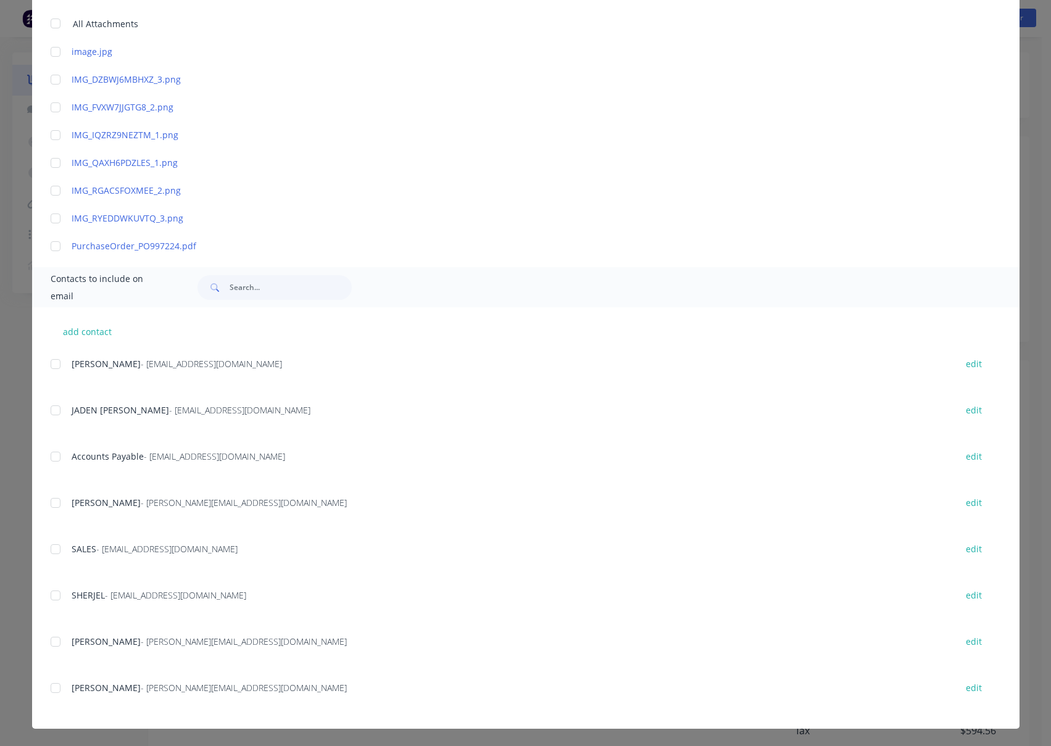
click at [52, 460] on div at bounding box center [55, 457] width 25 height 25
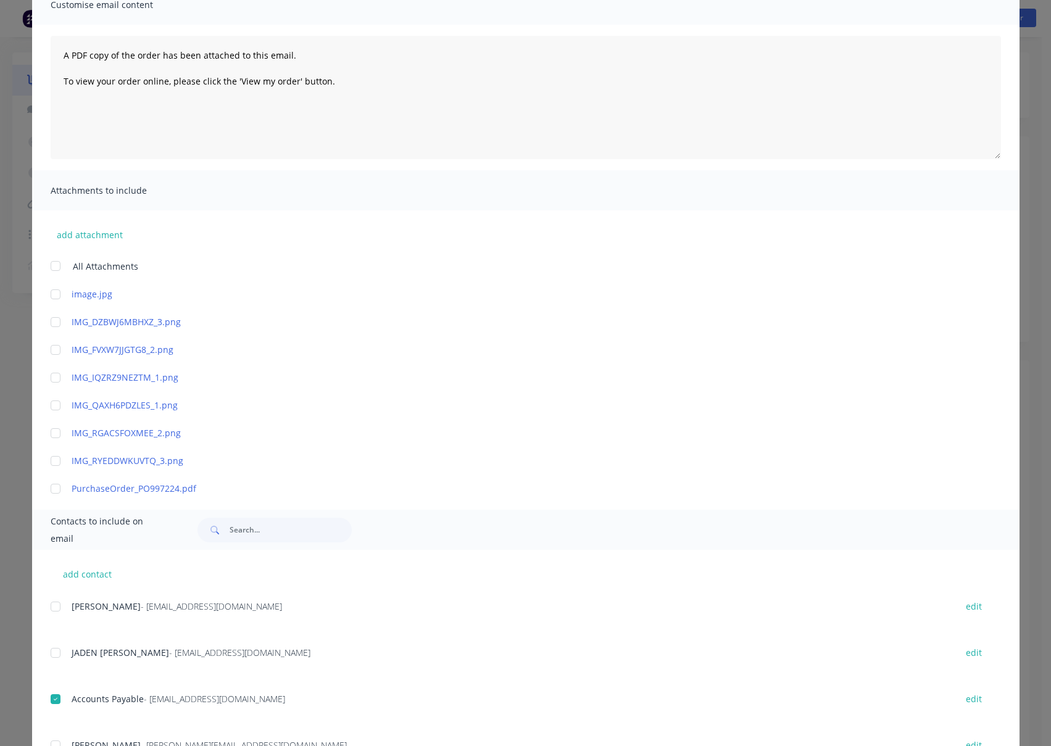
scroll to position [0, 0]
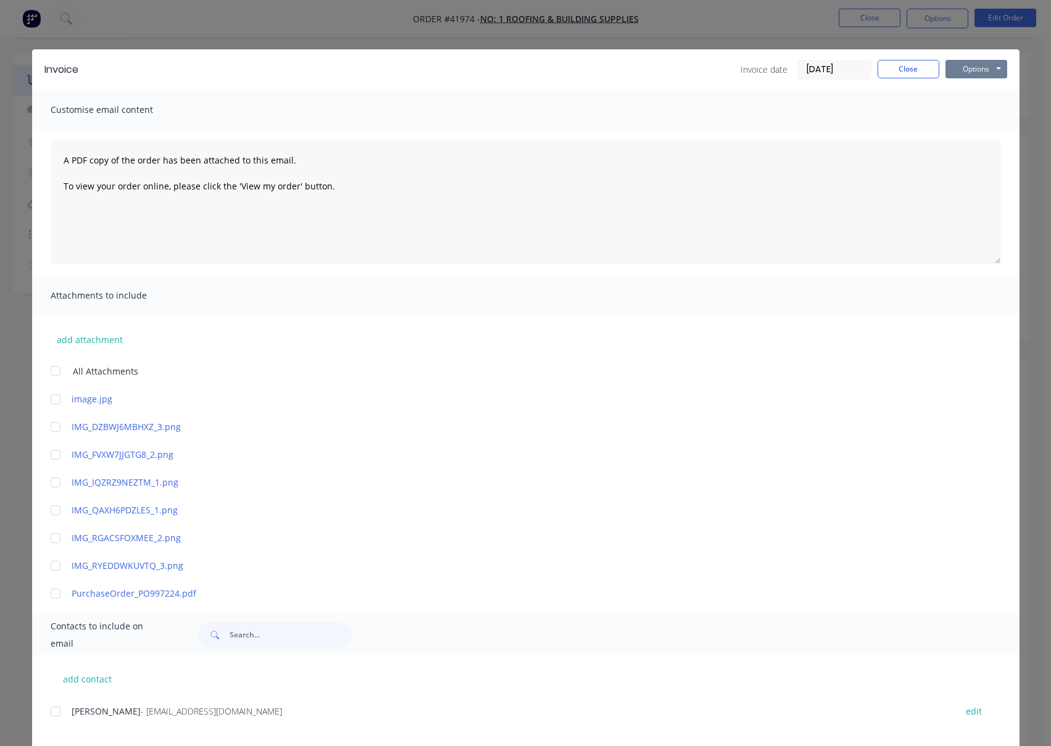
click at [968, 67] on button "Options" at bounding box center [977, 69] width 62 height 19
click at [975, 131] on button "Email" at bounding box center [985, 132] width 79 height 20
click at [901, 75] on button "Close" at bounding box center [909, 69] width 62 height 19
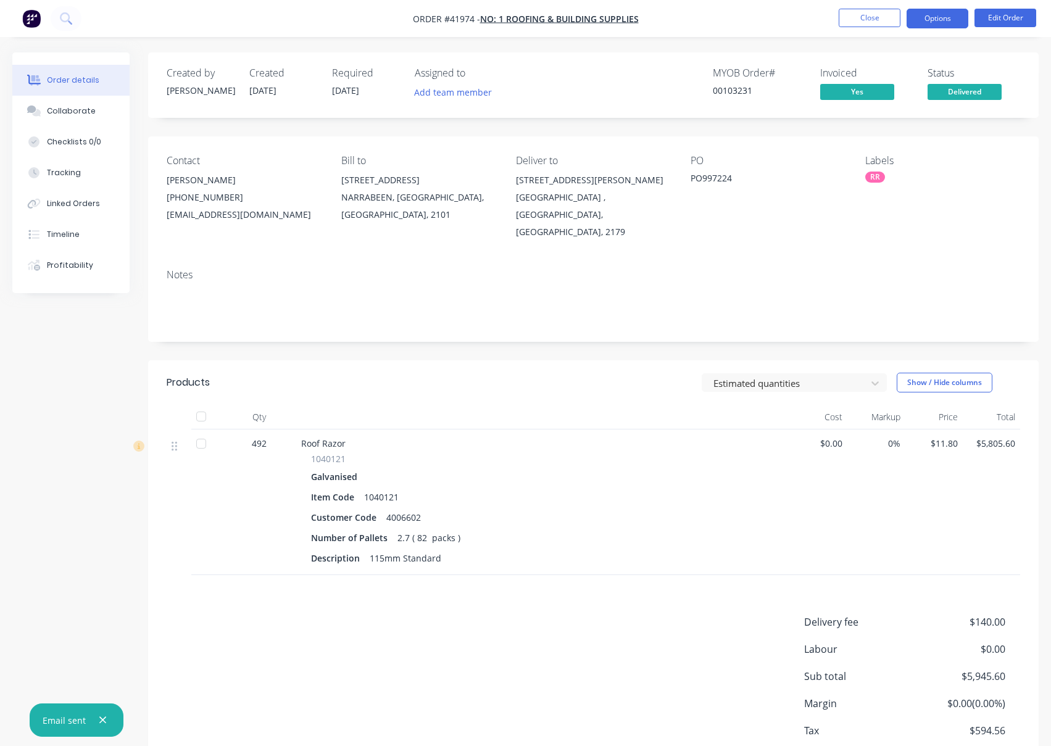
click at [929, 19] on button "Options" at bounding box center [938, 19] width 62 height 20
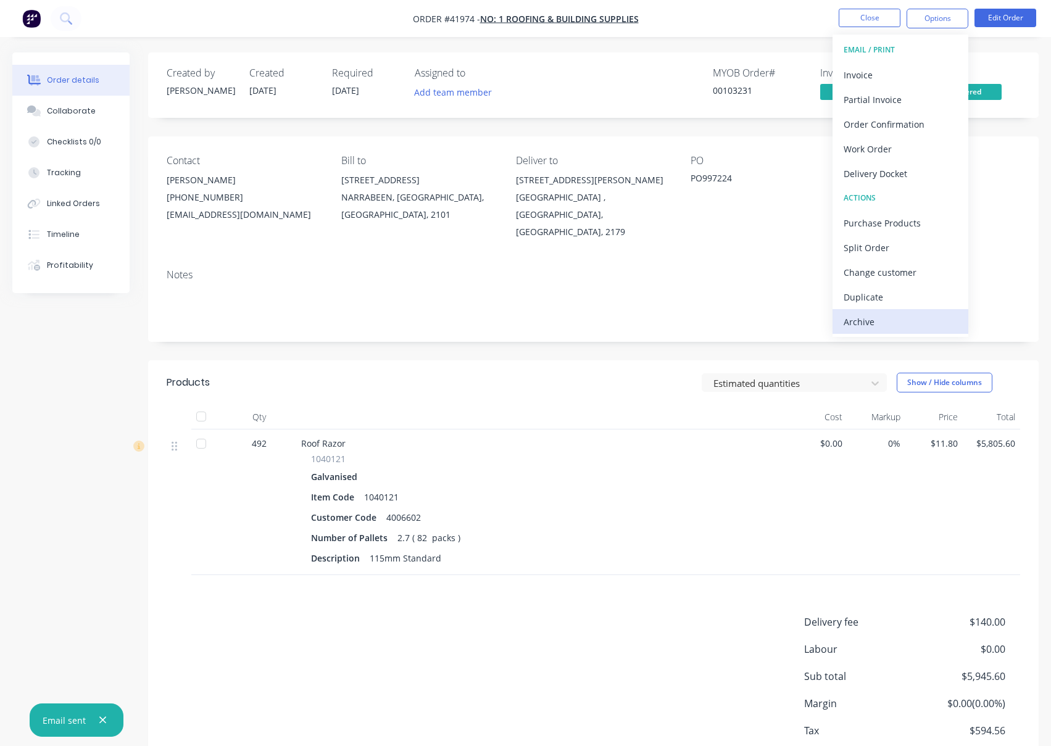
click at [863, 322] on div "Archive" at bounding box center [901, 322] width 114 height 18
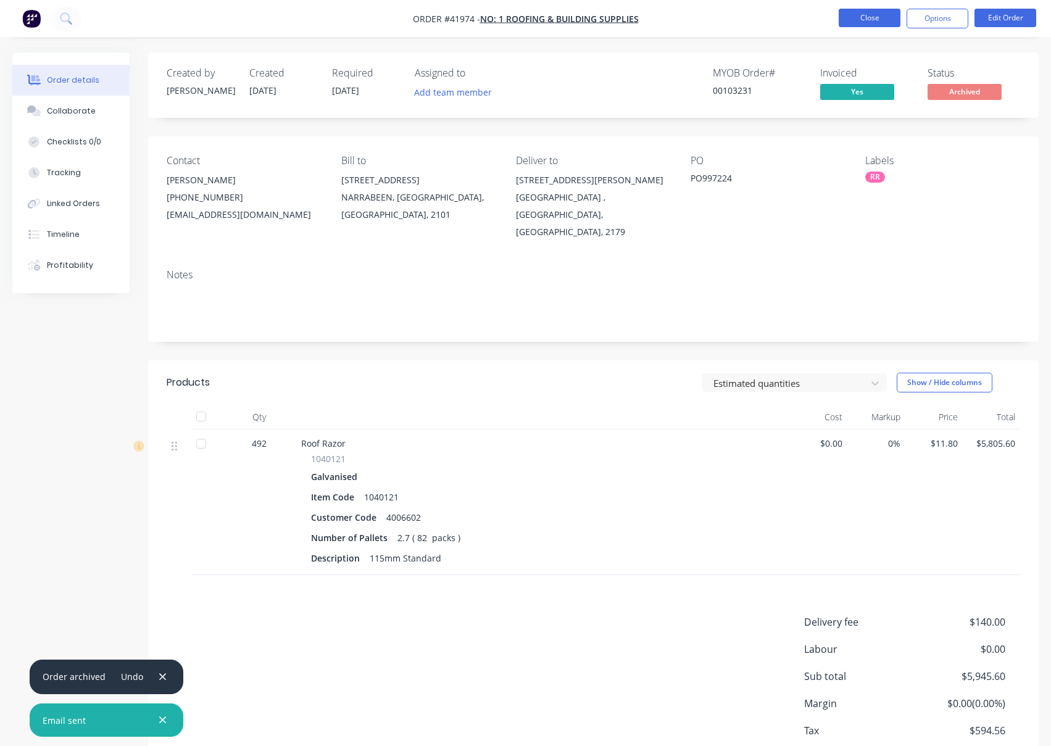
click at [859, 19] on button "Close" at bounding box center [870, 18] width 62 height 19
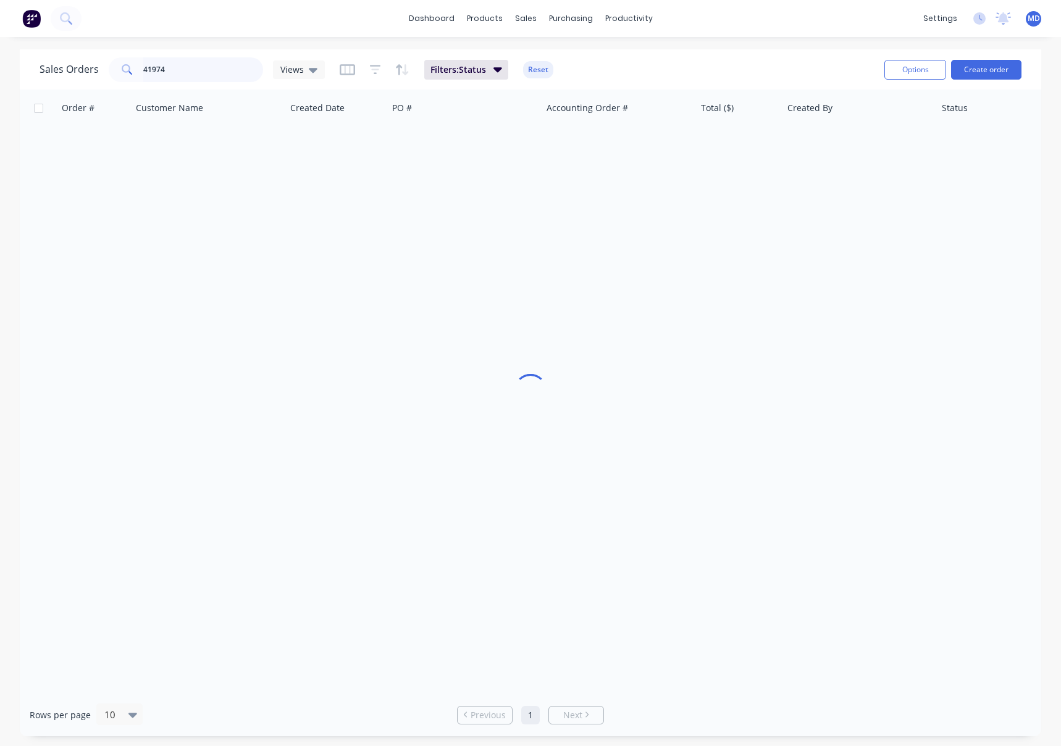
click at [209, 63] on input "41974" at bounding box center [203, 69] width 120 height 25
type input "41966"
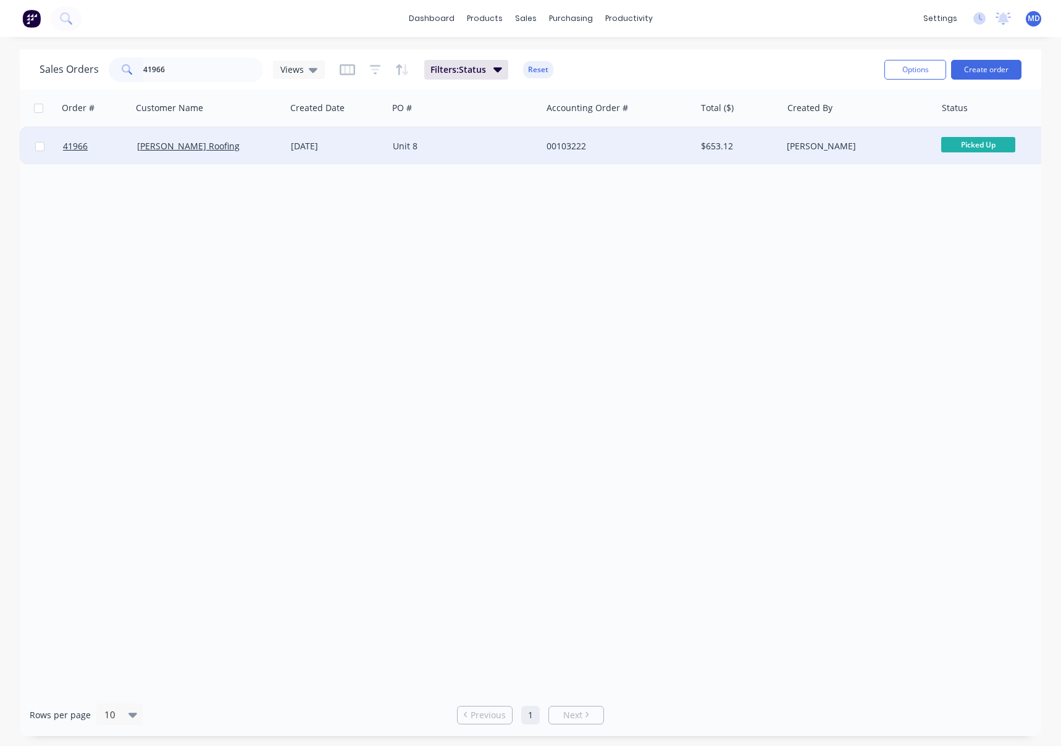
click at [474, 147] on div "Unit 8" at bounding box center [461, 146] width 137 height 12
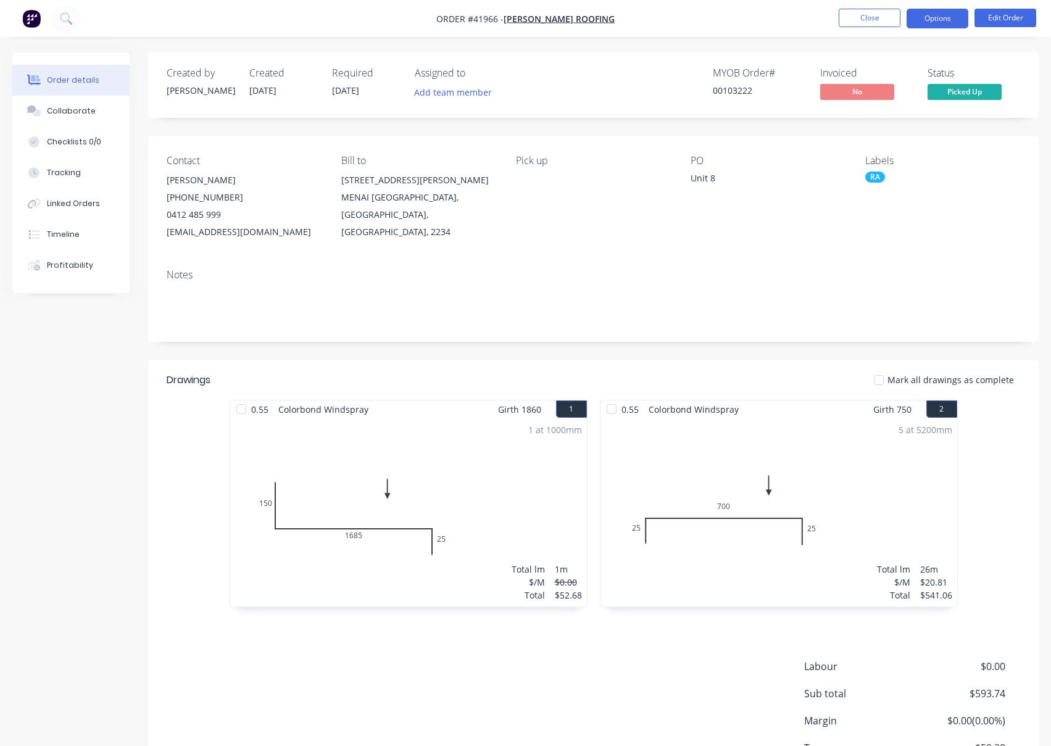
click at [938, 15] on button "Options" at bounding box center [938, 19] width 62 height 20
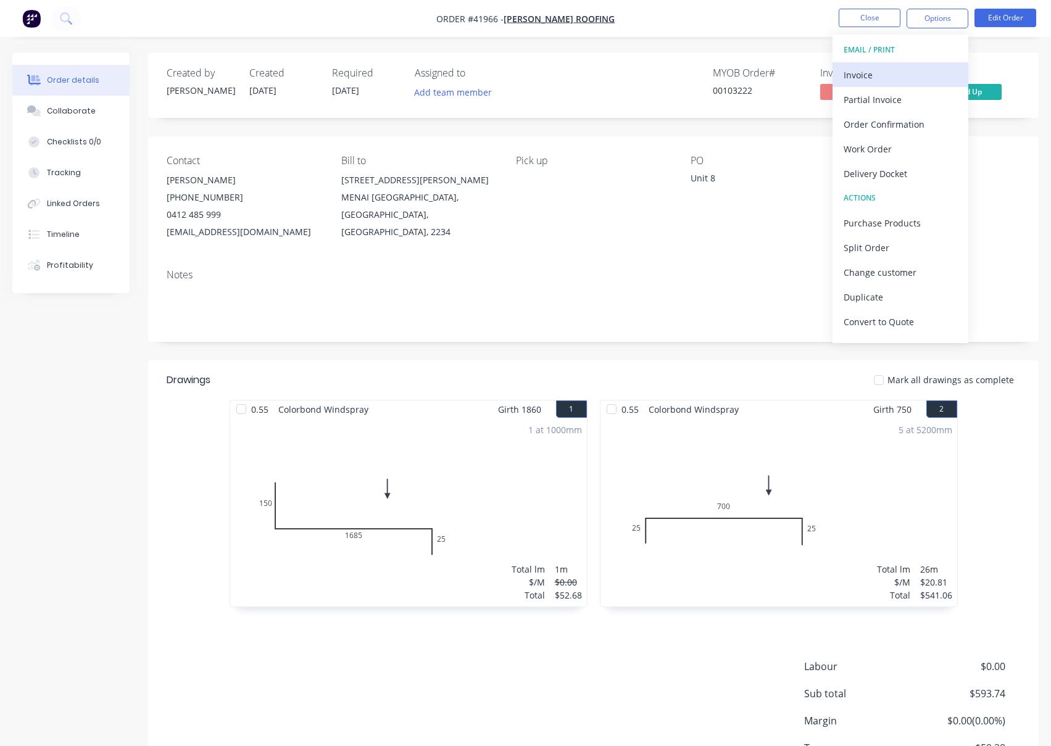
click at [858, 71] on div "Invoice" at bounding box center [901, 75] width 114 height 18
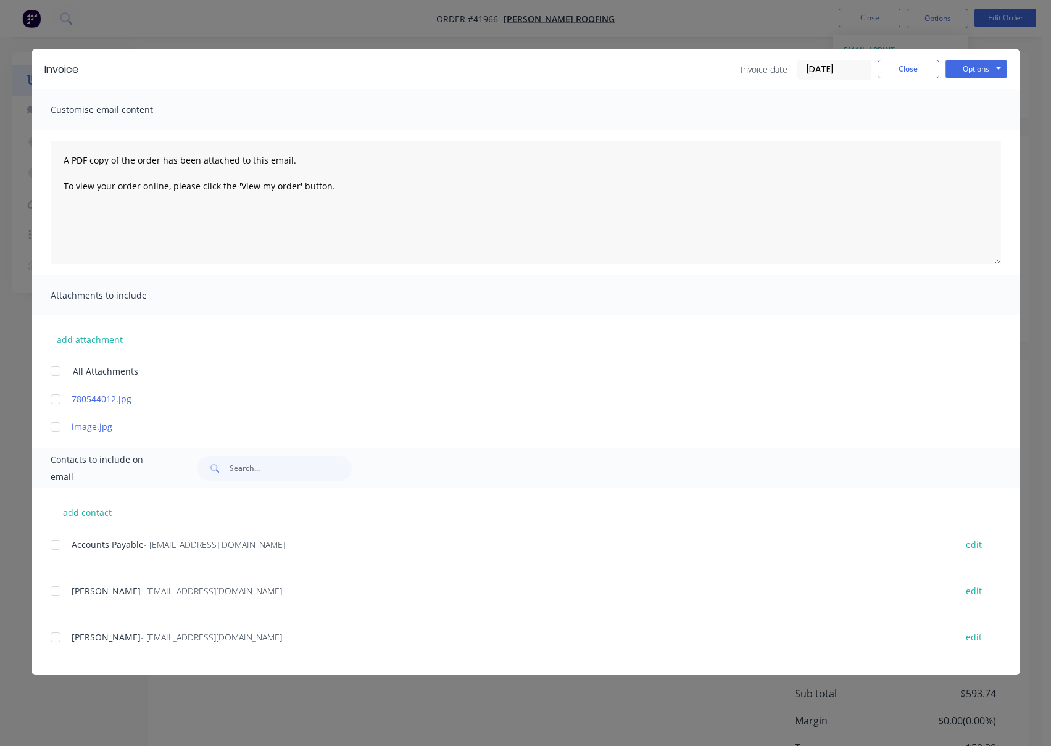
click at [53, 546] on div at bounding box center [55, 545] width 25 height 25
click at [969, 67] on button "Options" at bounding box center [977, 69] width 62 height 19
click at [974, 127] on button "Email" at bounding box center [985, 132] width 79 height 20
click at [911, 70] on button "Close" at bounding box center [909, 69] width 62 height 19
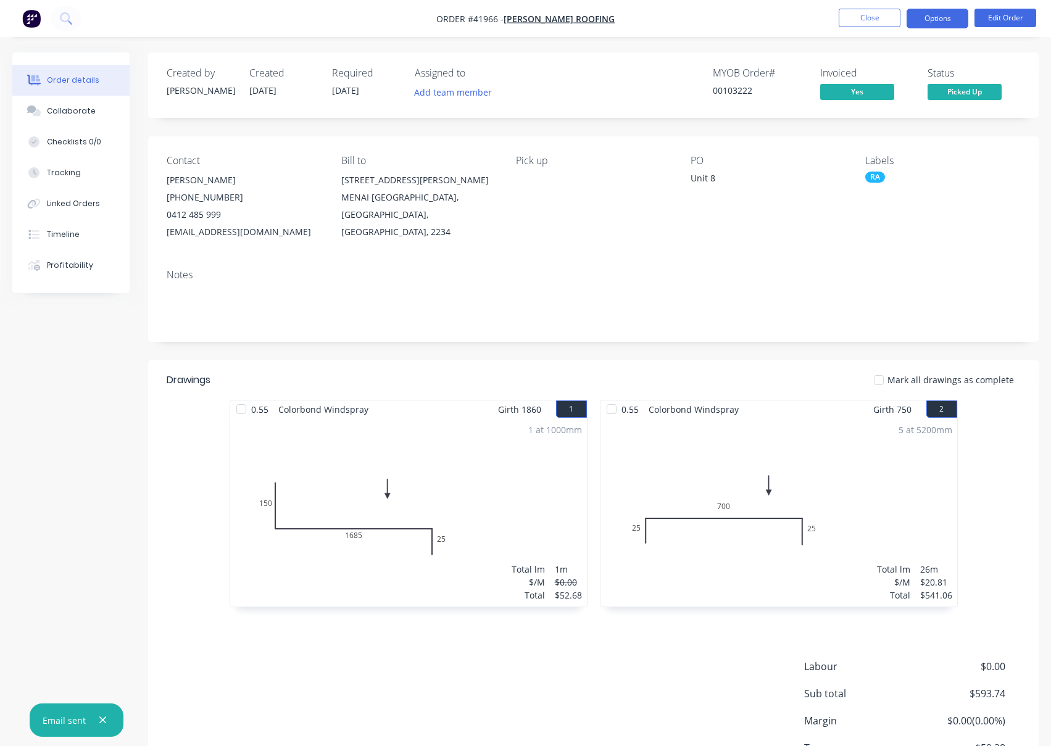
click at [932, 22] on button "Options" at bounding box center [938, 19] width 62 height 20
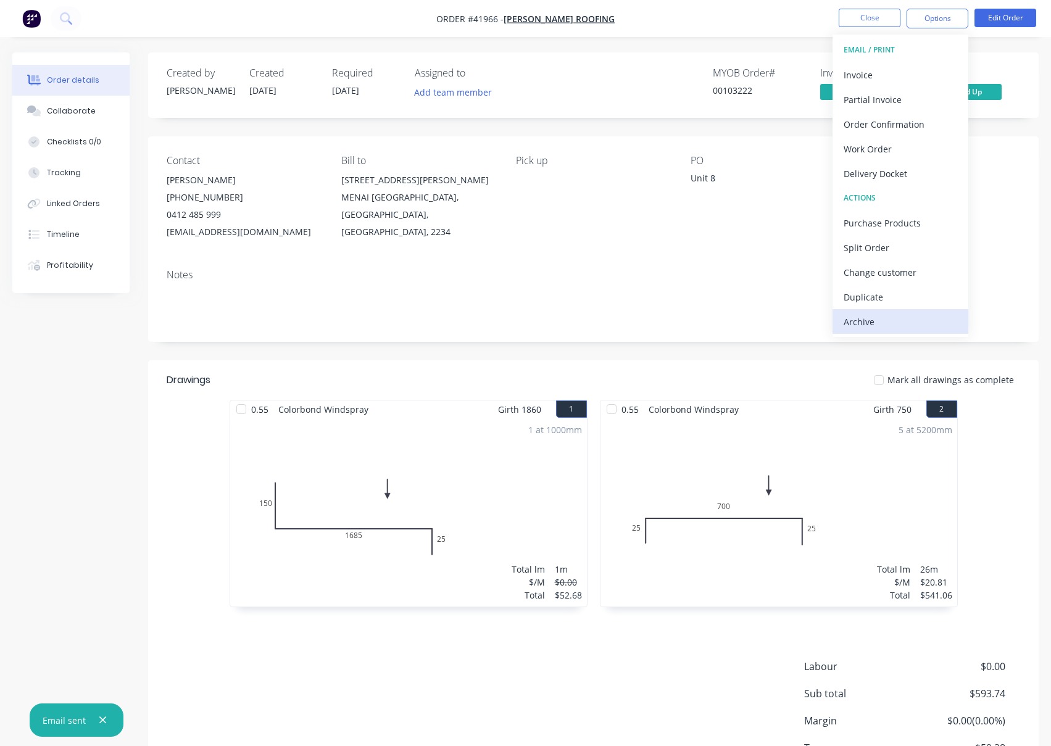
click at [849, 325] on div "Archive" at bounding box center [901, 322] width 114 height 18
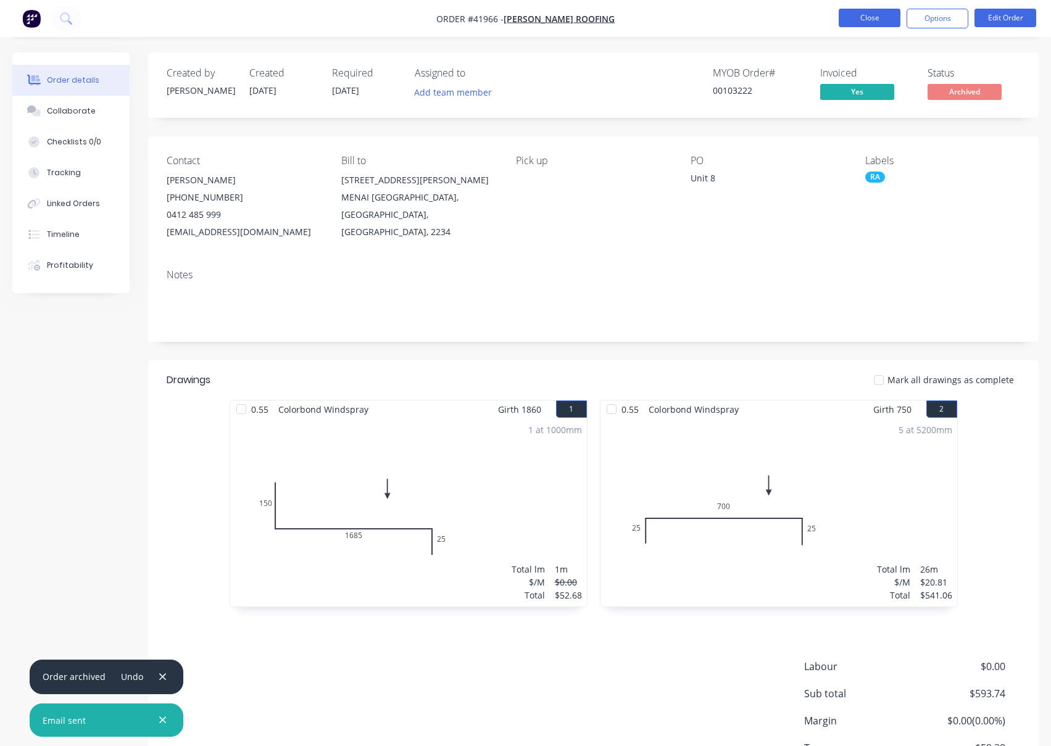
click at [851, 16] on button "Close" at bounding box center [870, 18] width 62 height 19
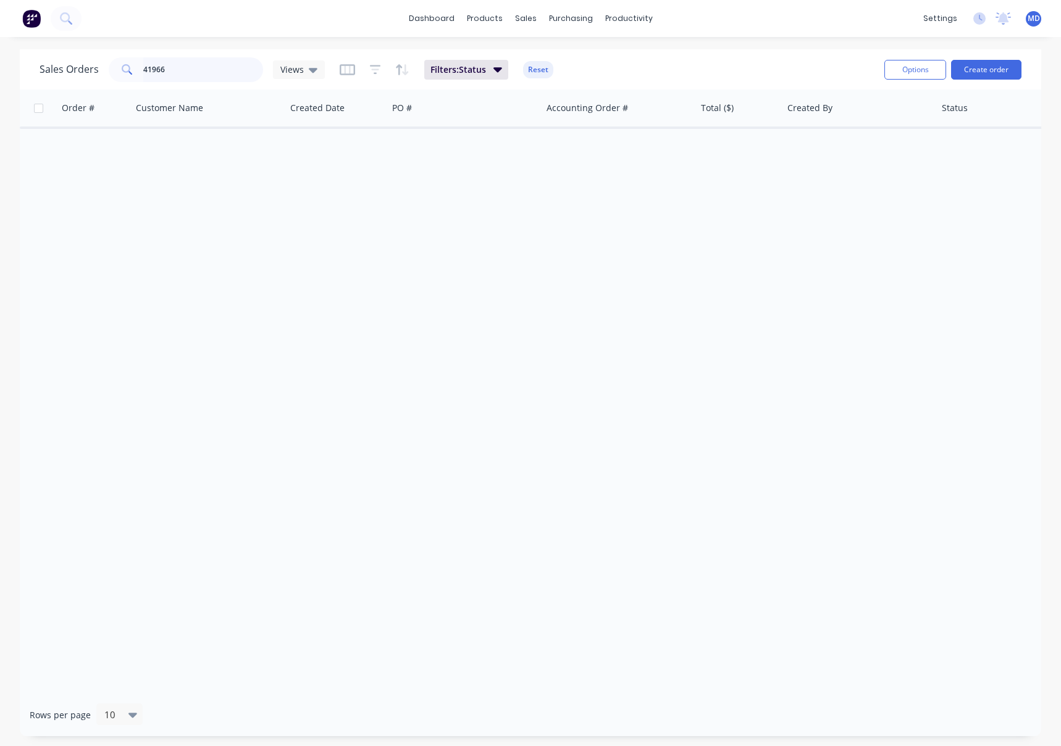
click at [193, 73] on input "41966" at bounding box center [203, 69] width 120 height 25
type input "41964"
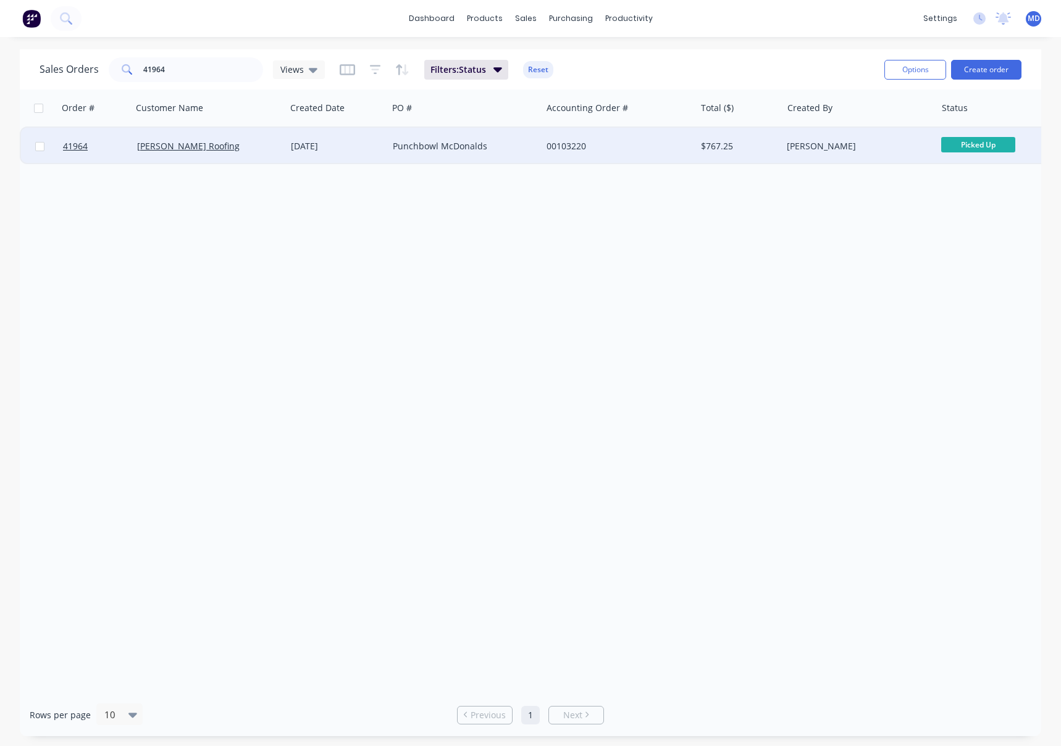
click at [632, 144] on div "00103220" at bounding box center [614, 146] width 137 height 12
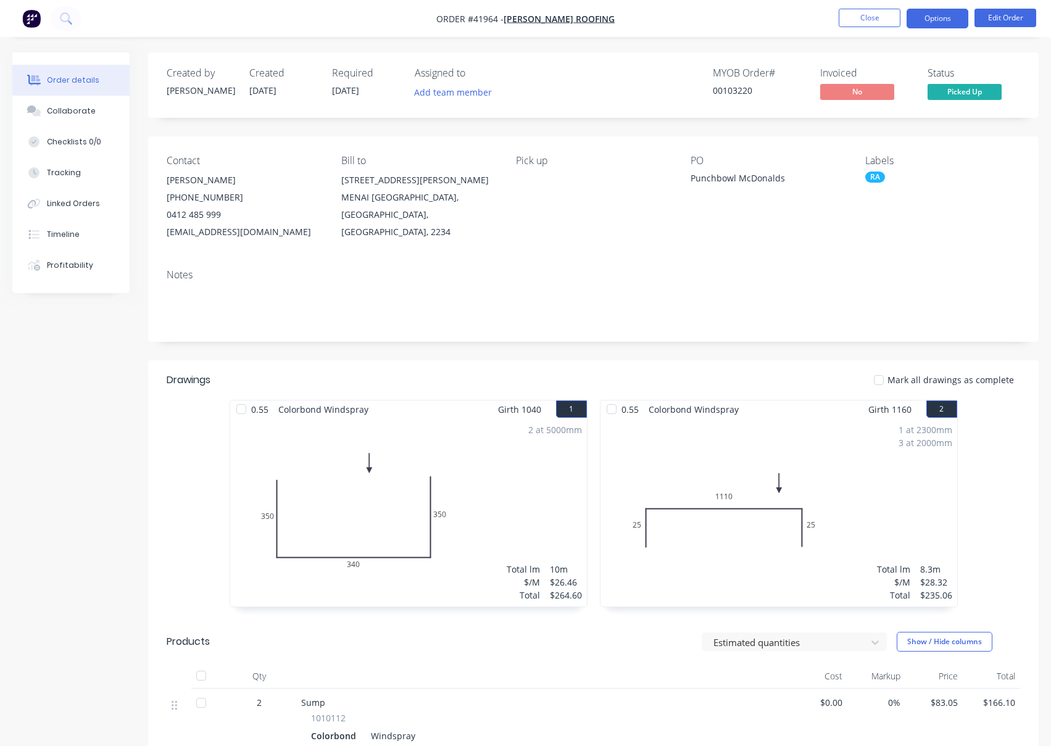
click at [926, 21] on button "Options" at bounding box center [938, 19] width 62 height 20
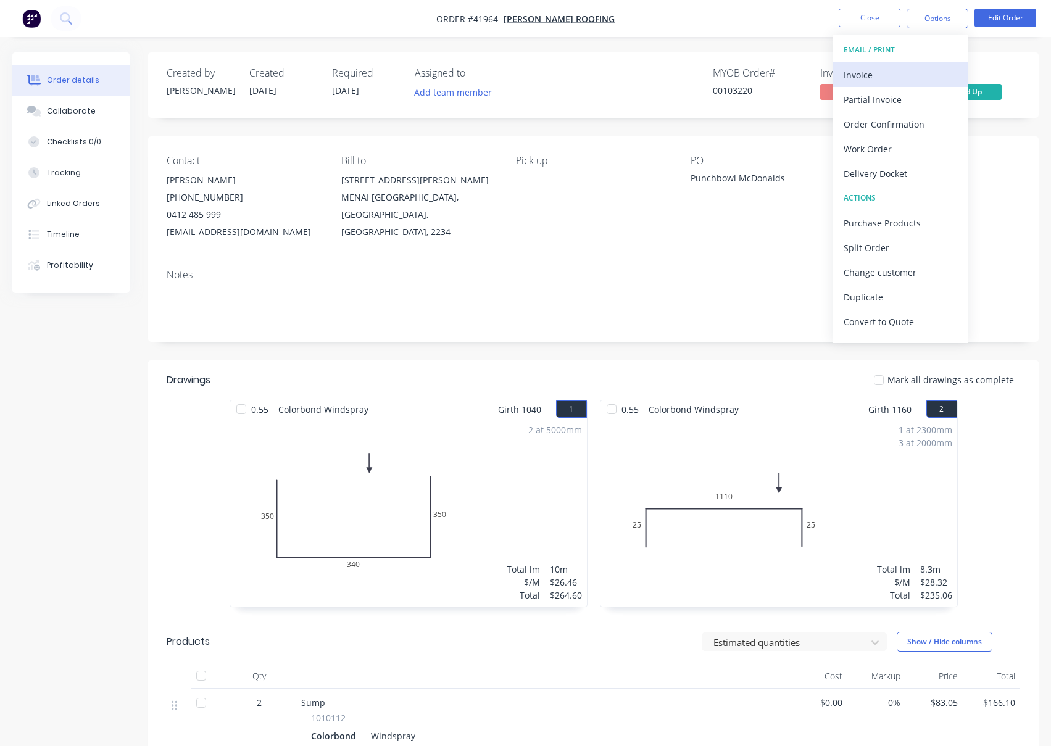
click at [856, 75] on div "Invoice" at bounding box center [901, 75] width 114 height 18
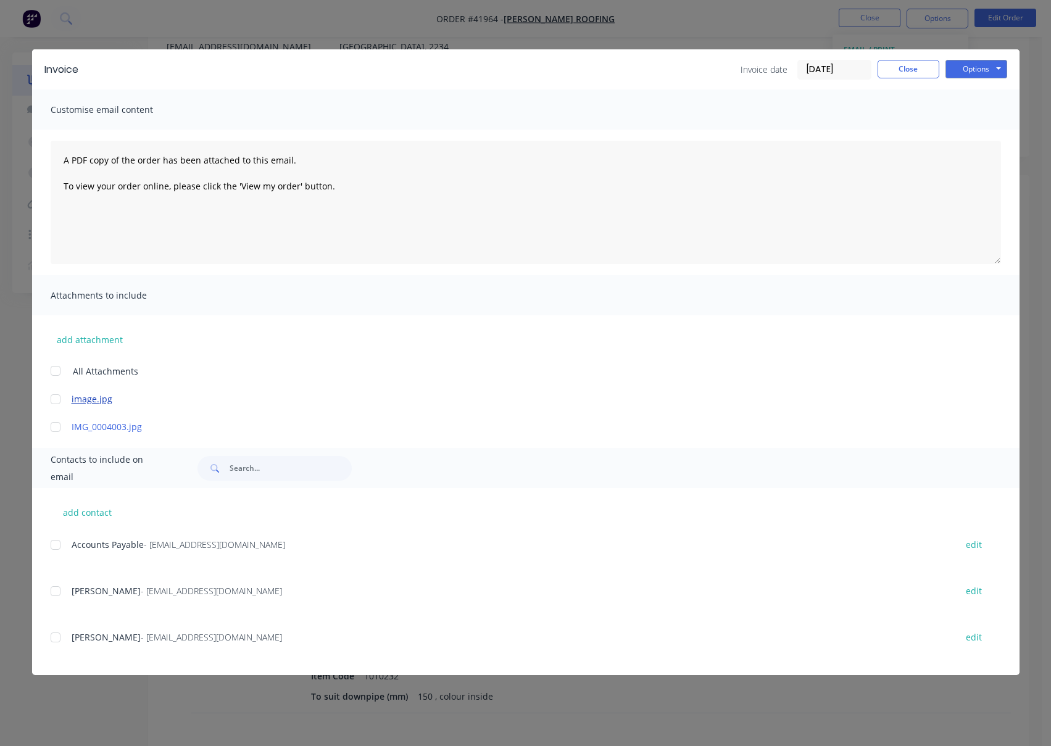
scroll to position [372, 0]
click at [54, 545] on div at bounding box center [55, 545] width 25 height 25
click at [965, 72] on button "Options" at bounding box center [977, 69] width 62 height 19
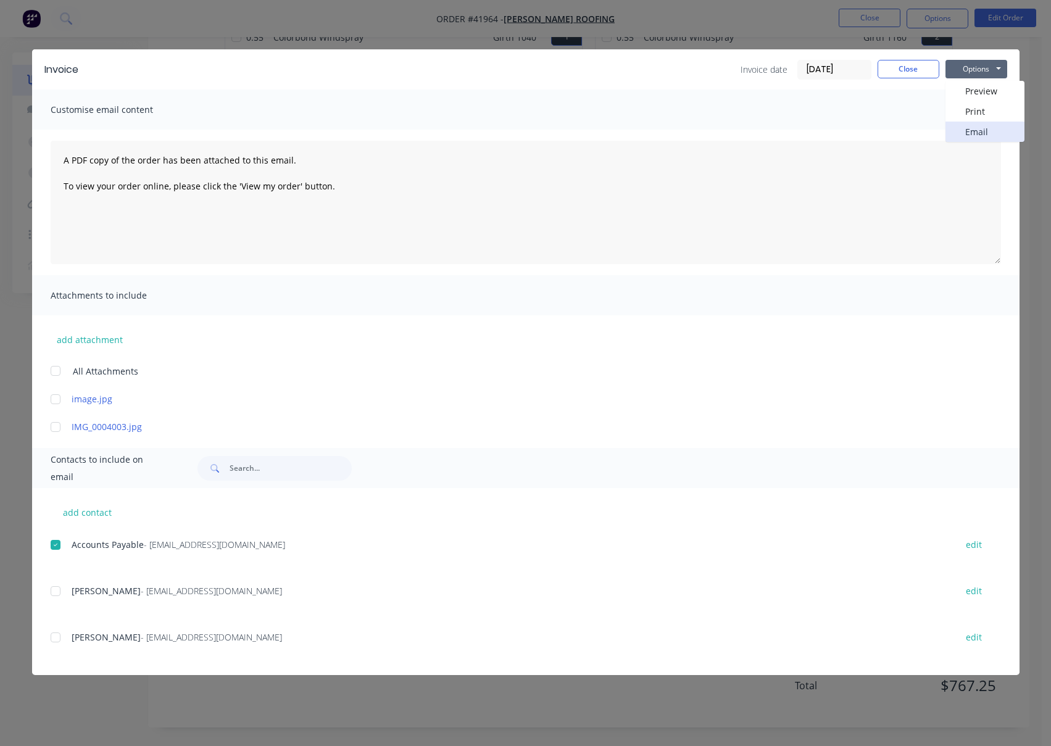
click at [980, 131] on button "Email" at bounding box center [985, 132] width 79 height 20
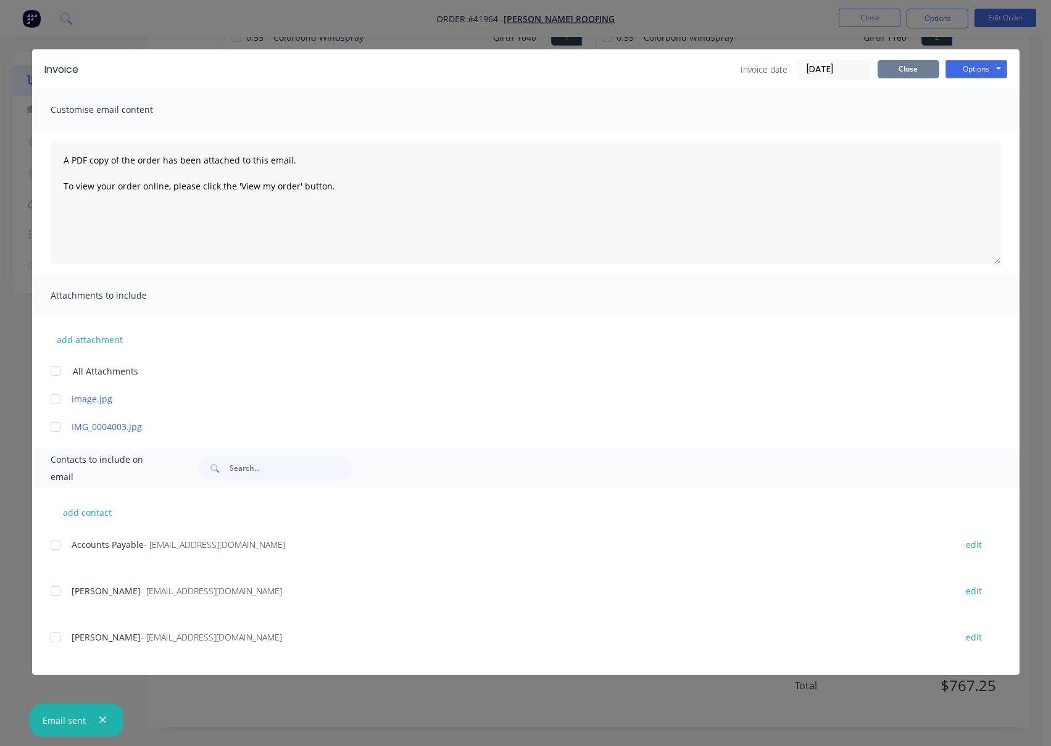
click at [908, 65] on button "Close" at bounding box center [909, 69] width 62 height 19
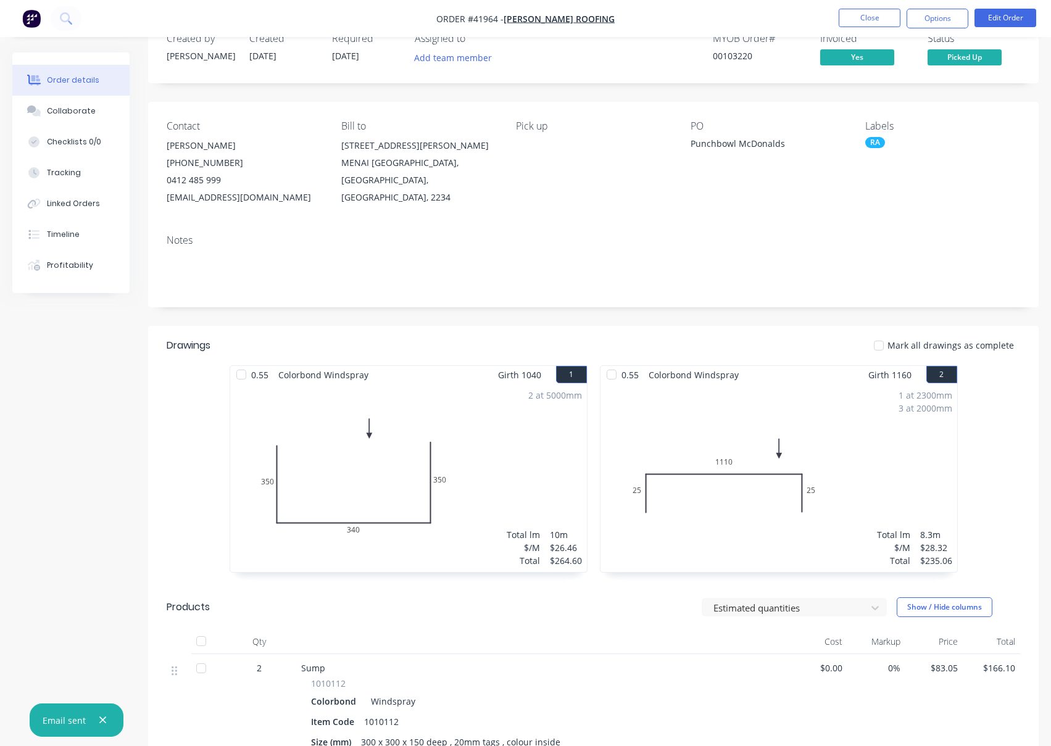
scroll to position [0, 0]
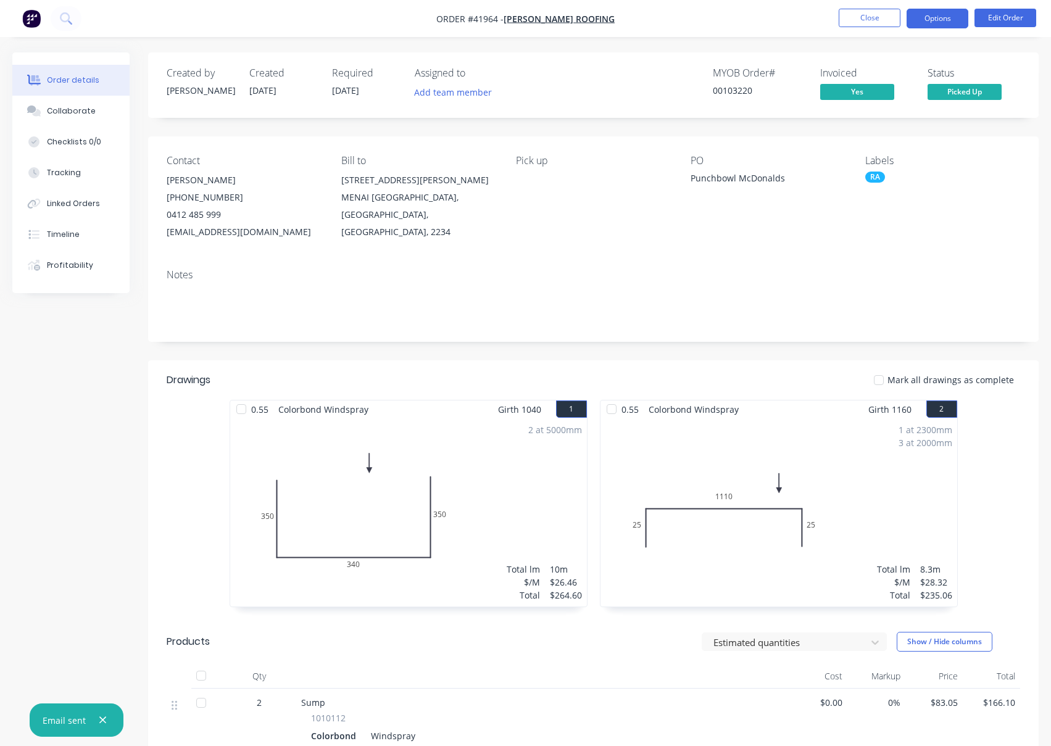
click at [948, 17] on button "Options" at bounding box center [938, 19] width 62 height 20
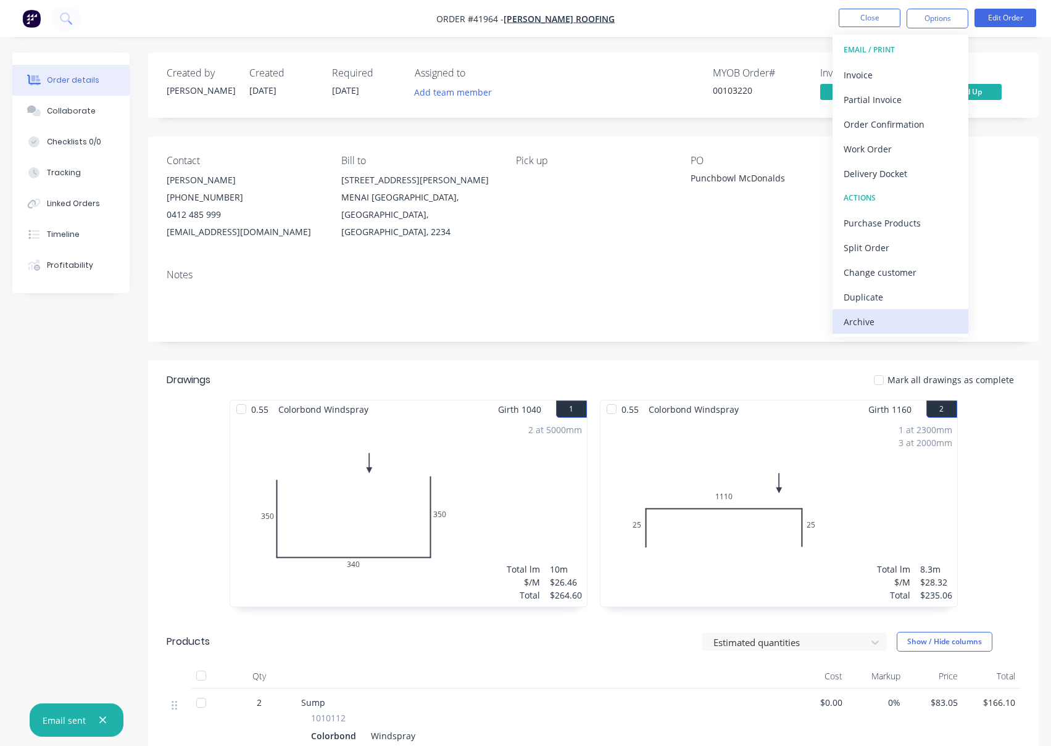
click at [861, 322] on div "Archive" at bounding box center [901, 322] width 114 height 18
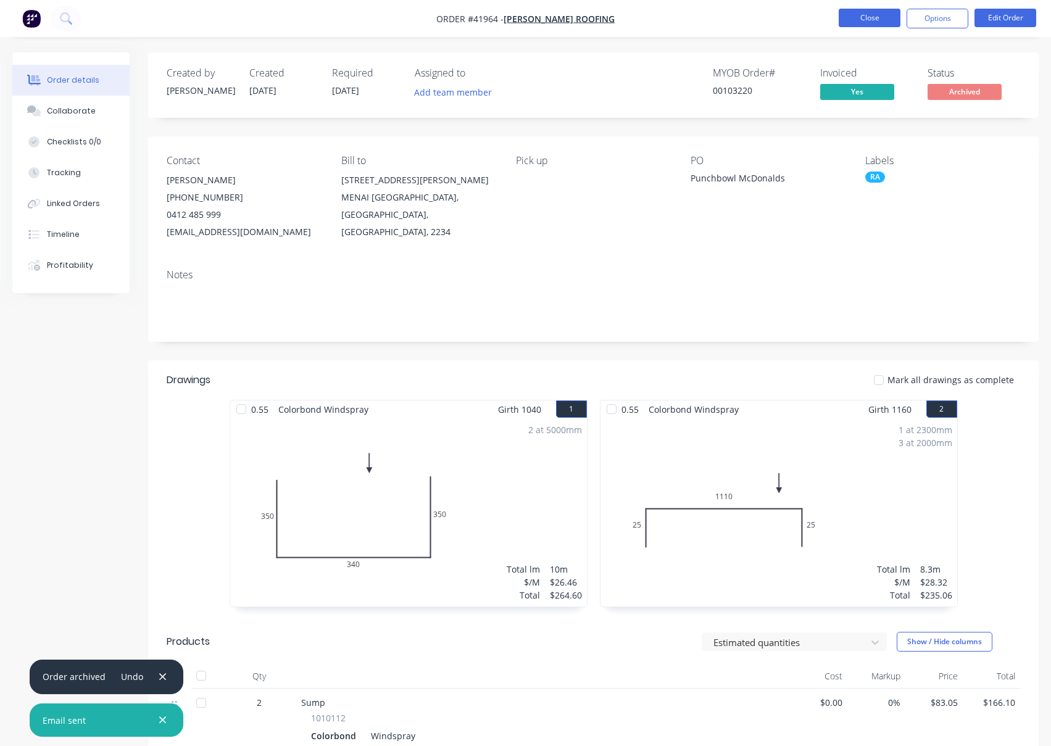
click at [864, 15] on button "Close" at bounding box center [870, 18] width 62 height 19
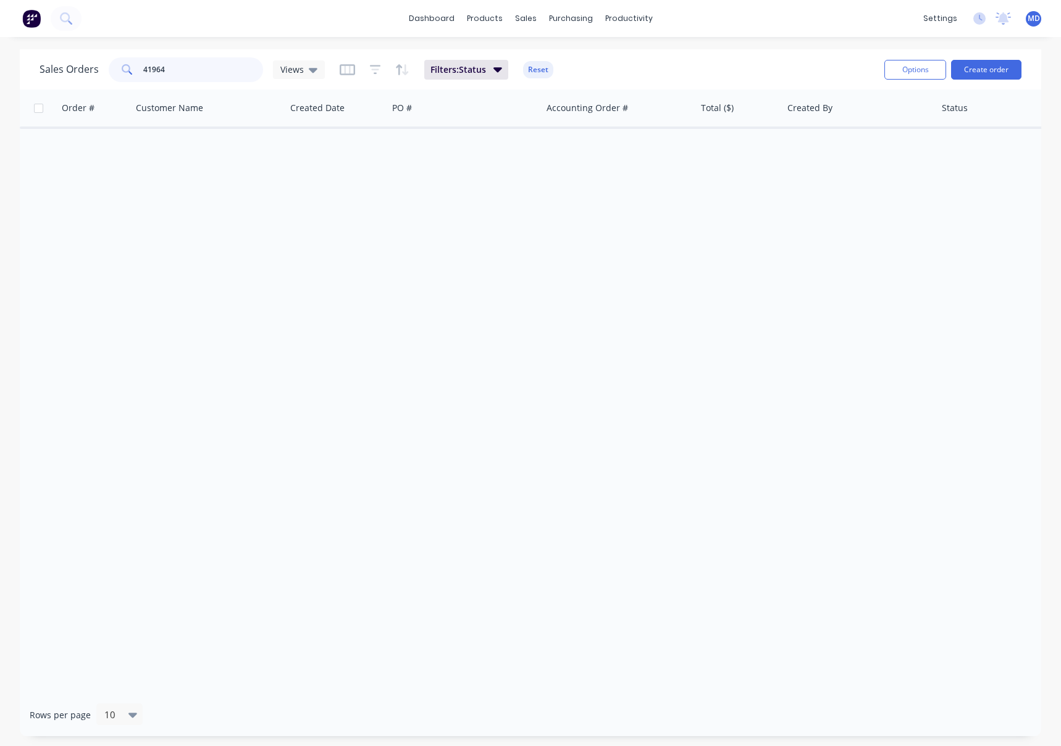
click at [200, 67] on input "41964" at bounding box center [203, 69] width 120 height 25
type input "41954"
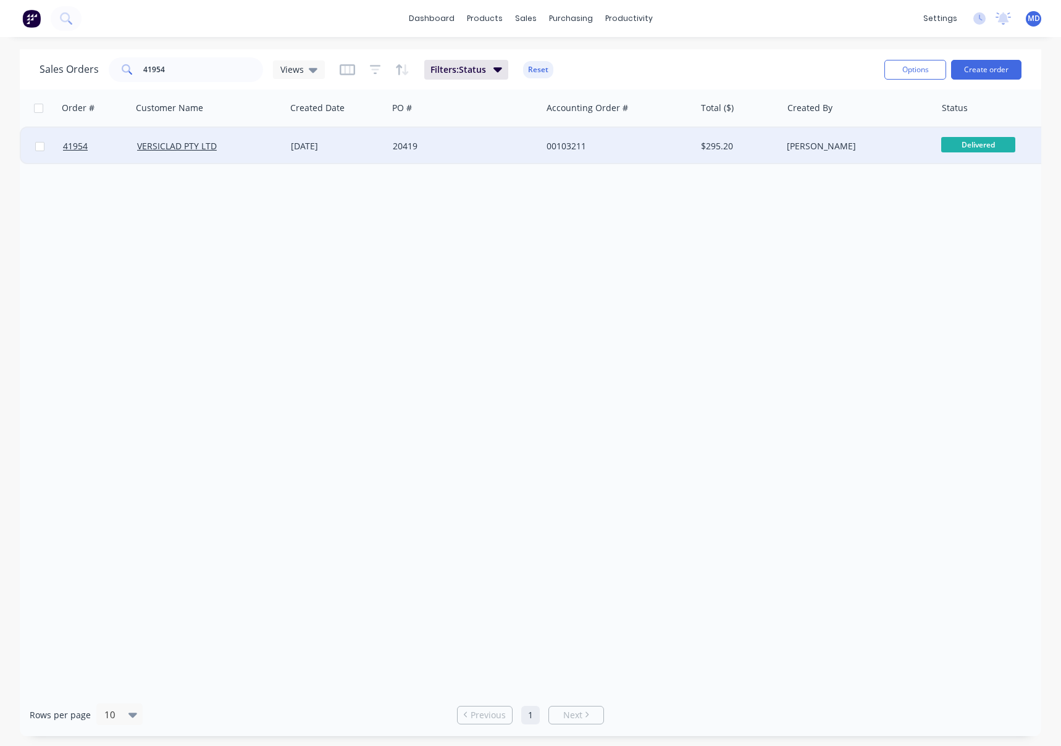
click at [491, 151] on div "20419" at bounding box center [461, 146] width 137 height 12
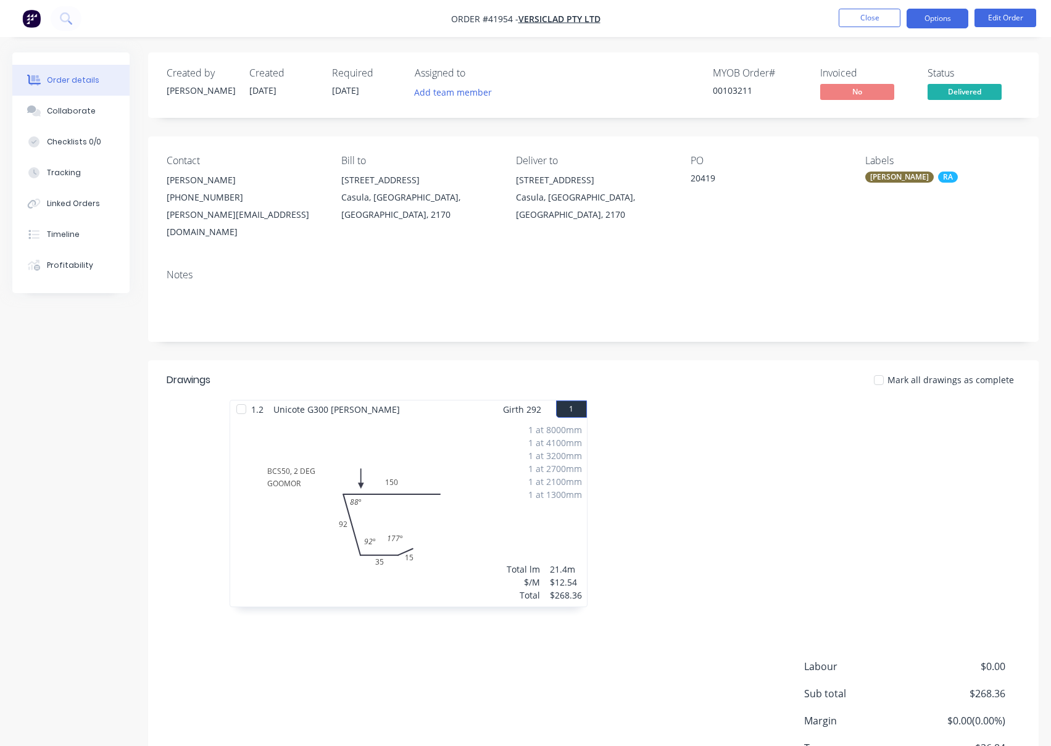
click at [938, 17] on button "Options" at bounding box center [938, 19] width 62 height 20
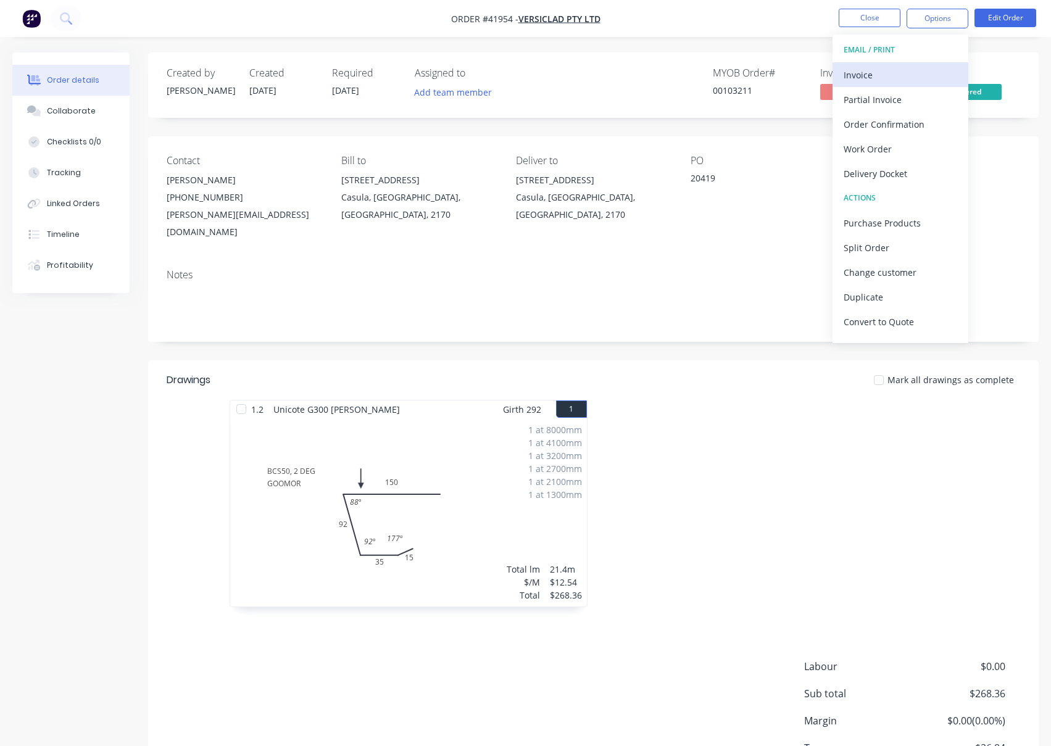
click at [857, 75] on div "Invoice" at bounding box center [901, 75] width 114 height 18
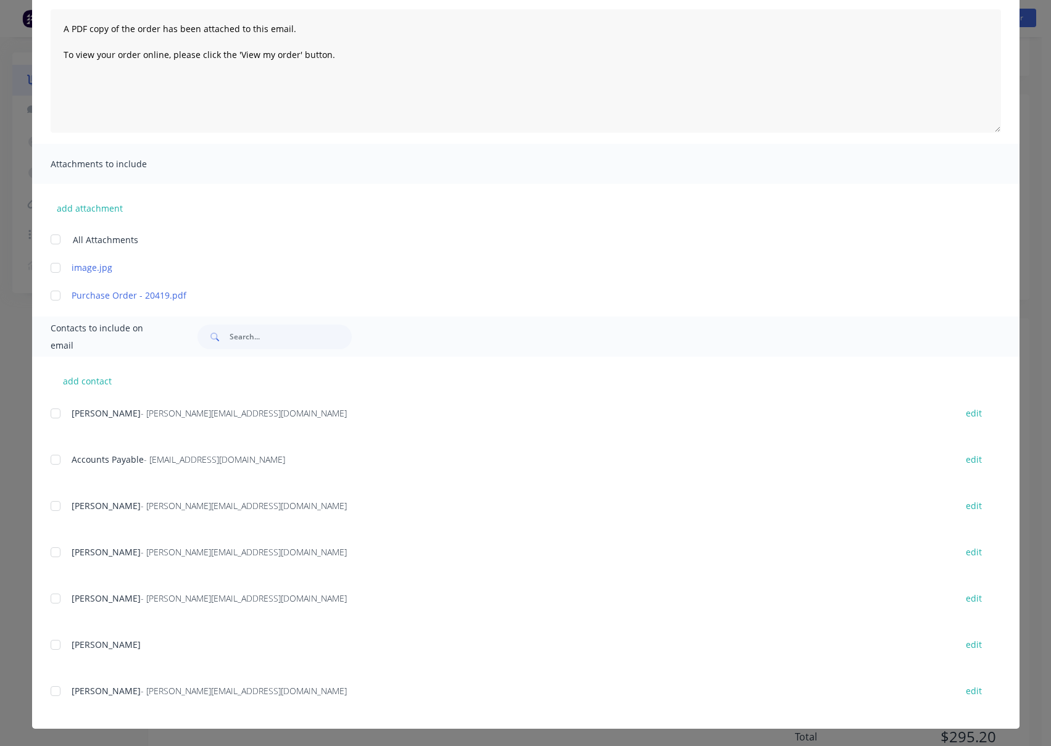
scroll to position [76, 0]
click at [53, 460] on div at bounding box center [55, 460] width 25 height 25
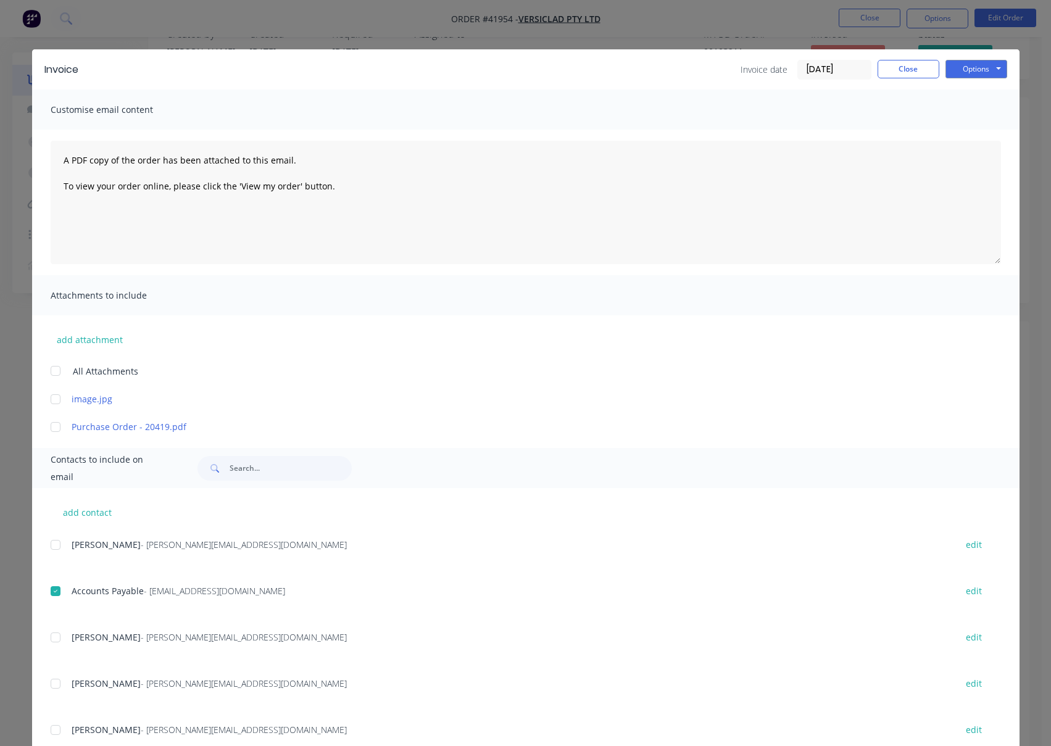
scroll to position [0, 0]
click at [963, 72] on button "Options" at bounding box center [977, 69] width 62 height 19
click at [967, 130] on button "Email" at bounding box center [985, 132] width 79 height 20
click at [904, 72] on button "Close" at bounding box center [909, 69] width 62 height 19
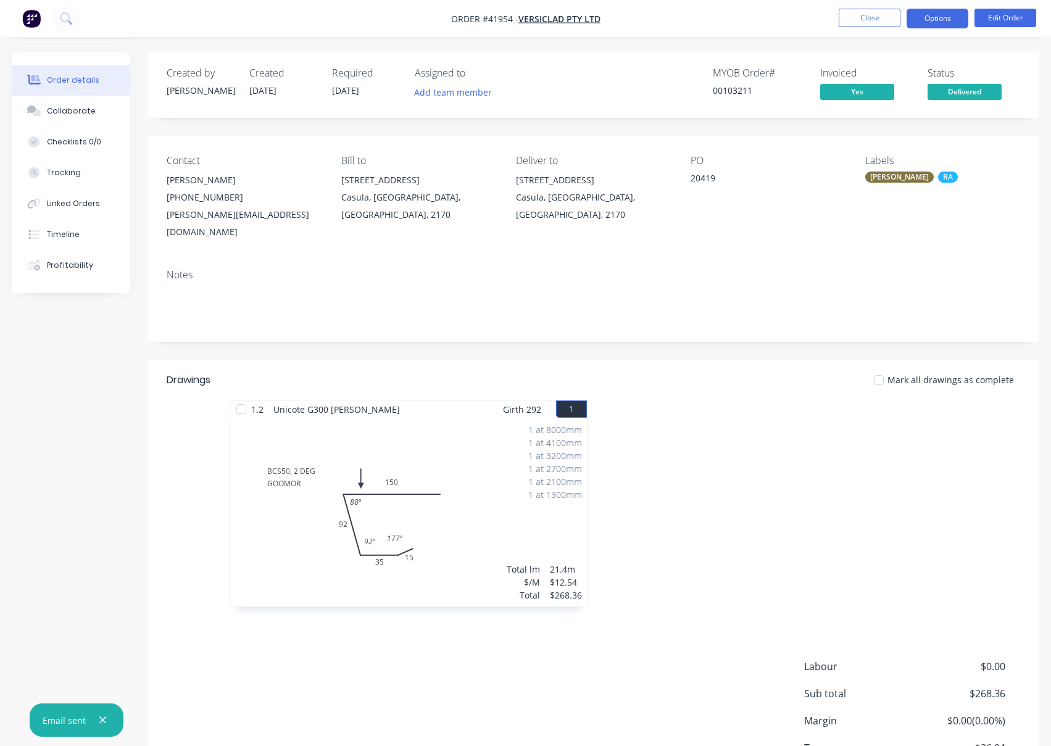
click at [934, 24] on button "Options" at bounding box center [938, 19] width 62 height 20
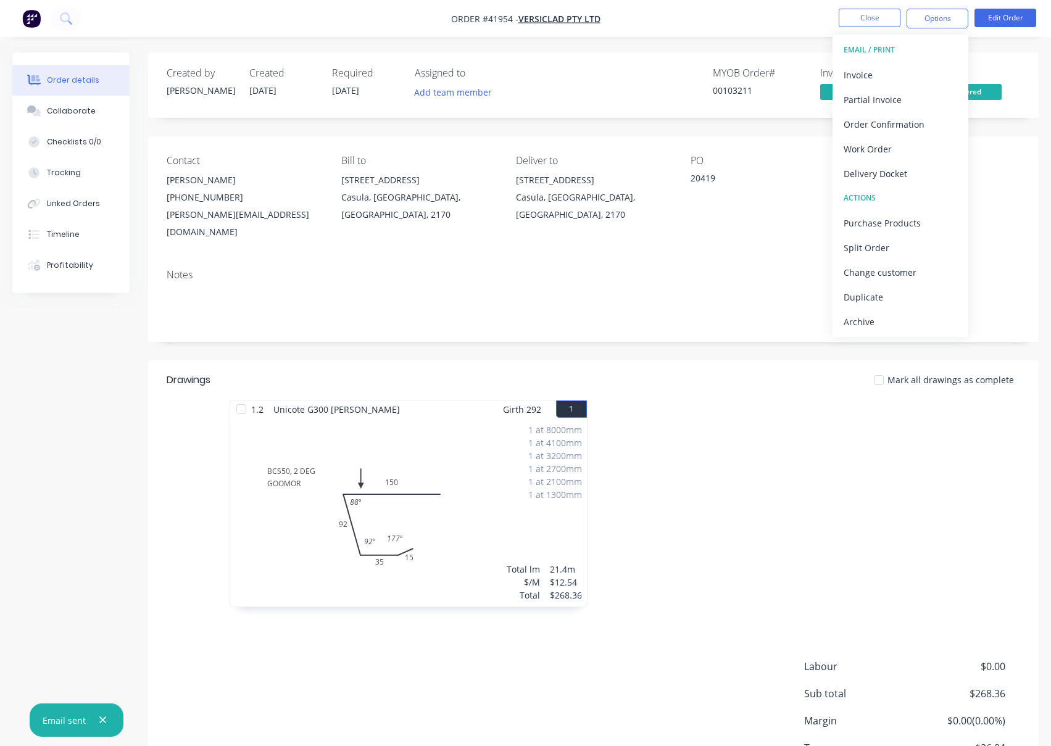
click at [850, 319] on div "Archive" at bounding box center [901, 322] width 114 height 18
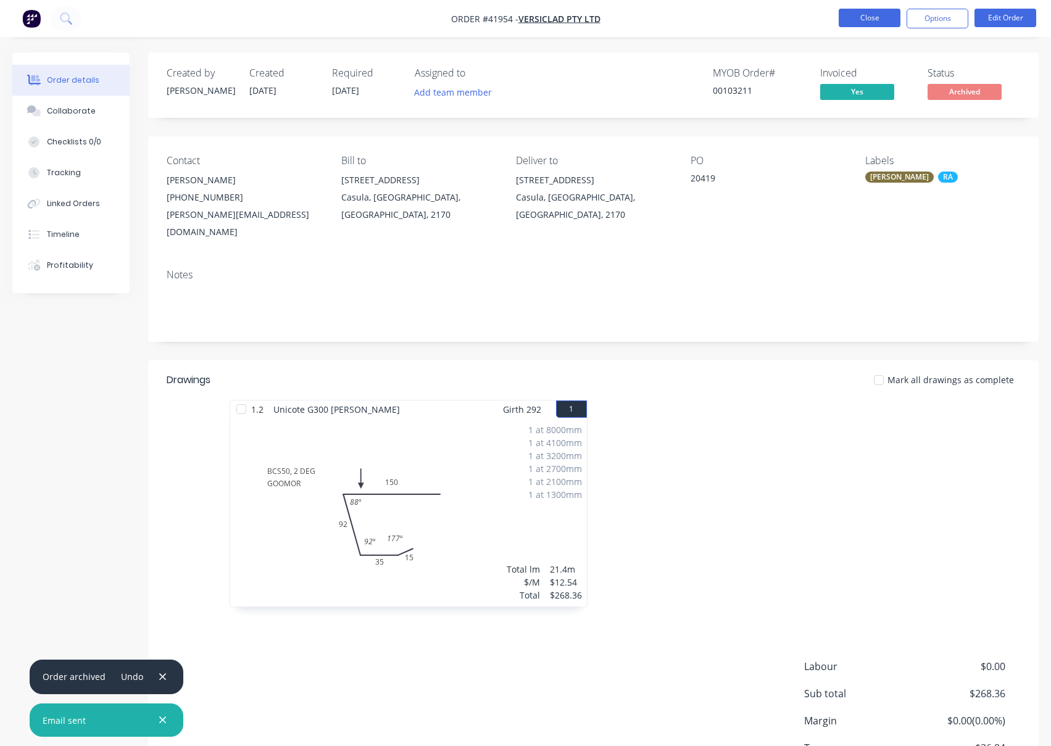
click at [861, 13] on button "Close" at bounding box center [870, 18] width 62 height 19
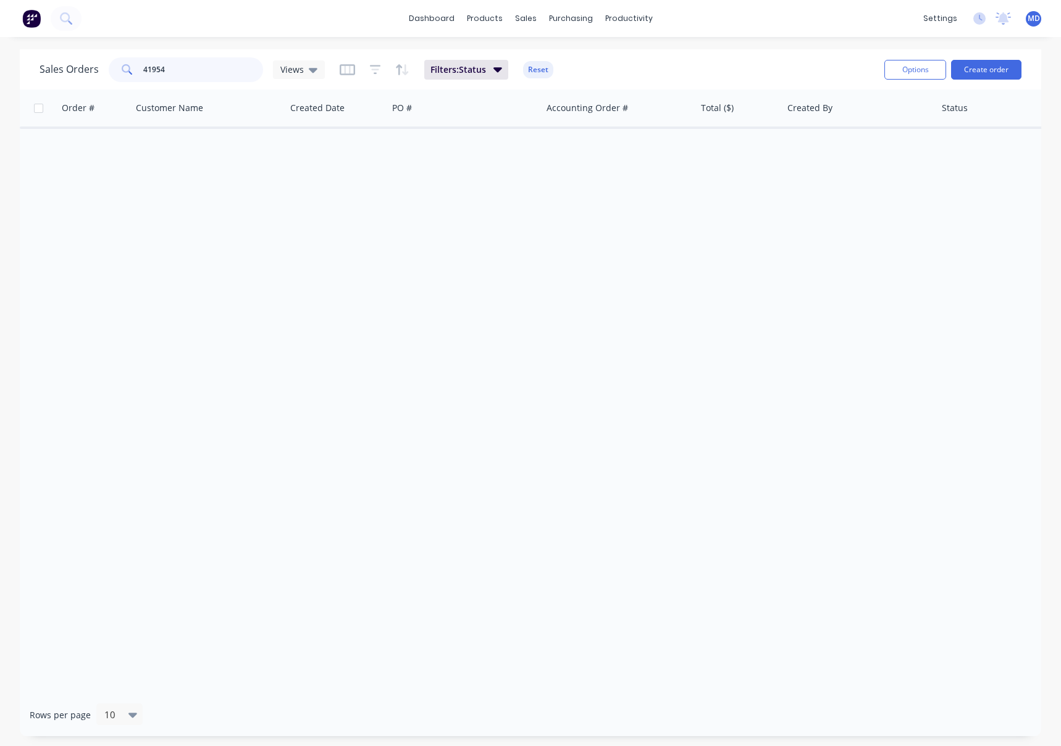
click at [178, 75] on input "41954" at bounding box center [203, 69] width 120 height 25
type input "41910"
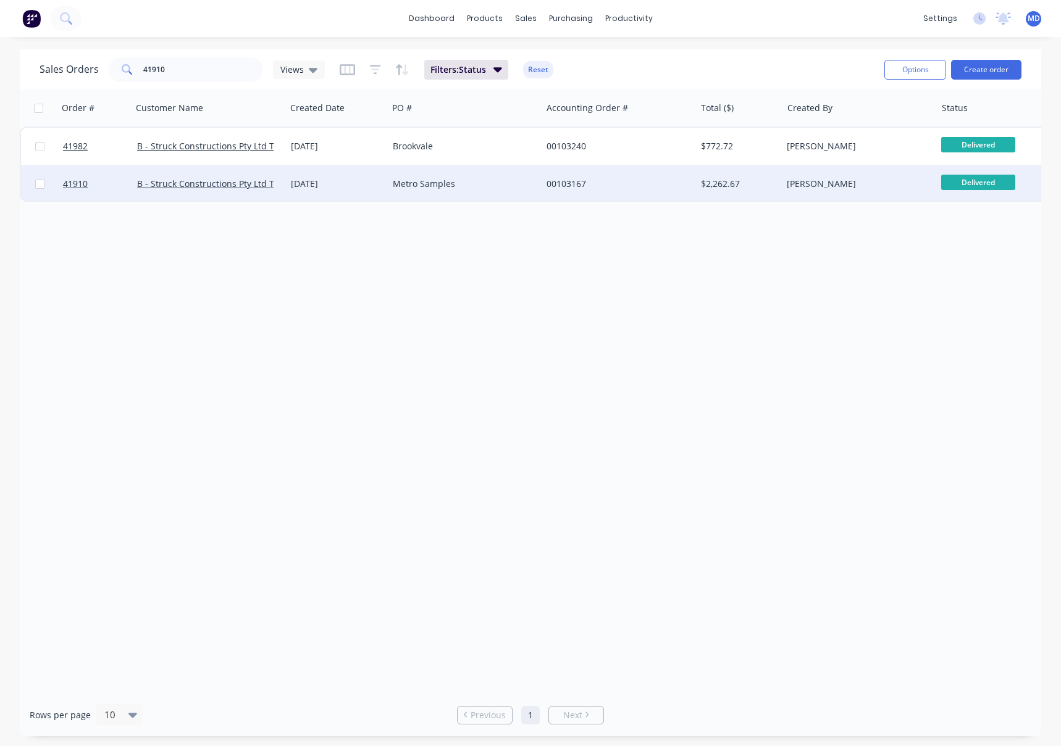
click at [490, 187] on div "Metro Samples" at bounding box center [461, 184] width 137 height 12
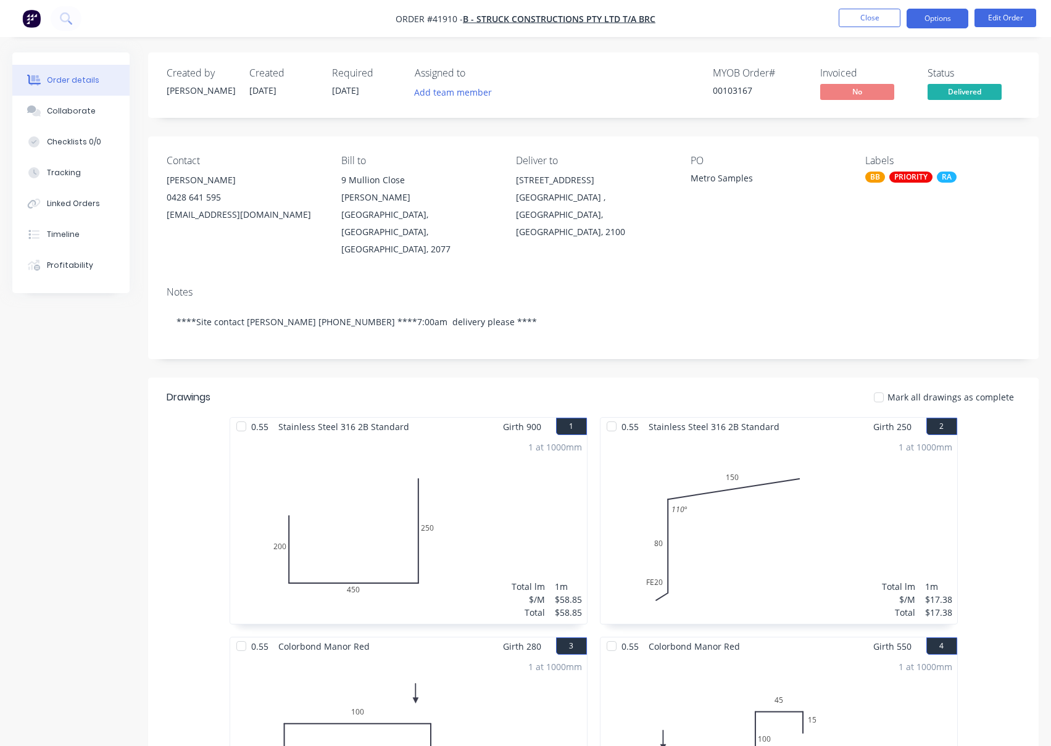
click at [943, 20] on button "Options" at bounding box center [938, 19] width 62 height 20
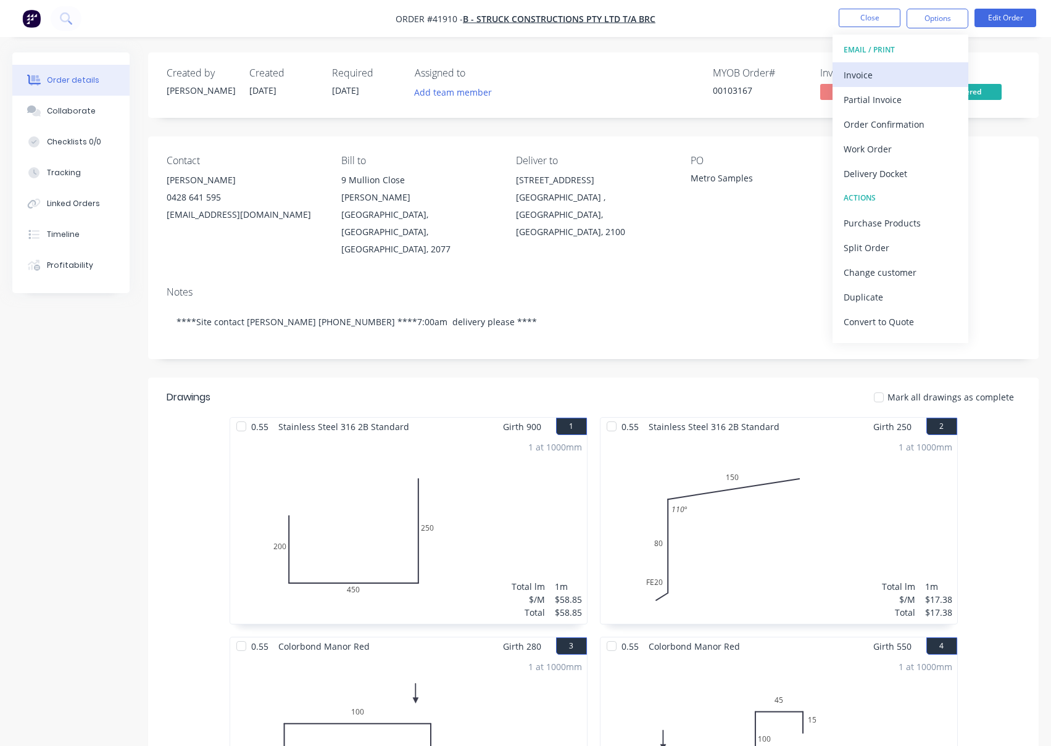
click at [867, 72] on div "Invoice" at bounding box center [901, 75] width 114 height 18
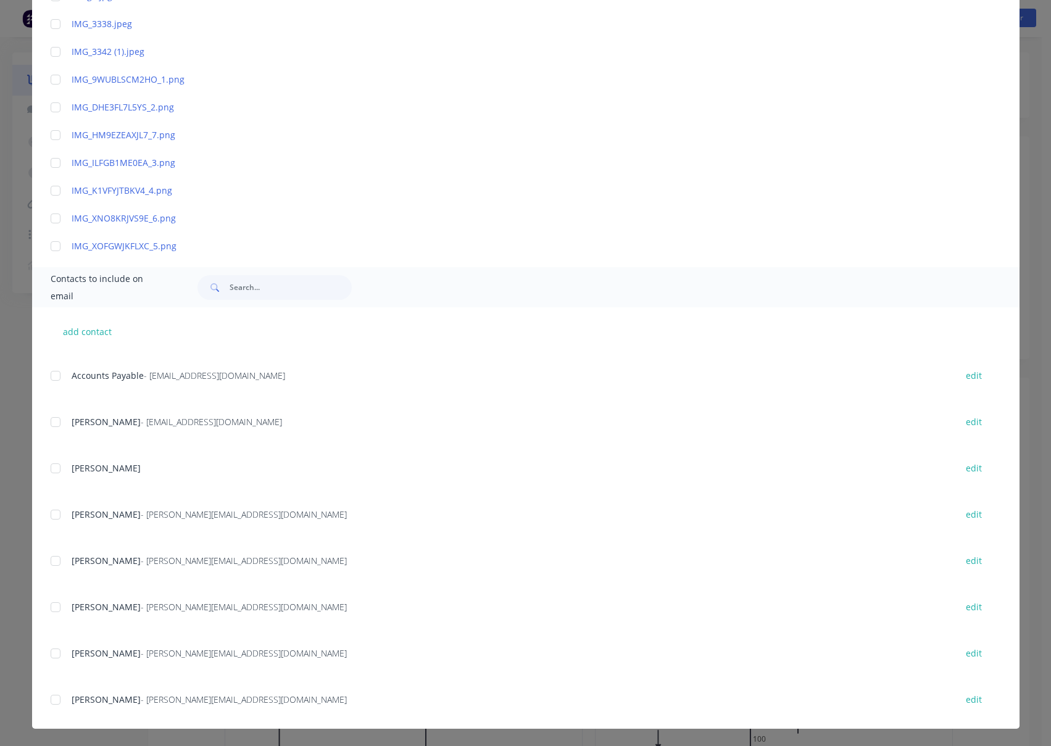
scroll to position [185, 0]
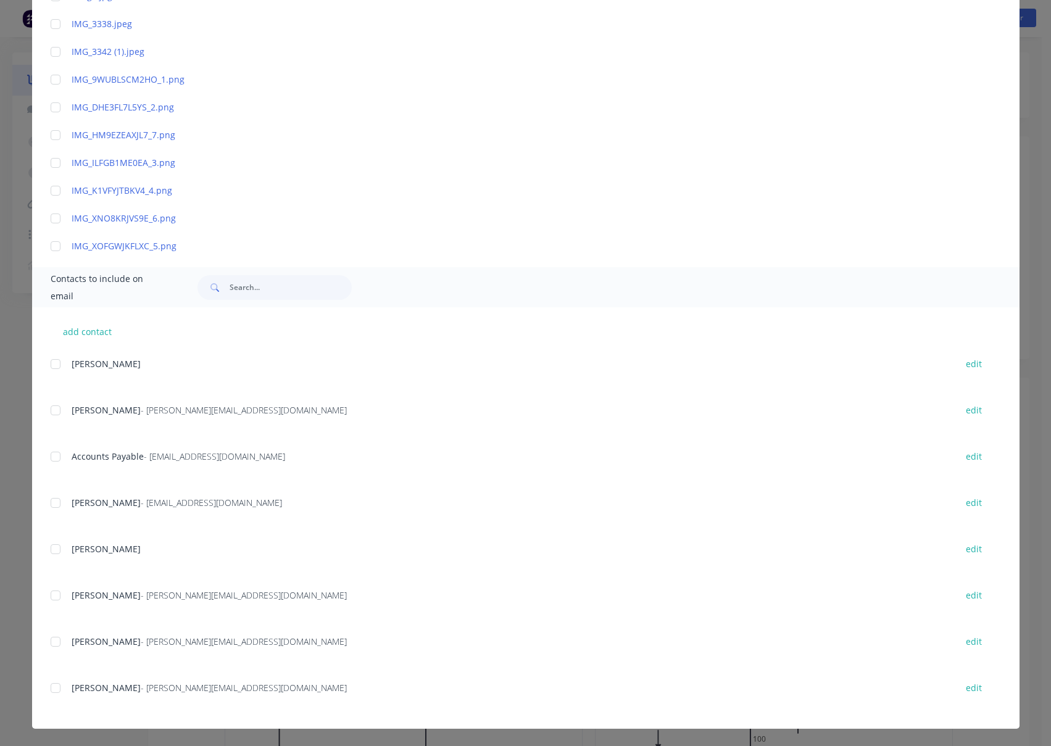
click at [50, 457] on div at bounding box center [55, 457] width 25 height 25
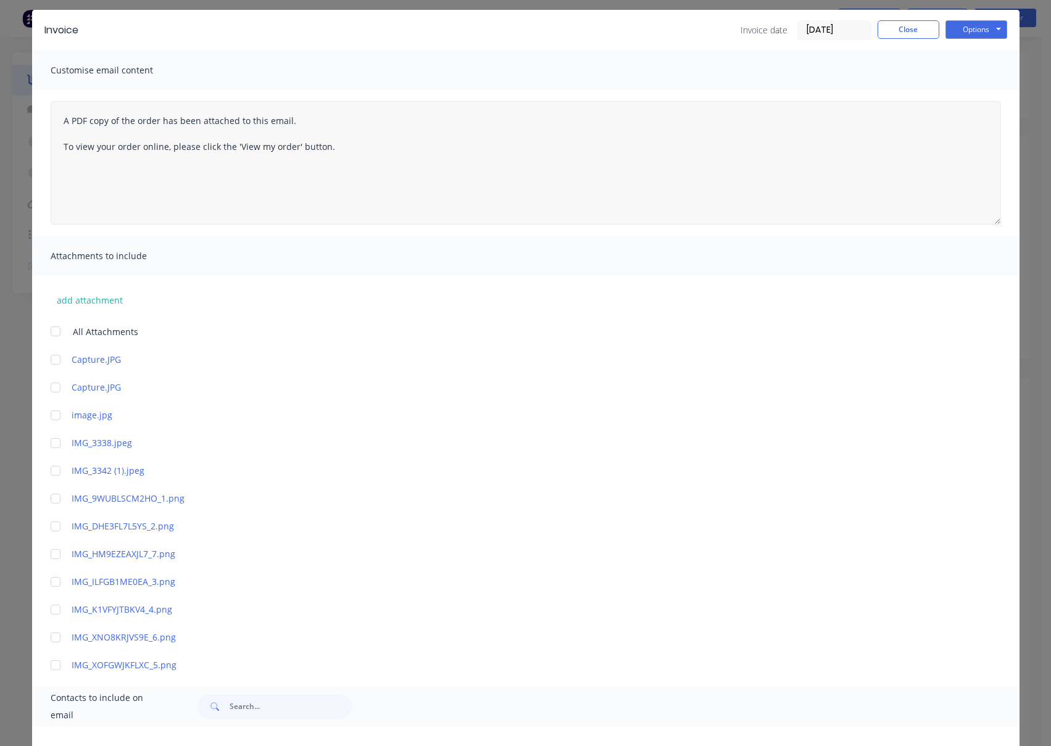
scroll to position [0, 0]
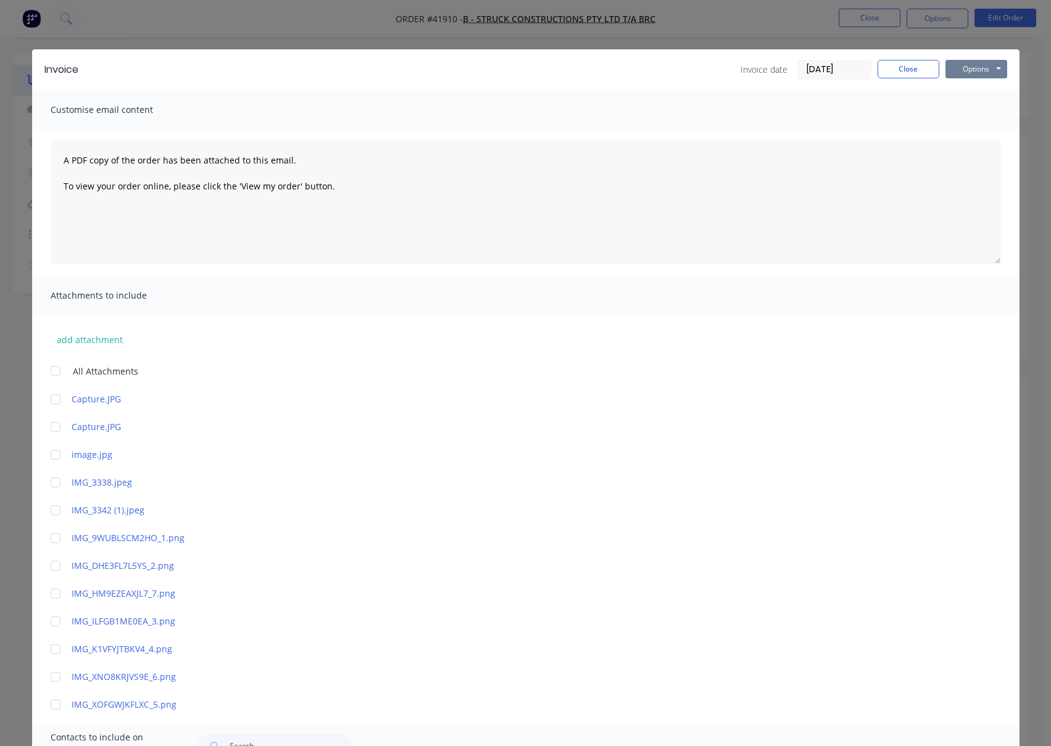
click at [968, 70] on button "Options" at bounding box center [977, 69] width 62 height 19
click at [974, 133] on button "Email" at bounding box center [985, 132] width 79 height 20
click at [900, 75] on button "Close" at bounding box center [909, 69] width 62 height 19
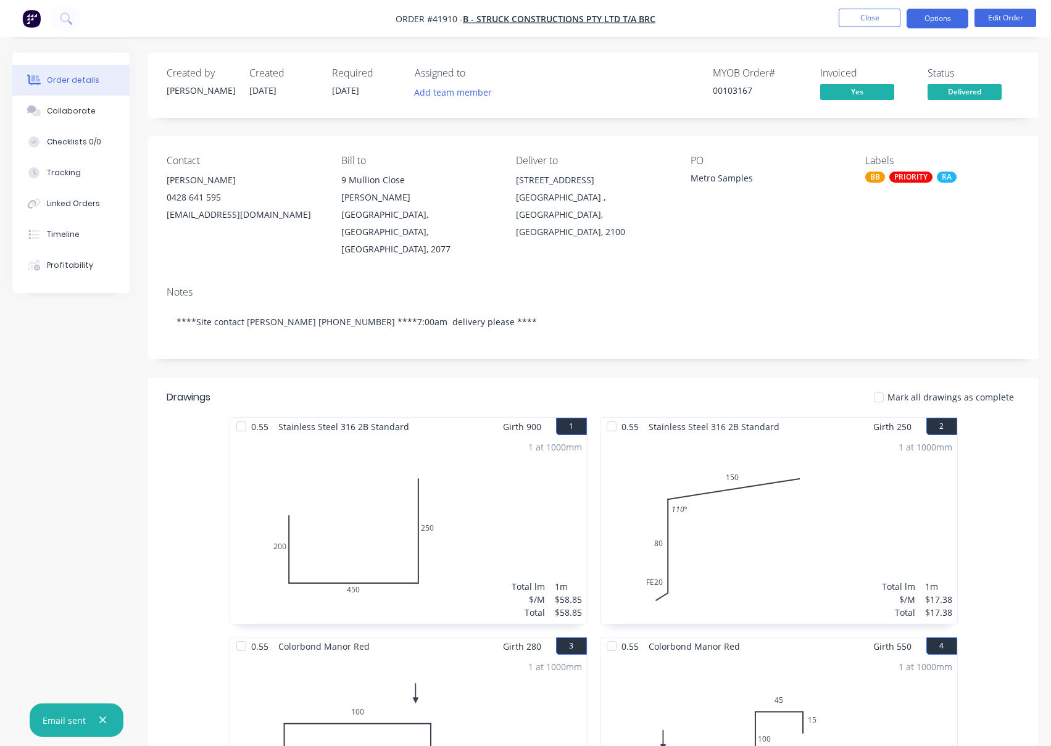
click at [932, 20] on button "Options" at bounding box center [938, 19] width 62 height 20
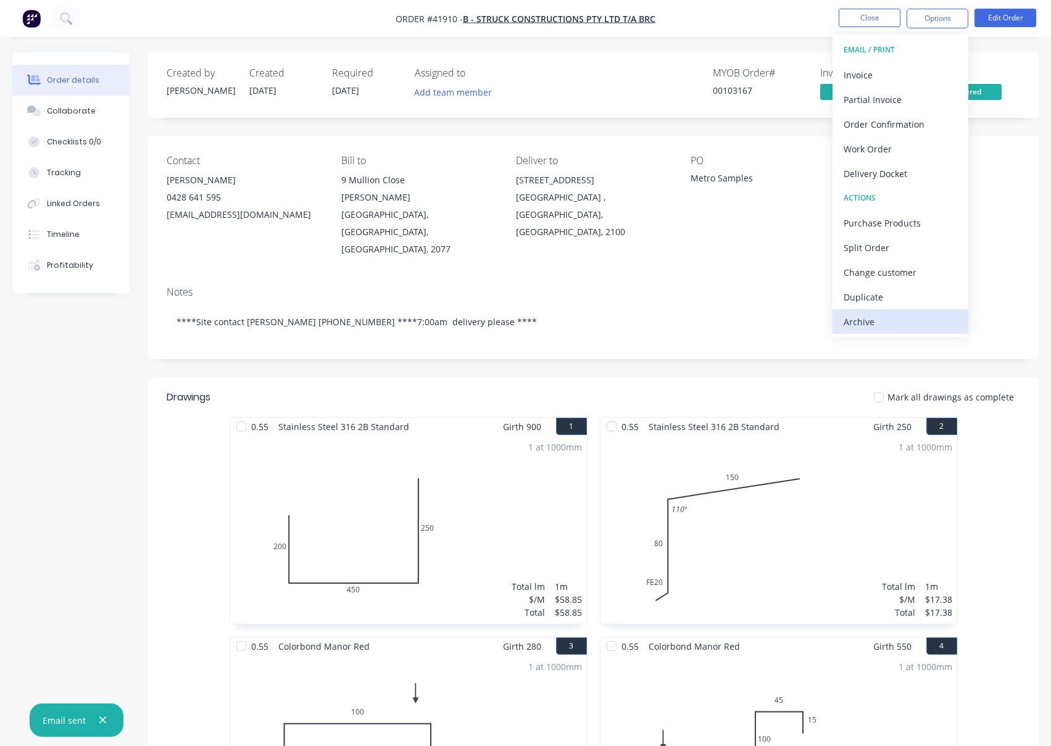
click at [851, 321] on div "Archive" at bounding box center [901, 322] width 114 height 18
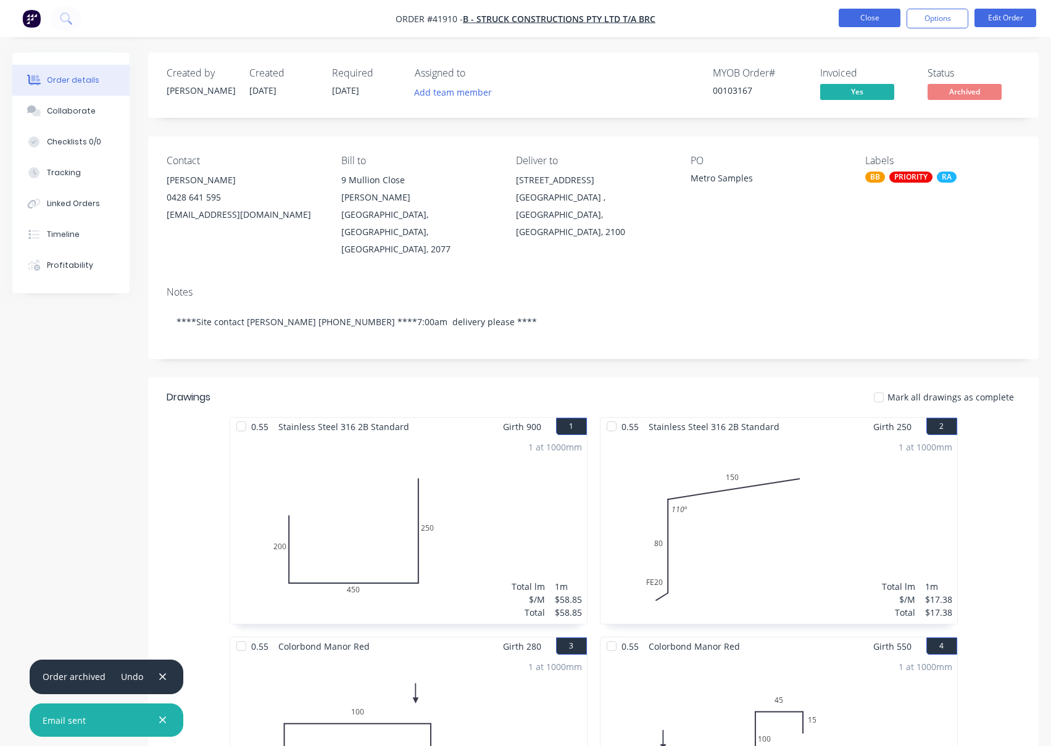
click at [870, 15] on button "Close" at bounding box center [870, 18] width 62 height 19
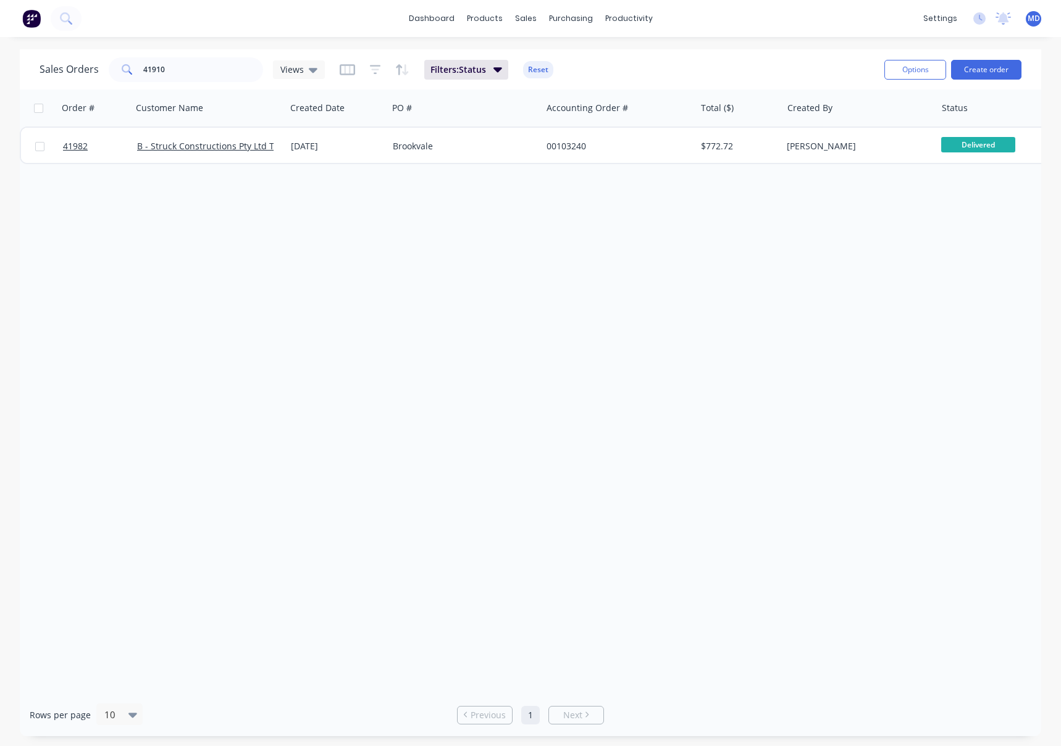
click at [241, 50] on div "Sales Orders 41910 Views Filters: Status Reset Options Create order" at bounding box center [530, 69] width 1021 height 40
drag, startPoint x: 225, startPoint y: 70, endPoint x: 212, endPoint y: 76, distance: 14.4
click at [212, 76] on input "41910" at bounding box center [203, 69] width 120 height 25
type input "41982"
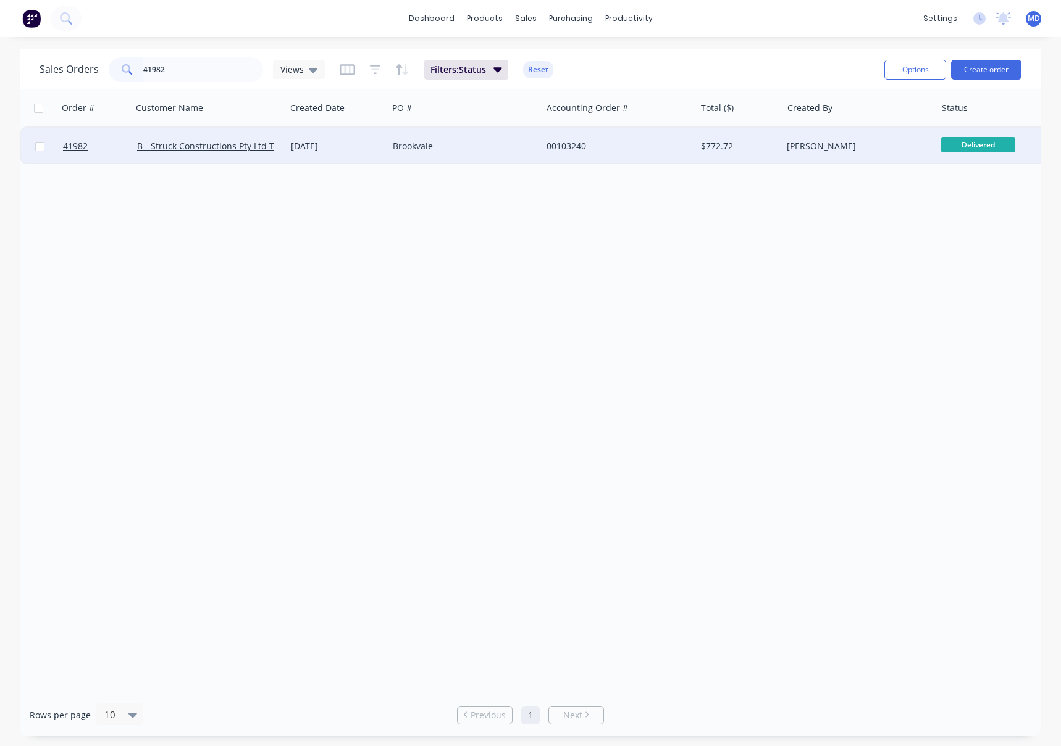
click at [496, 141] on div "Brookvale" at bounding box center [461, 146] width 137 height 12
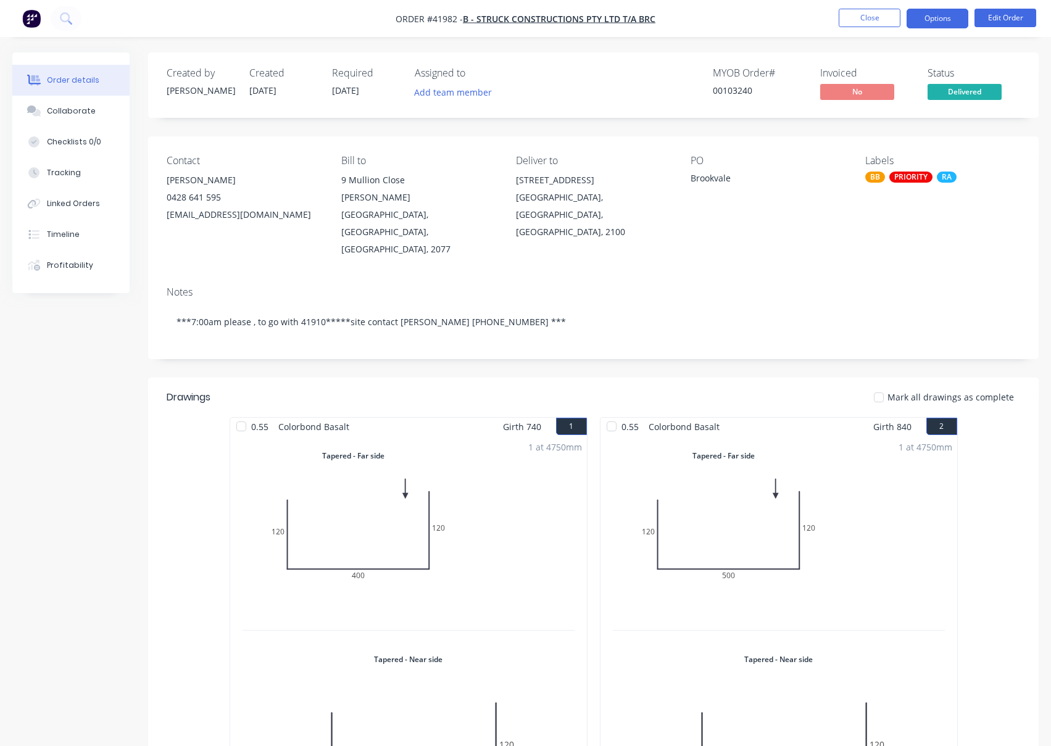
click at [937, 12] on button "Options" at bounding box center [938, 19] width 62 height 20
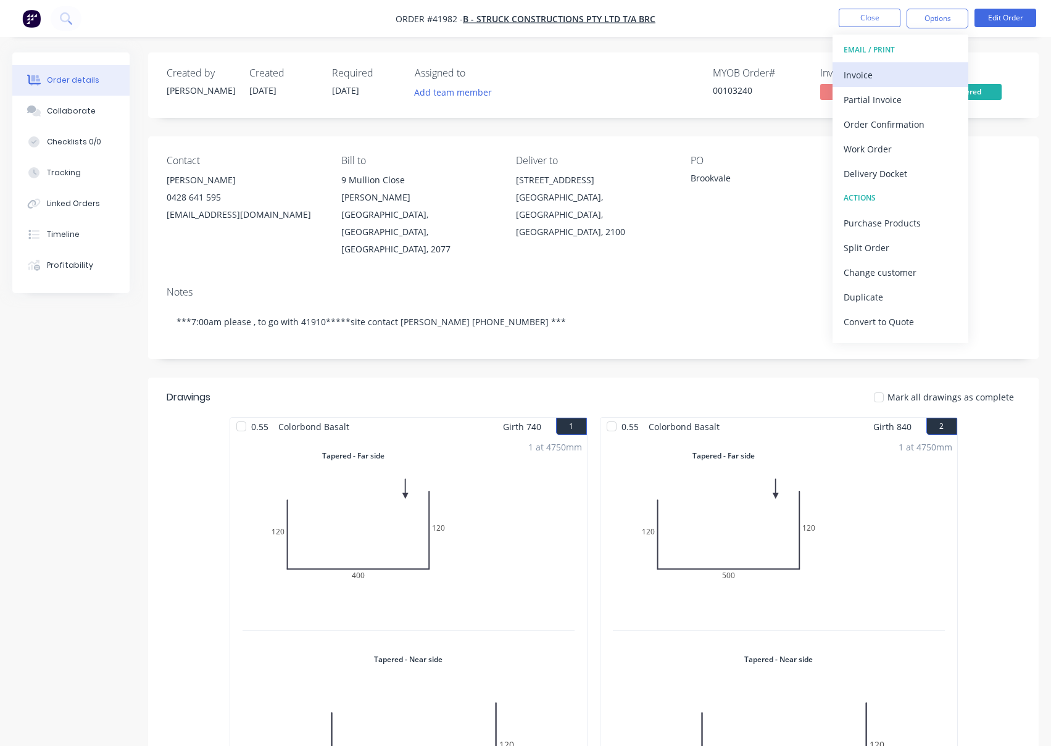
click at [865, 78] on div "Invoice" at bounding box center [901, 75] width 114 height 18
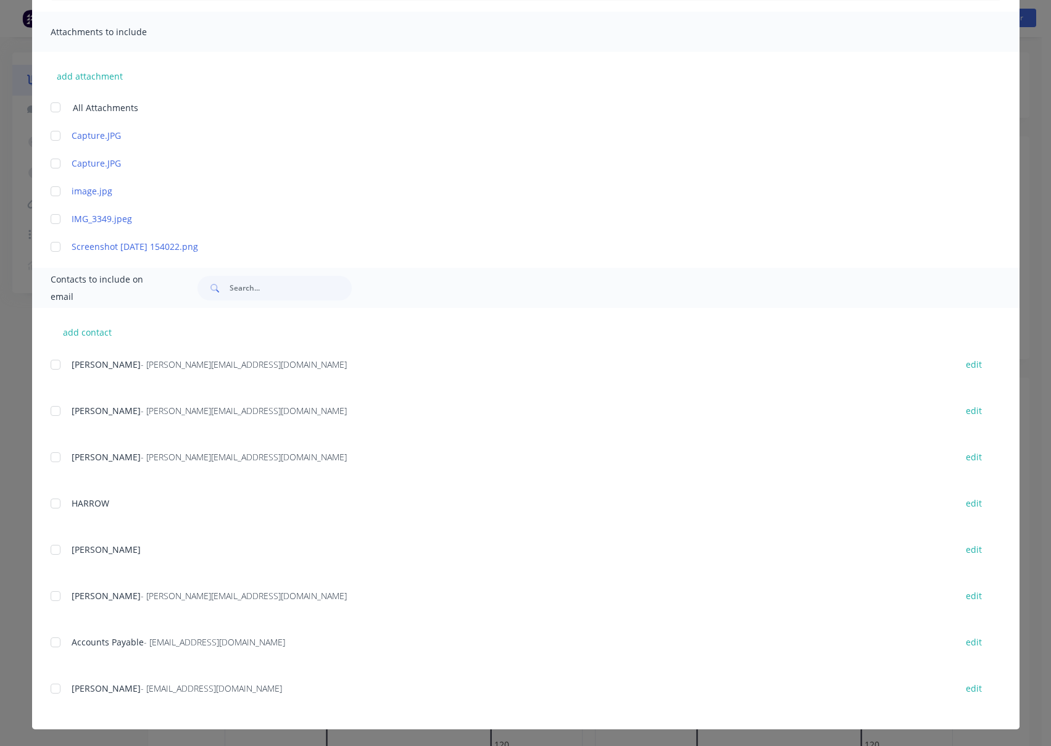
scroll to position [264, 0]
click at [48, 644] on div at bounding box center [55, 642] width 25 height 25
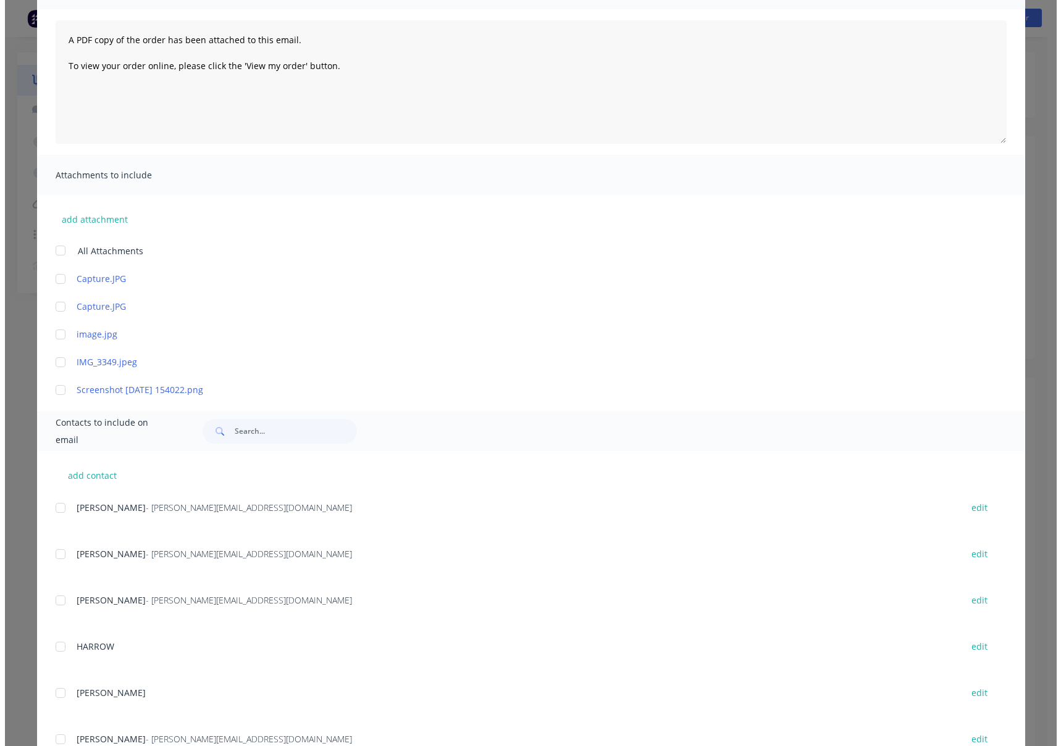
scroll to position [0, 0]
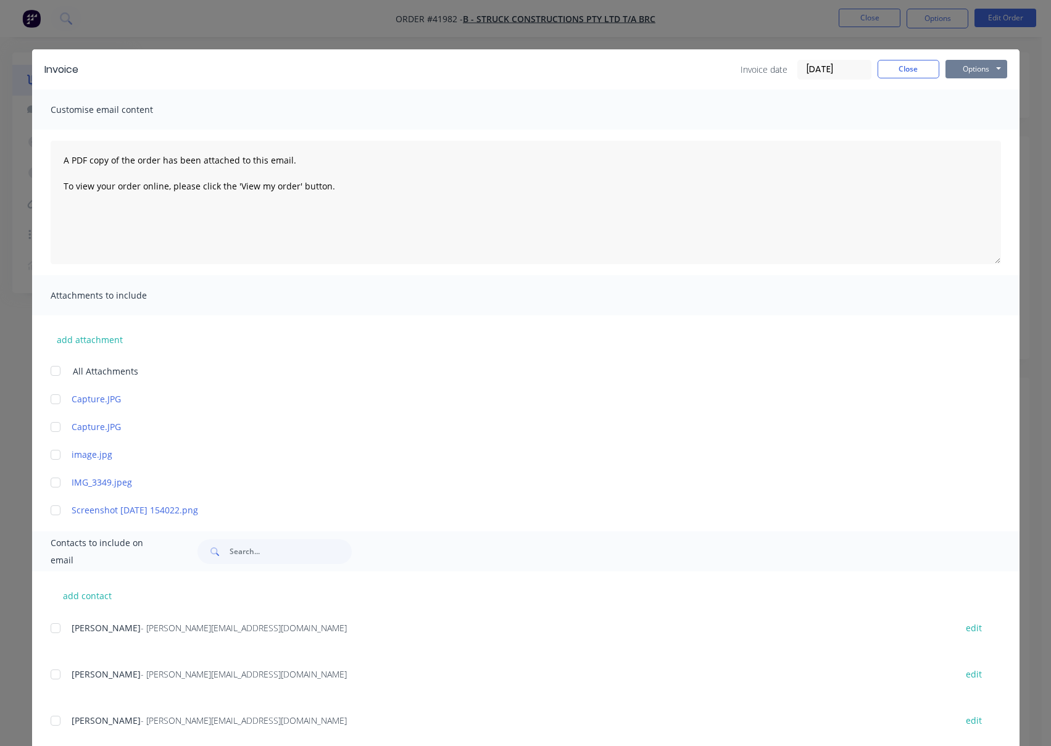
click at [959, 68] on button "Options" at bounding box center [977, 69] width 62 height 19
click at [969, 129] on button "Email" at bounding box center [985, 132] width 79 height 20
click at [891, 69] on button "Close" at bounding box center [909, 69] width 62 height 19
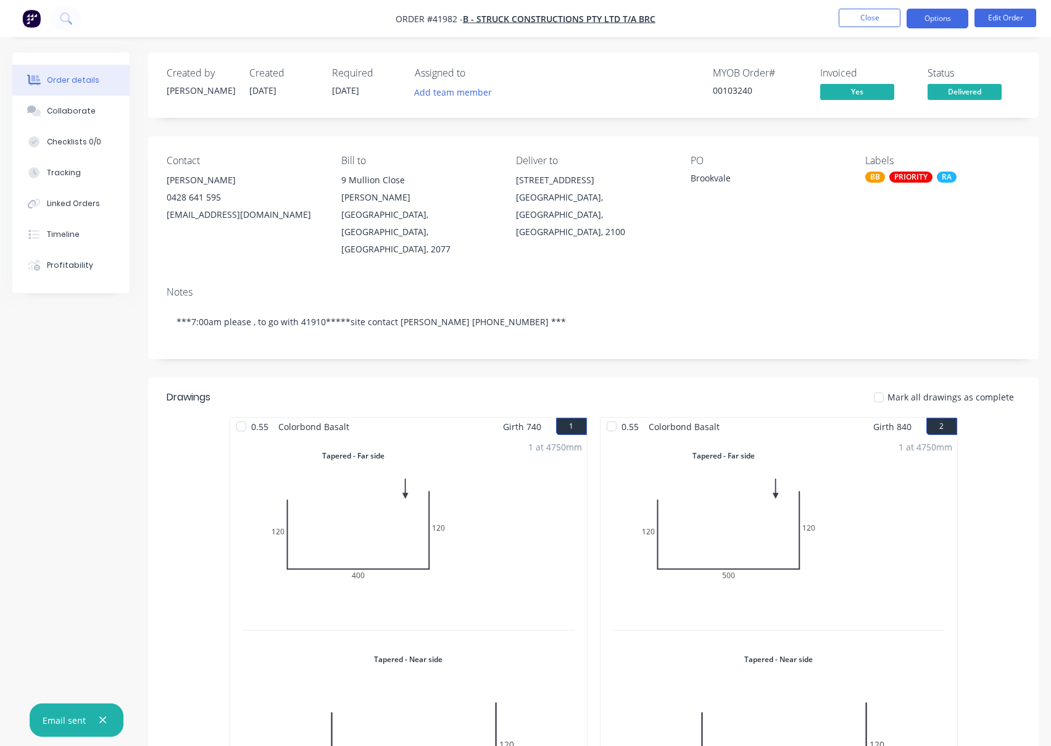
click at [945, 23] on button "Options" at bounding box center [938, 19] width 62 height 20
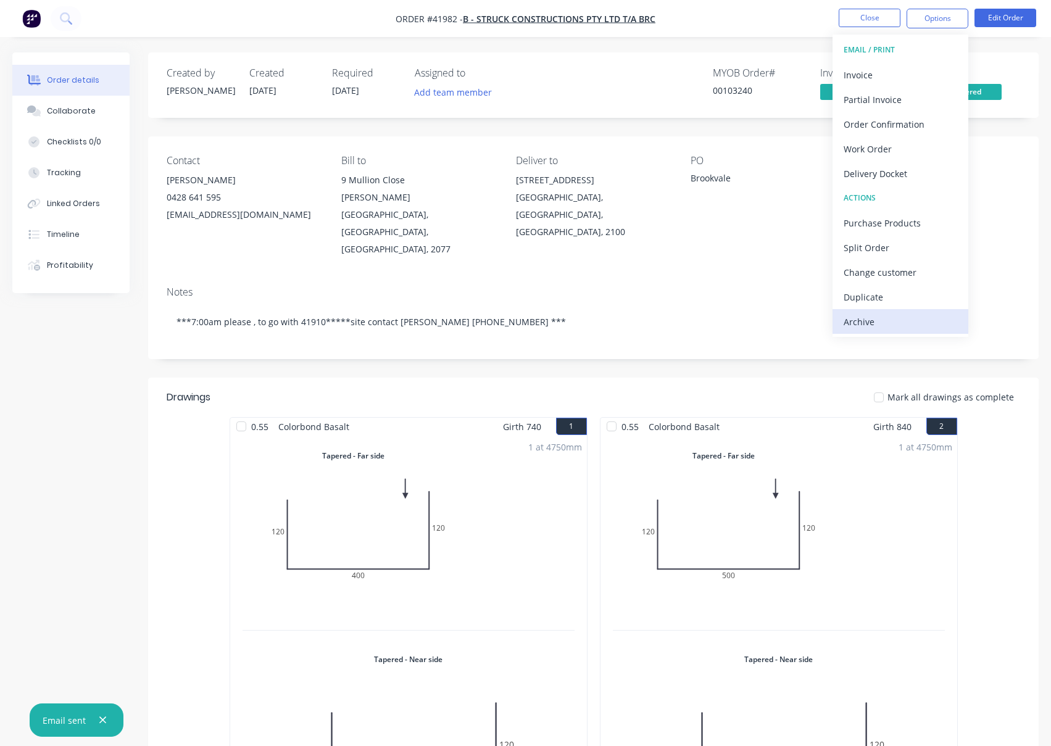
click at [861, 320] on div "Archive" at bounding box center [901, 322] width 114 height 18
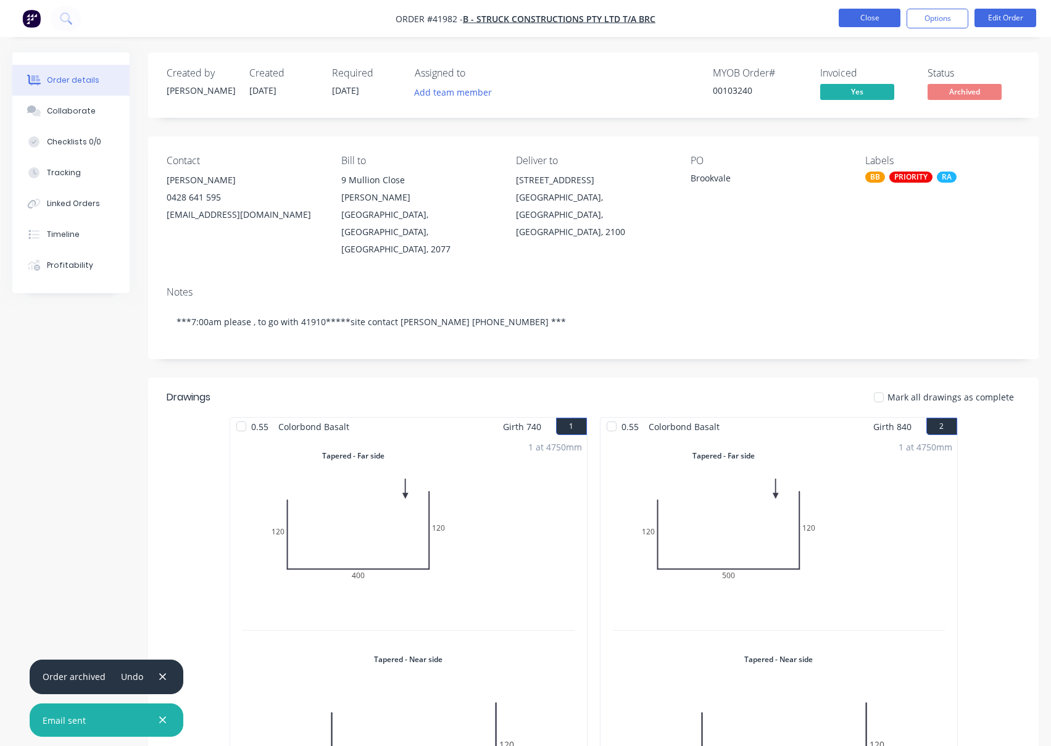
click at [860, 12] on button "Close" at bounding box center [870, 18] width 62 height 19
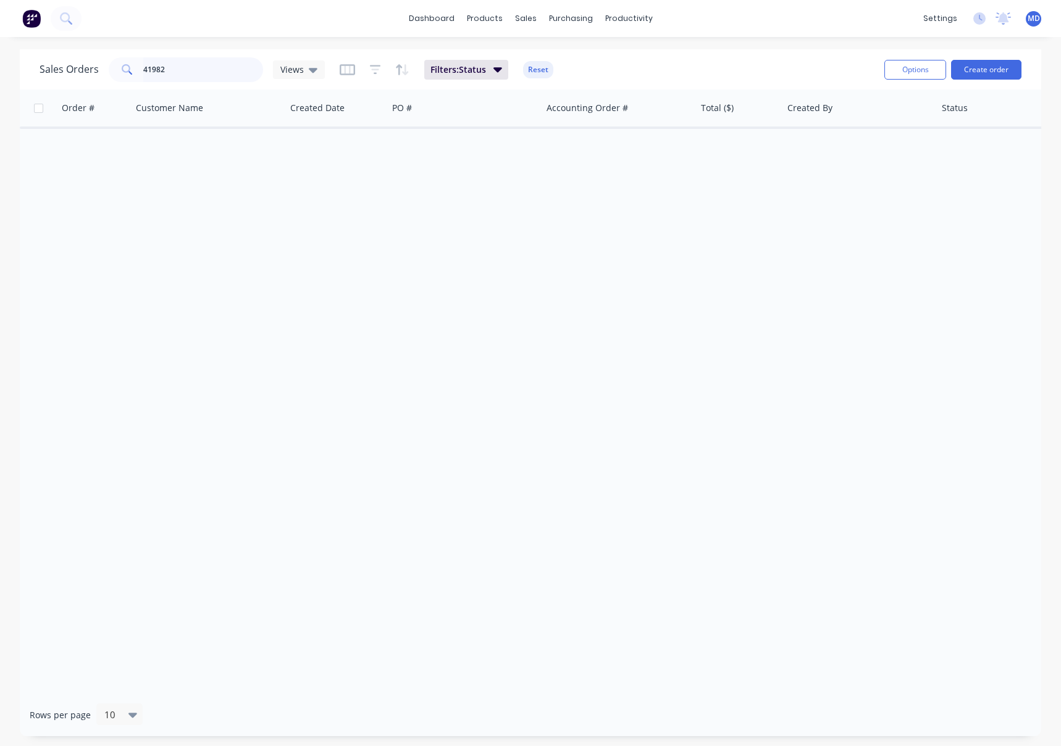
drag, startPoint x: 209, startPoint y: 77, endPoint x: 207, endPoint y: 61, distance: 15.5
click at [209, 76] on input "41982" at bounding box center [203, 69] width 120 height 25
type input "40016"
drag, startPoint x: 114, startPoint y: 64, endPoint x: 36, endPoint y: 72, distance: 78.8
click at [39, 66] on div "Sales Orders 40016 Views Filters: Status Reset Options Create order" at bounding box center [530, 69] width 1021 height 40
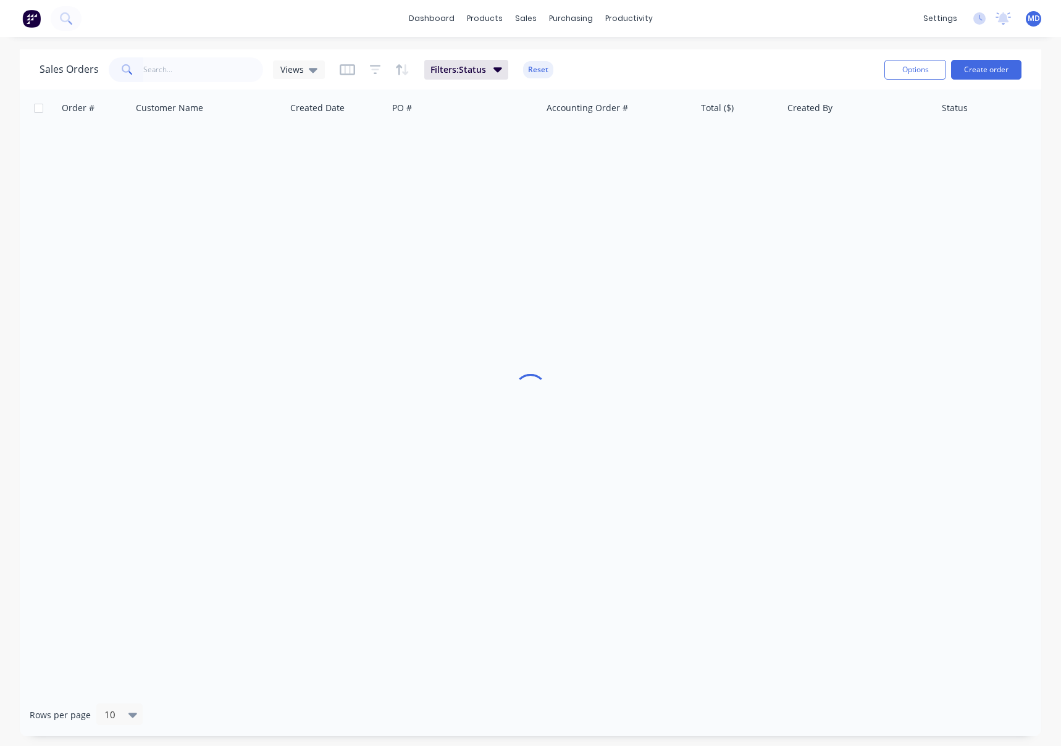
click at [316, 69] on div "Views" at bounding box center [299, 70] width 52 height 19
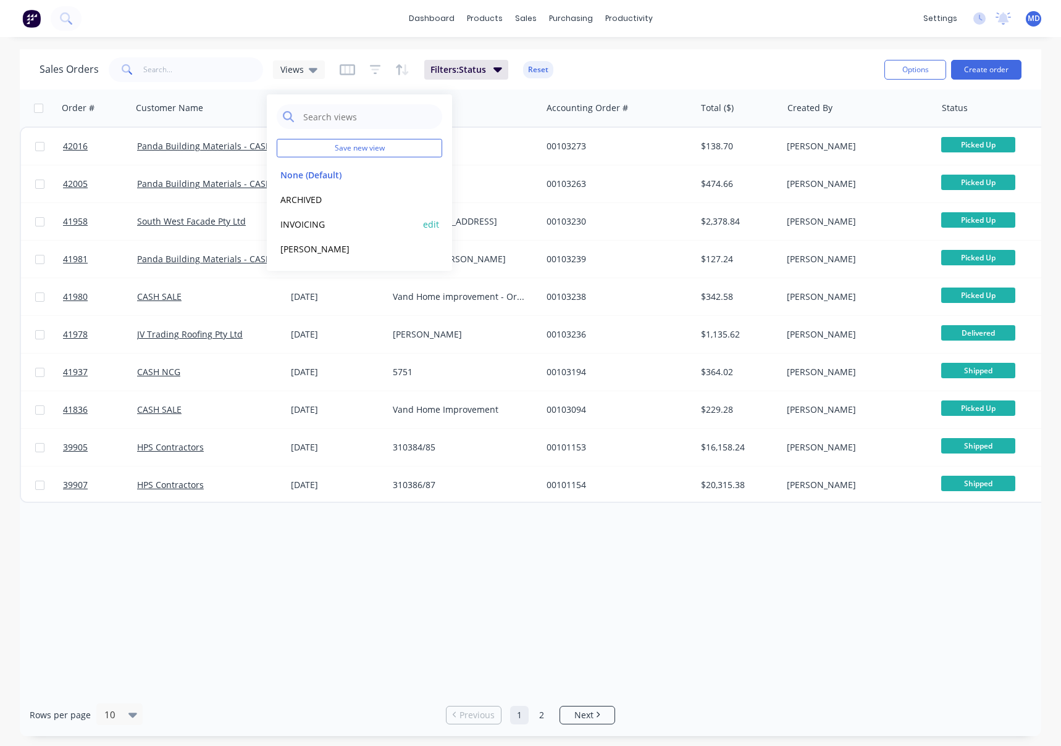
click at [312, 226] on button "INVOICING" at bounding box center [347, 224] width 141 height 14
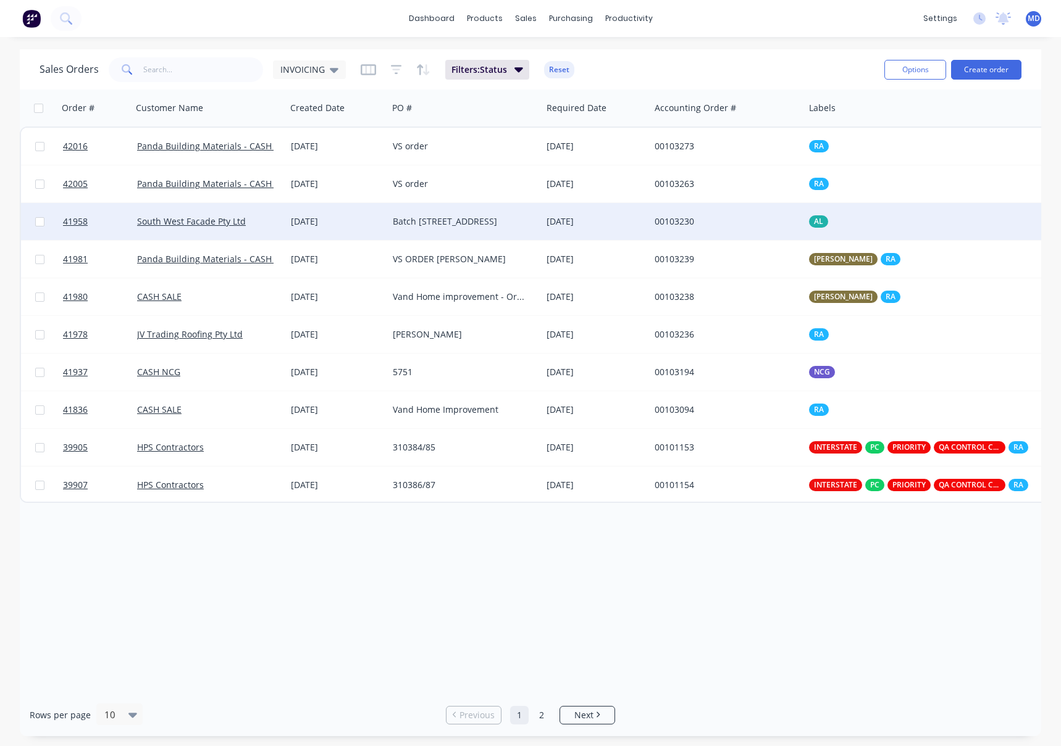
click at [366, 219] on div "[DATE]" at bounding box center [337, 221] width 92 height 12
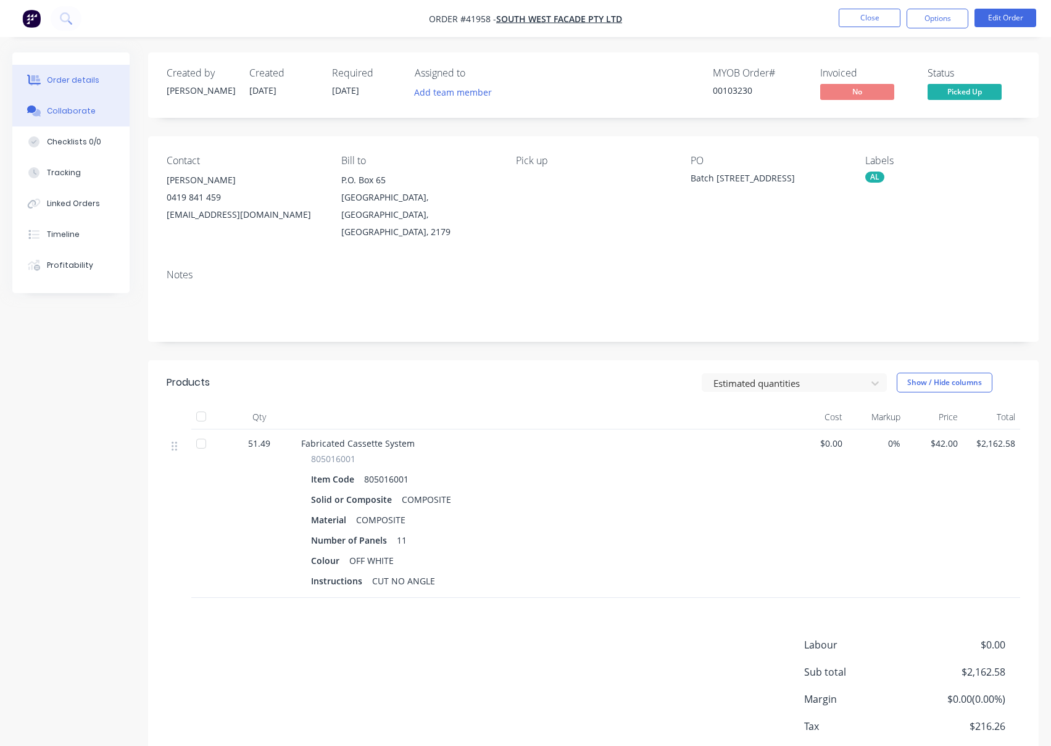
click at [66, 114] on div "Collaborate" at bounding box center [71, 111] width 49 height 11
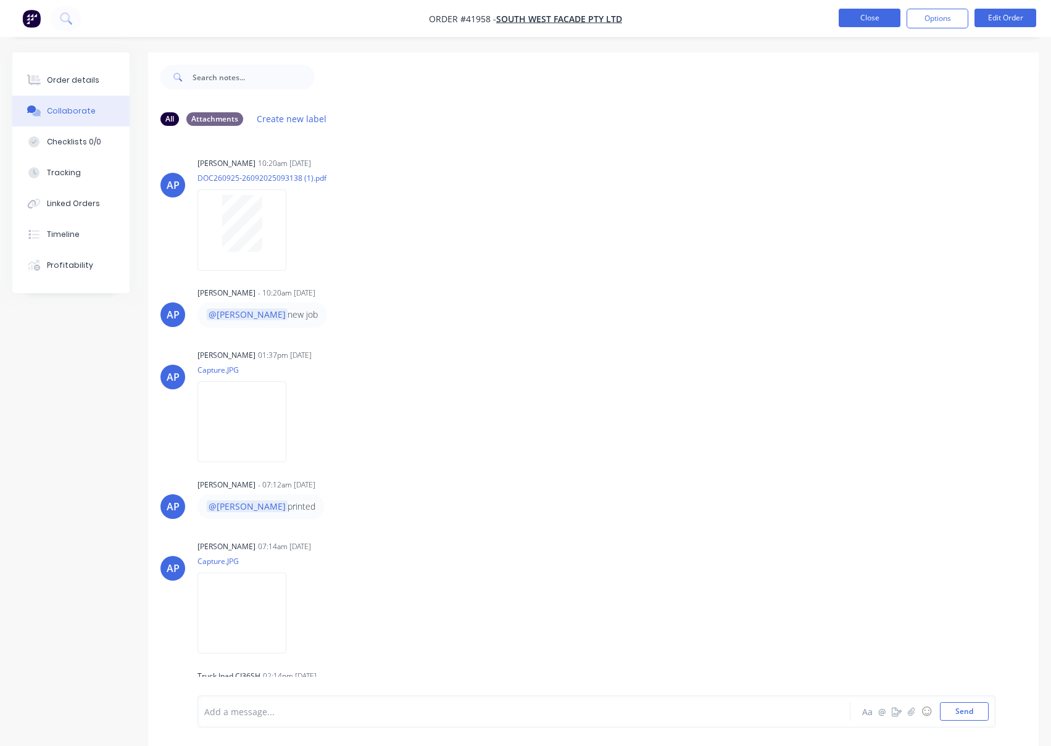
click at [852, 19] on button "Close" at bounding box center [870, 18] width 62 height 19
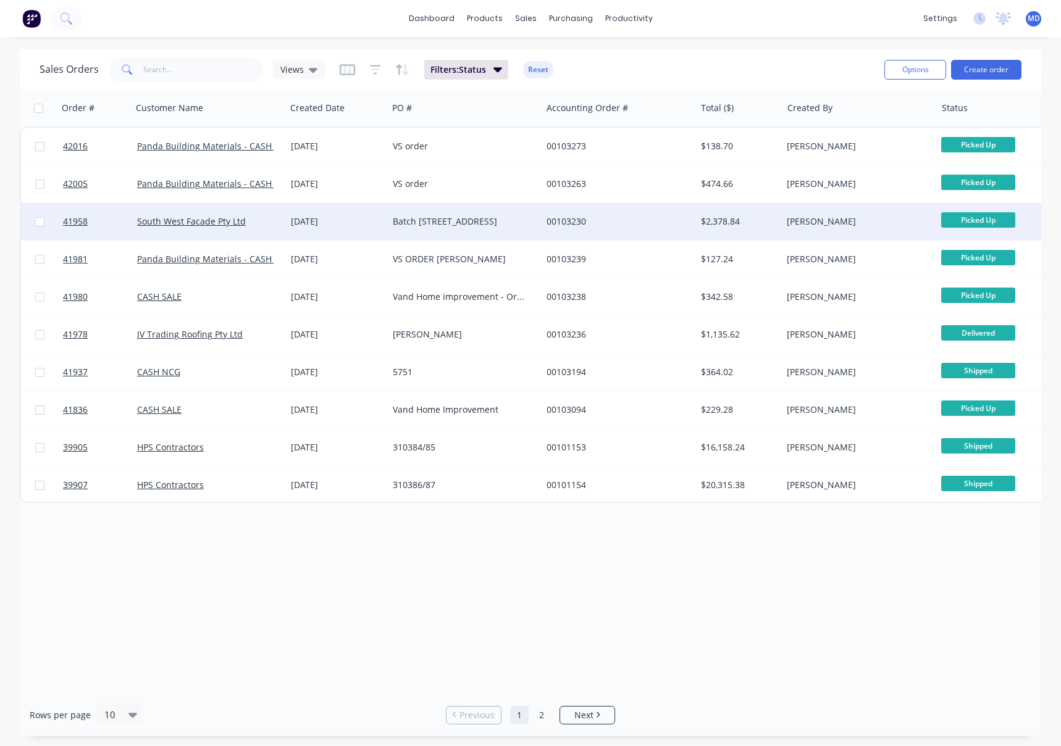
click at [190, 231] on div "South West Facade Pty Ltd" at bounding box center [209, 221] width 154 height 37
